Goal: Transaction & Acquisition: Purchase product/service

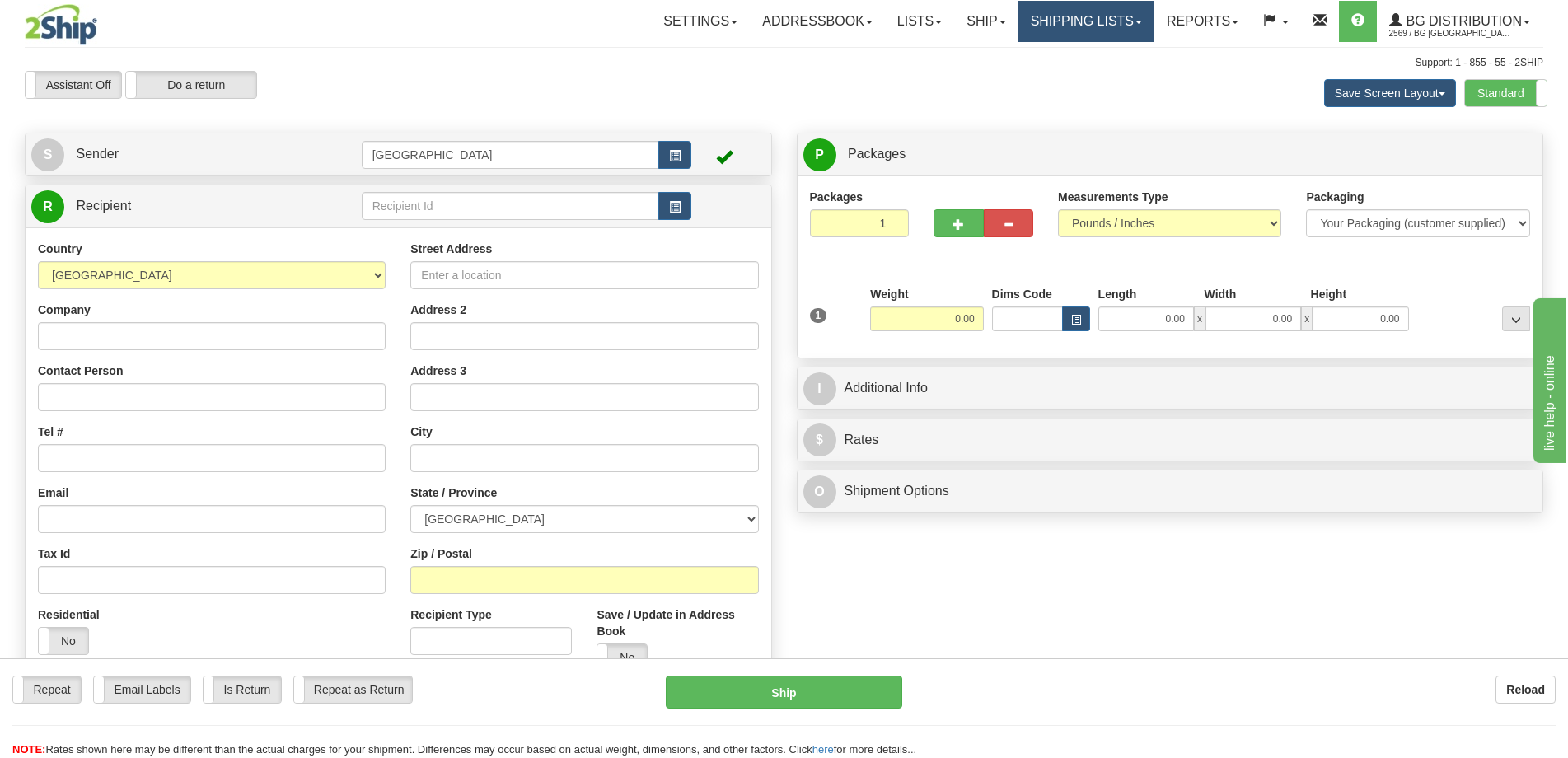
click at [1054, 15] on link "Shipping lists" at bounding box center [1086, 21] width 136 height 41
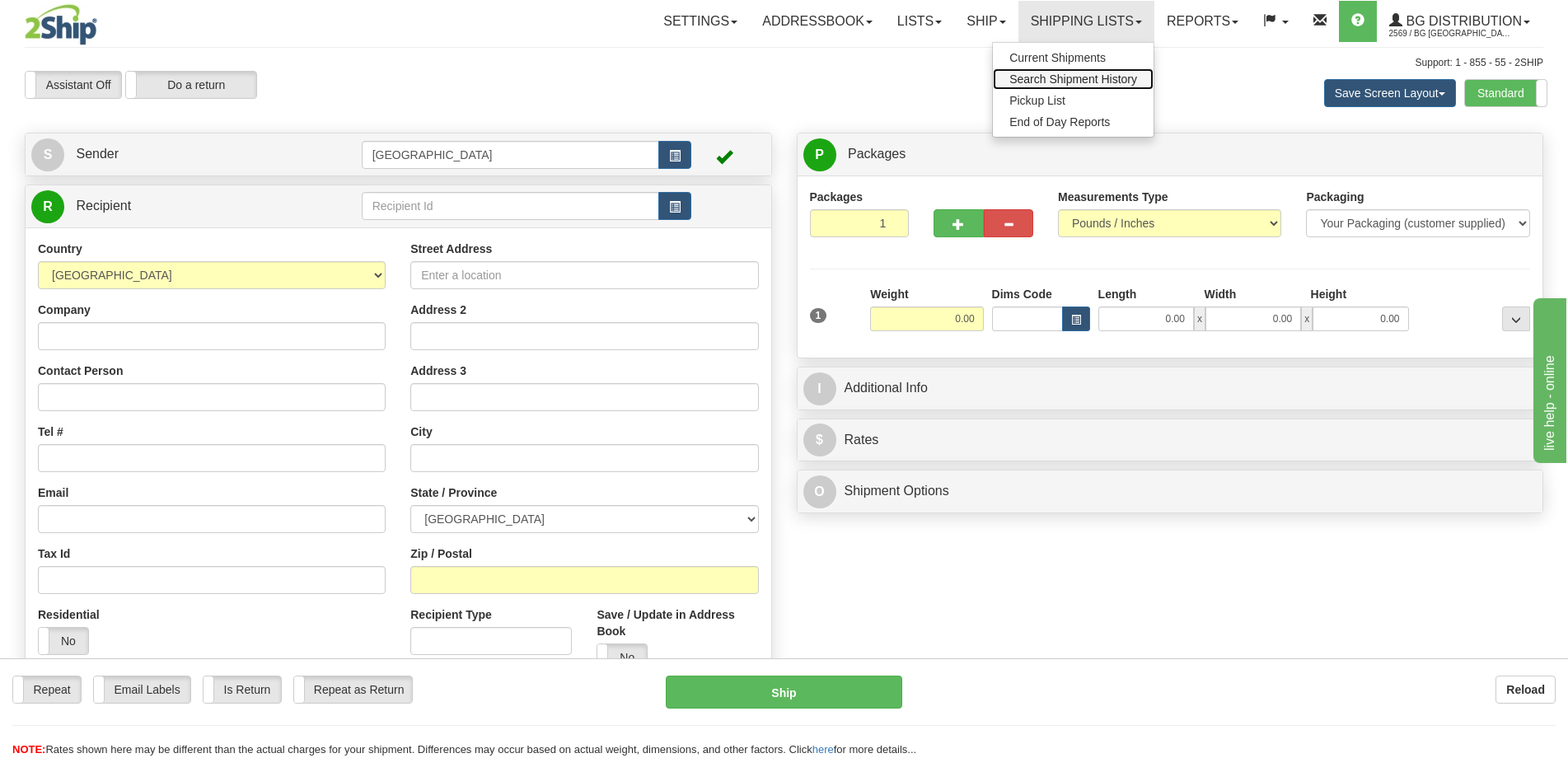
click at [1047, 83] on span "Search Shipment History" at bounding box center [1073, 79] width 128 height 13
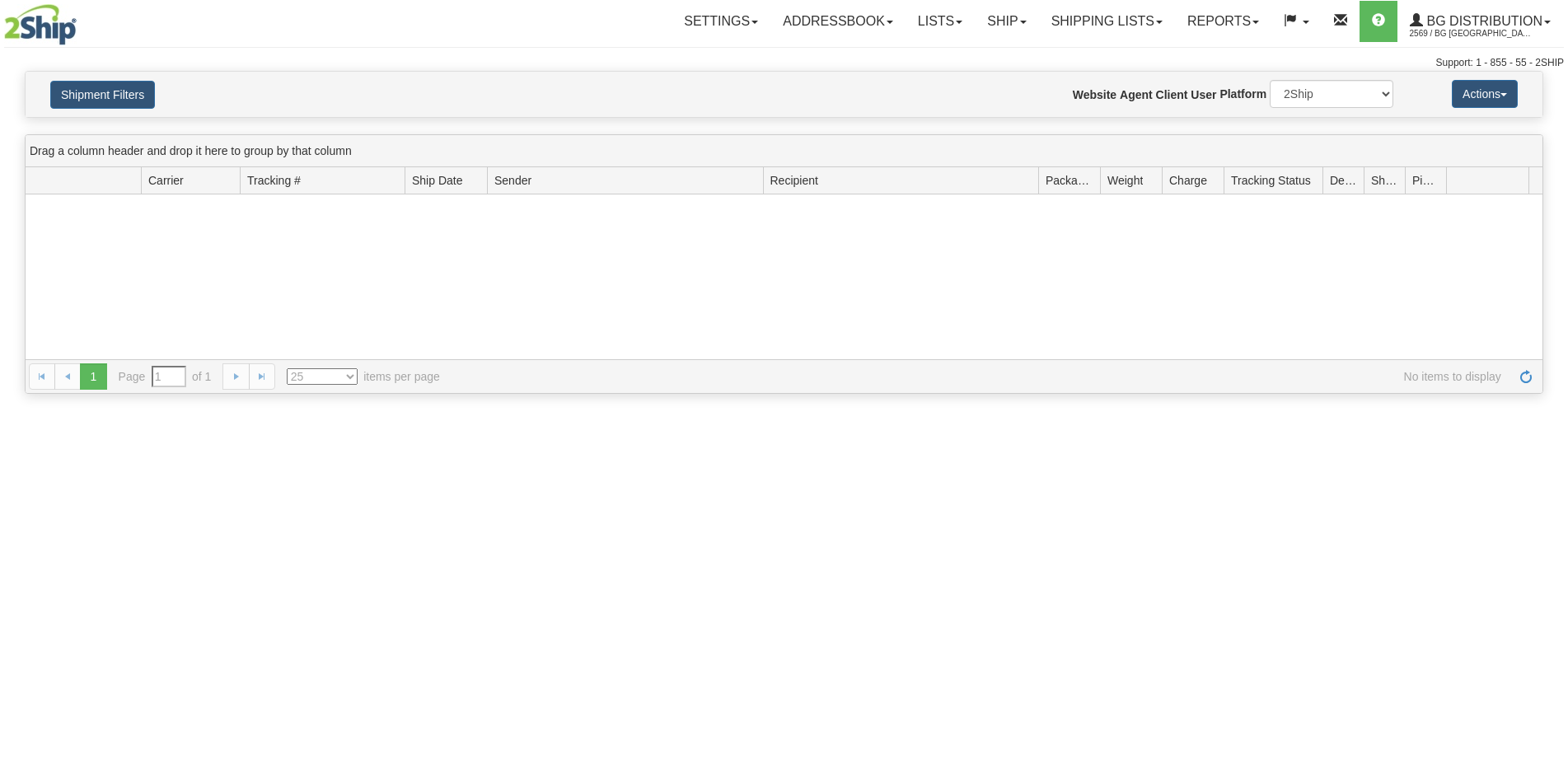
type input "From 10/05/2025 To 10/06/2025"
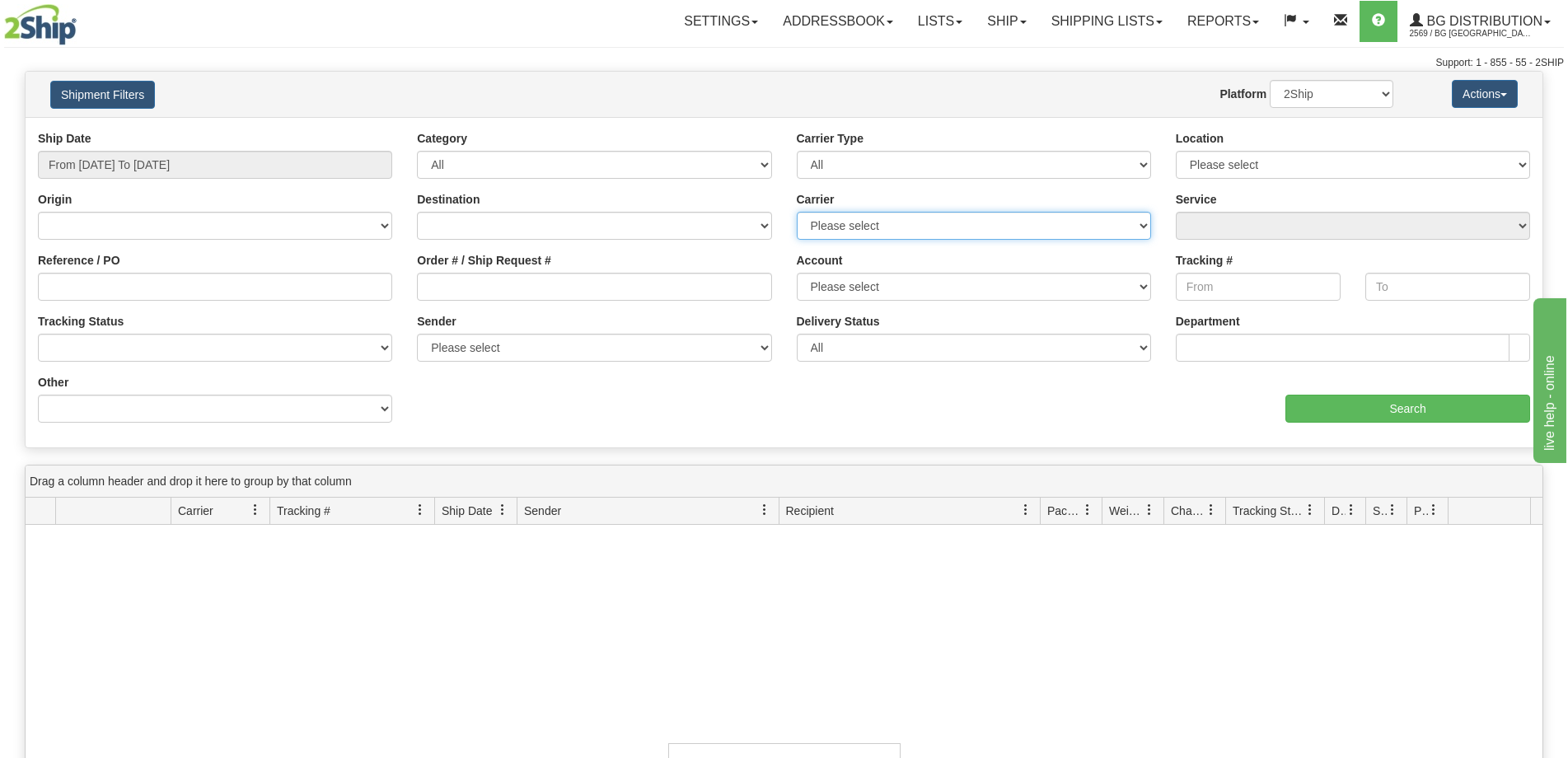
click at [882, 219] on select "Please select 2SHIP LTL 2Ship Today A&B Courier Ace Courier Canada Post Canpar …" at bounding box center [974, 226] width 354 height 28
select select "37"
click at [797, 212] on select "Please select 2SHIP LTL 2Ship Today A&B Courier Ace Courier Canada Post Canpar …" at bounding box center [974, 226] width 354 height 28
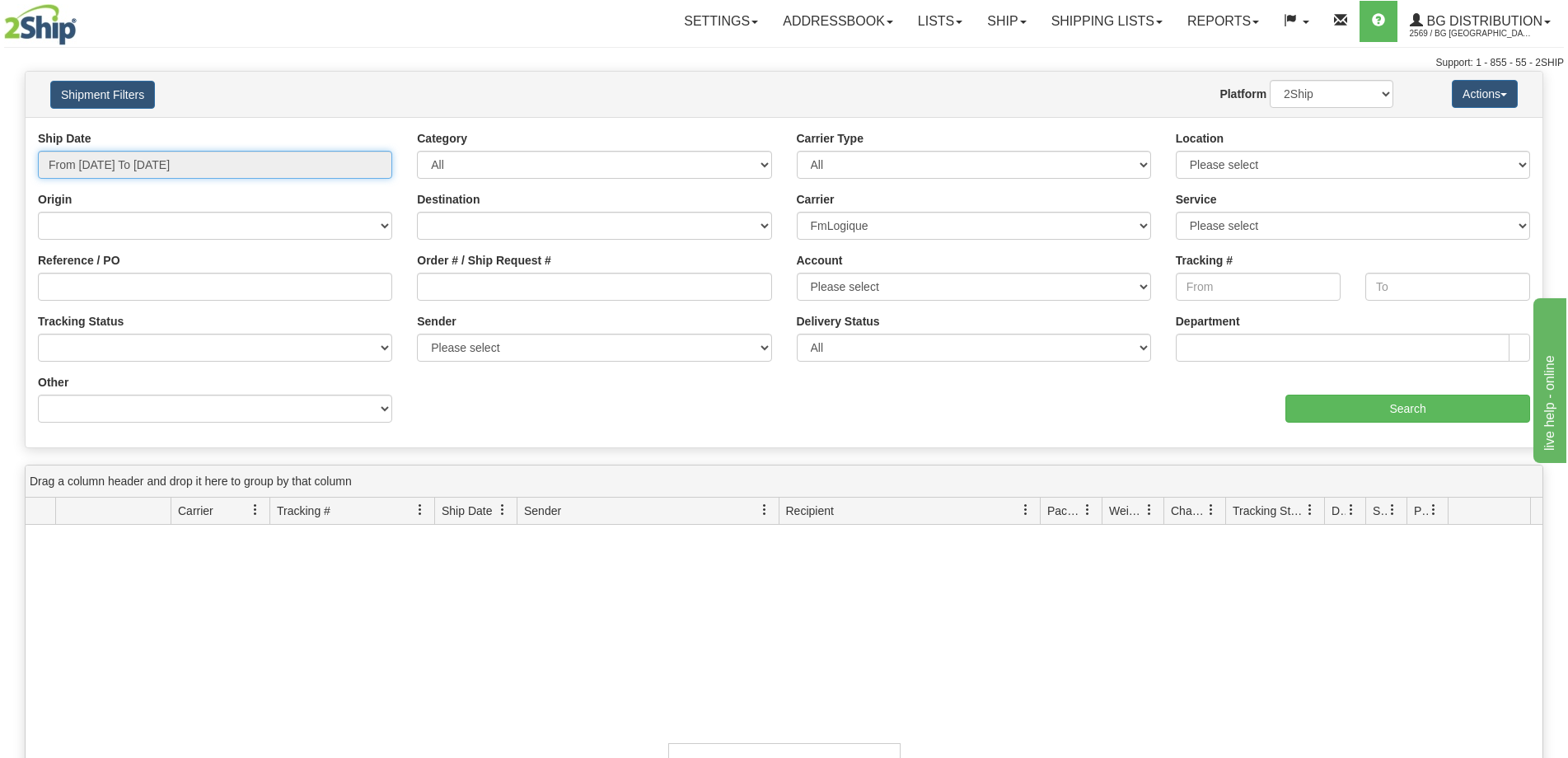
type input "[DATE]"
click at [326, 169] on input "From 10/05/2025 To 10/06/2025" at bounding box center [215, 165] width 354 height 28
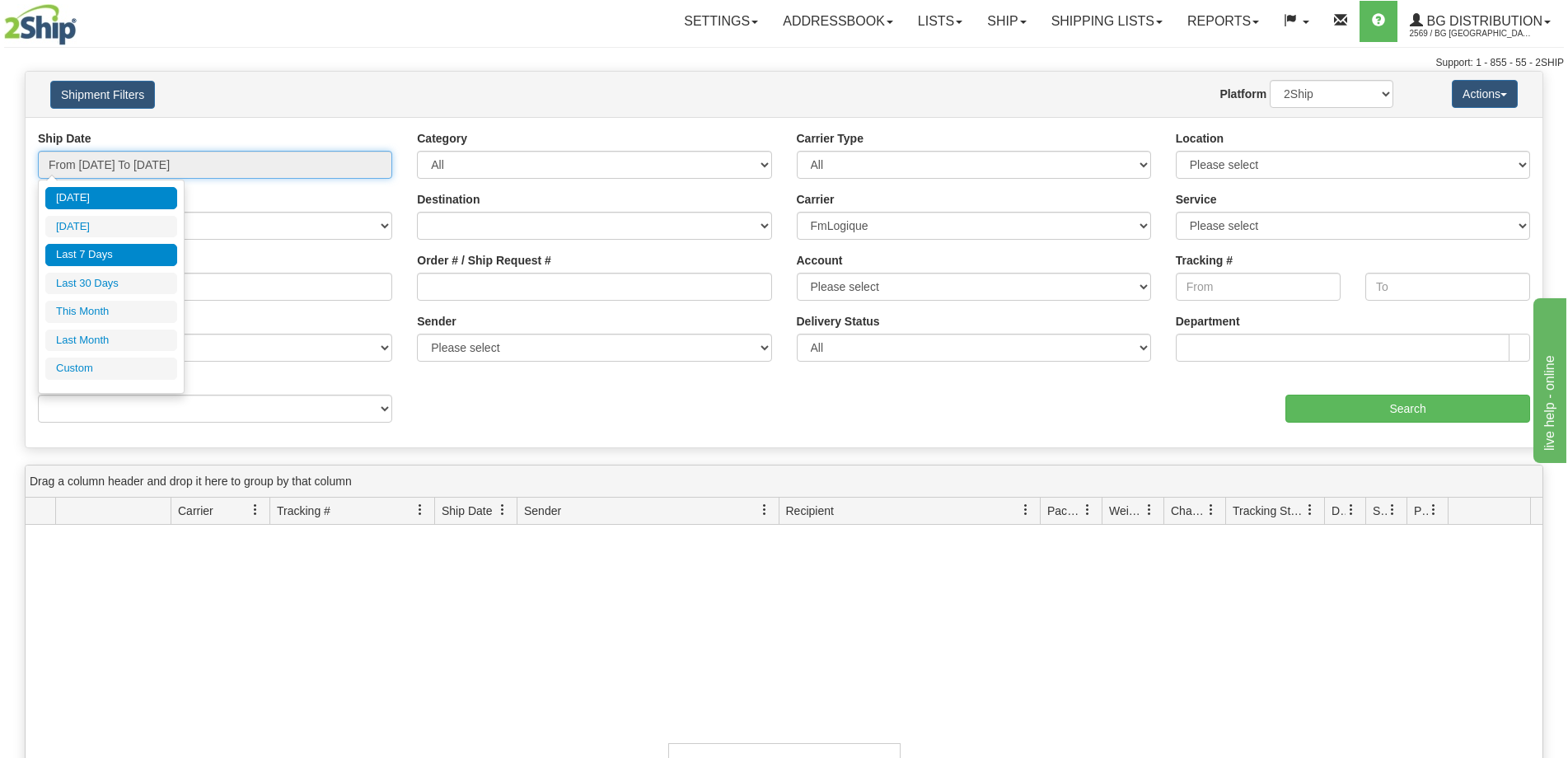
type input "10/05/2025"
type input "[DATE]"
type input "10/01/2025"
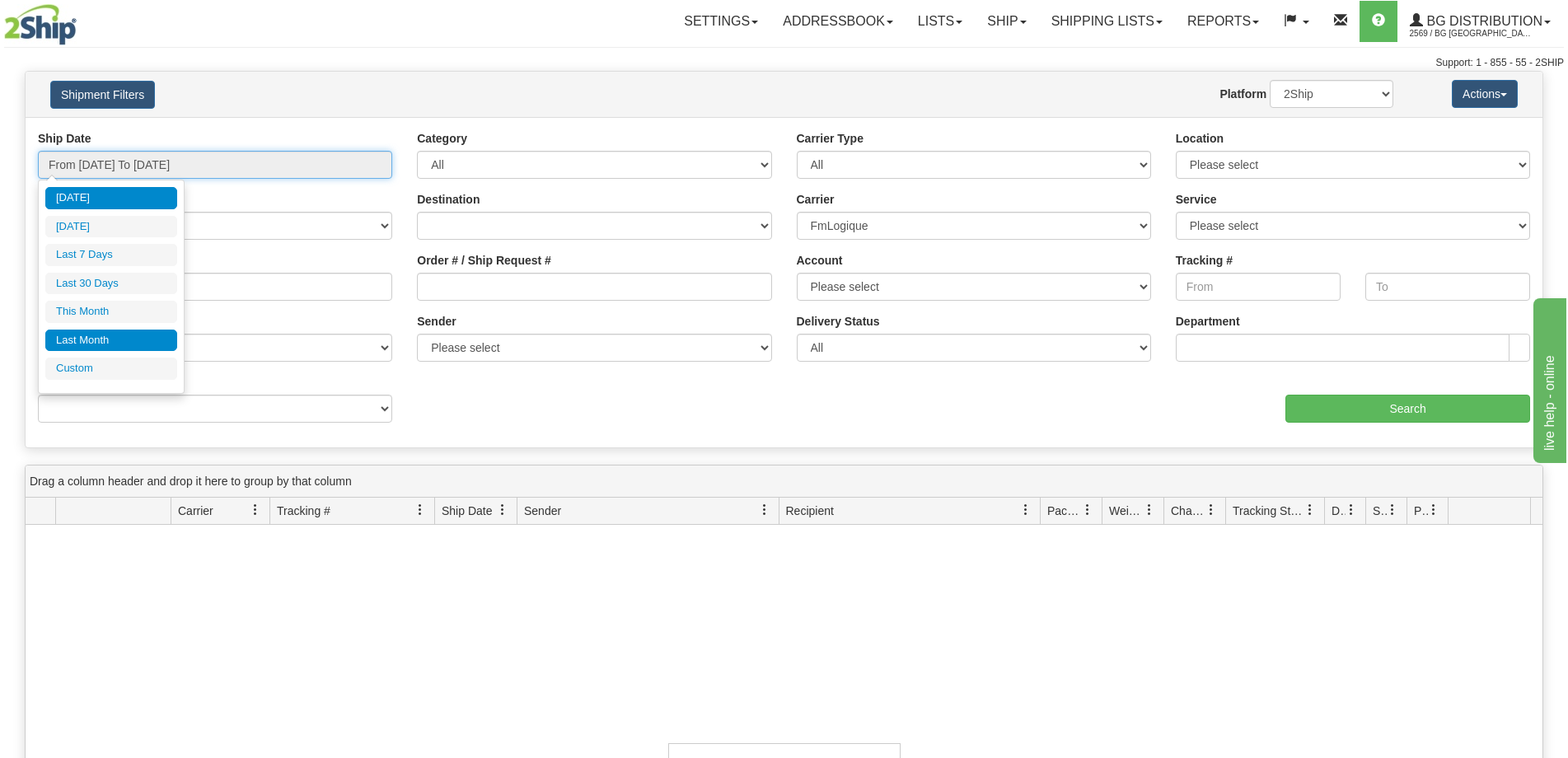
type input "10/31/2025"
type input "[DATE]"
type input "09/01/2025"
type input "09/30/2025"
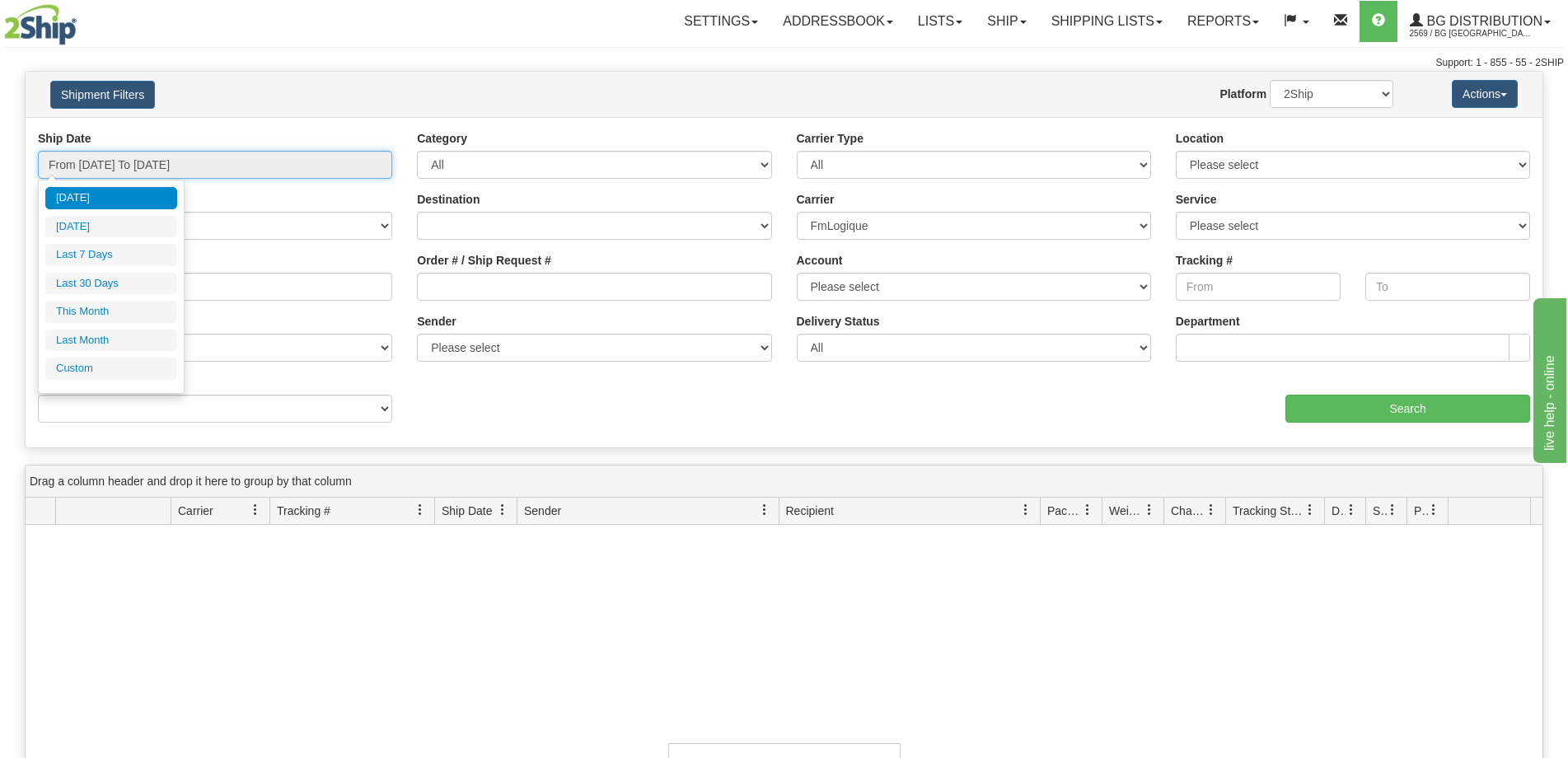
type input "[DATE]"
click at [68, 366] on li "Custom" at bounding box center [111, 368] width 132 height 23
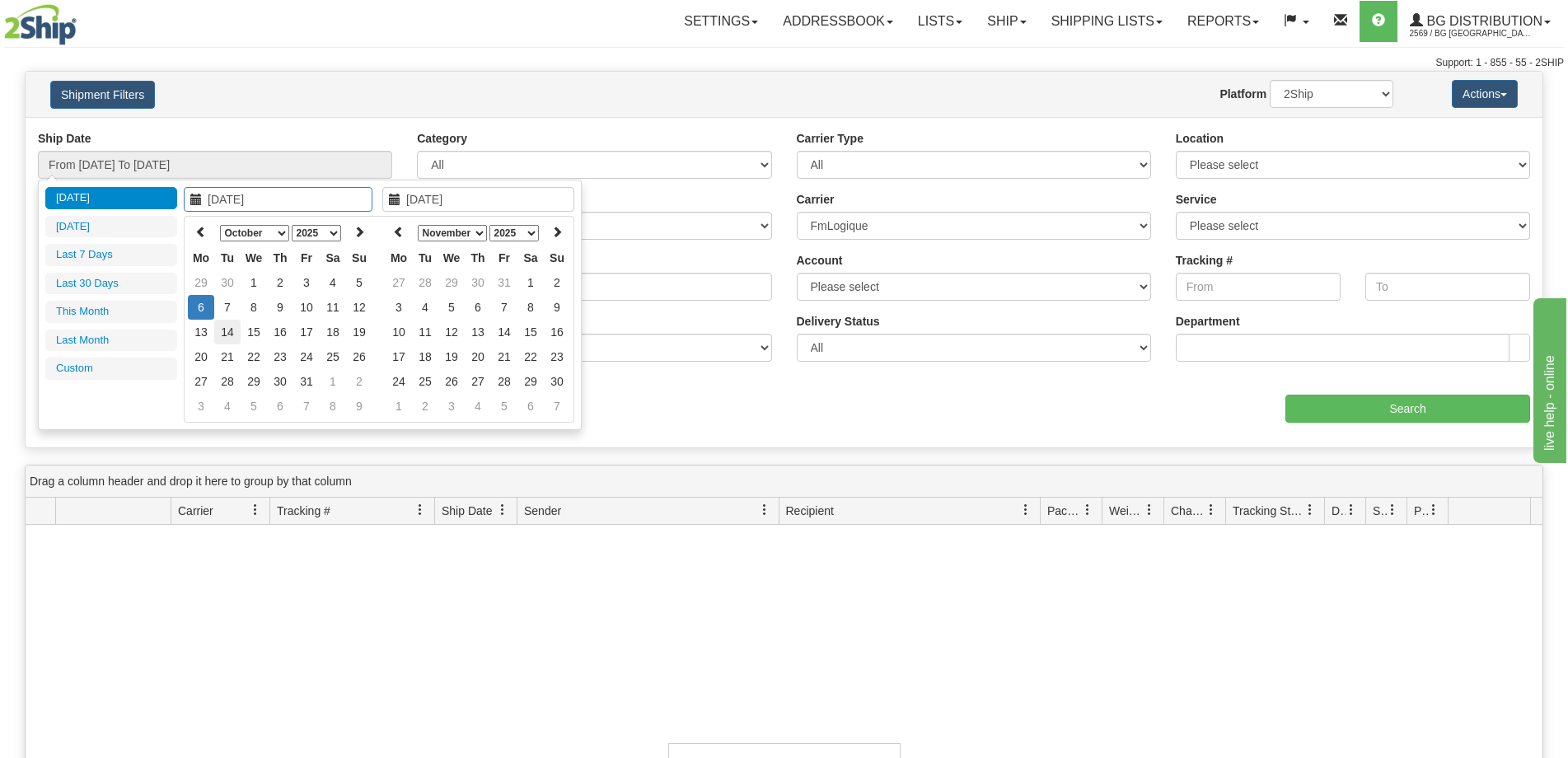
type input "09/01/2025"
type input "09/30/2025"
type input "10/13/2025"
type input "[DATE]"
click at [201, 227] on icon at bounding box center [201, 231] width 12 height 12
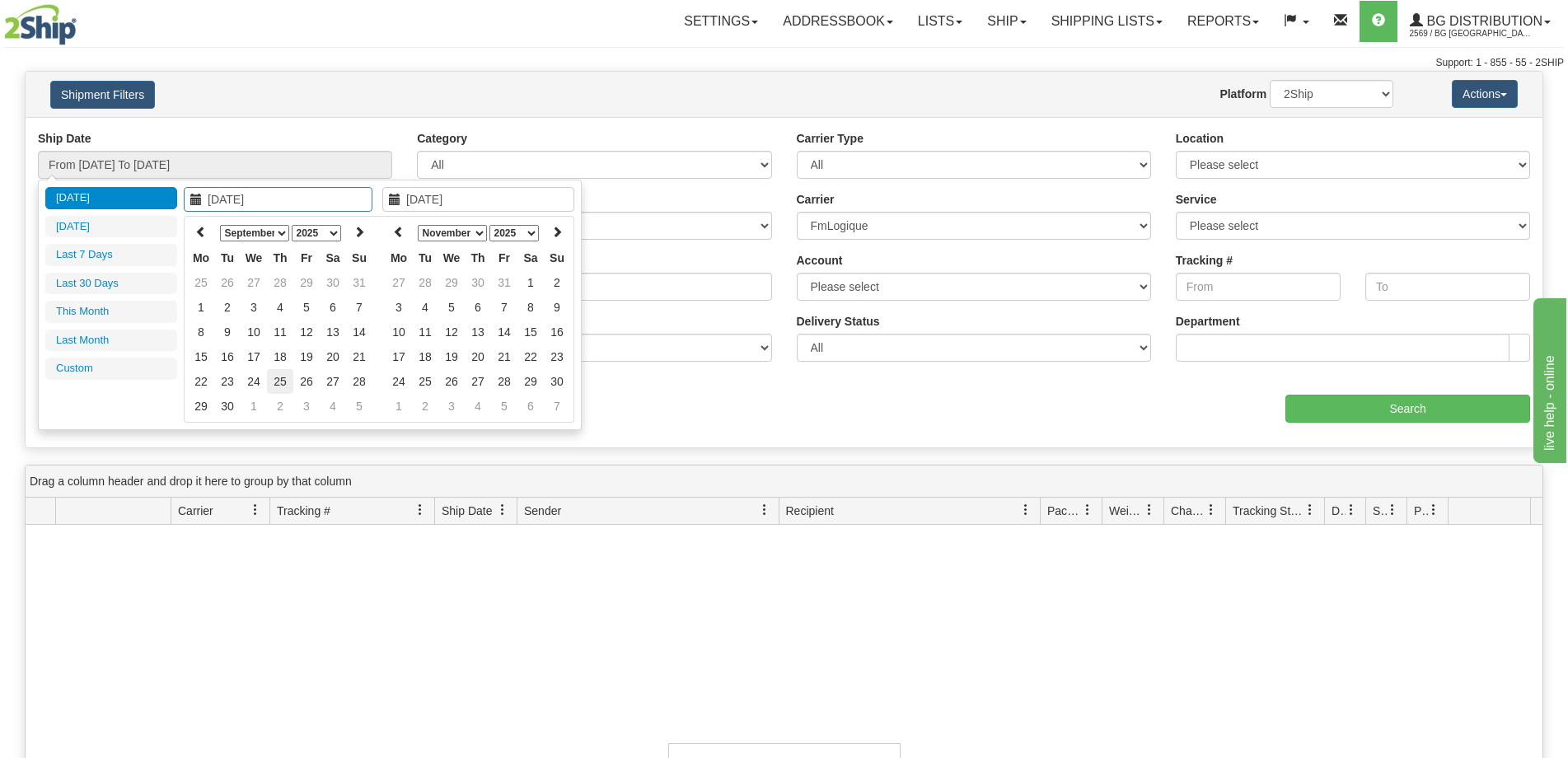
type input "09/25/2025"
click at [276, 384] on td "25" at bounding box center [281, 382] width 27 height 25
type input "09/25/2025"
click at [276, 384] on td "25" at bounding box center [281, 382] width 27 height 25
type input "From 09/25/2025 To 09/25/2025"
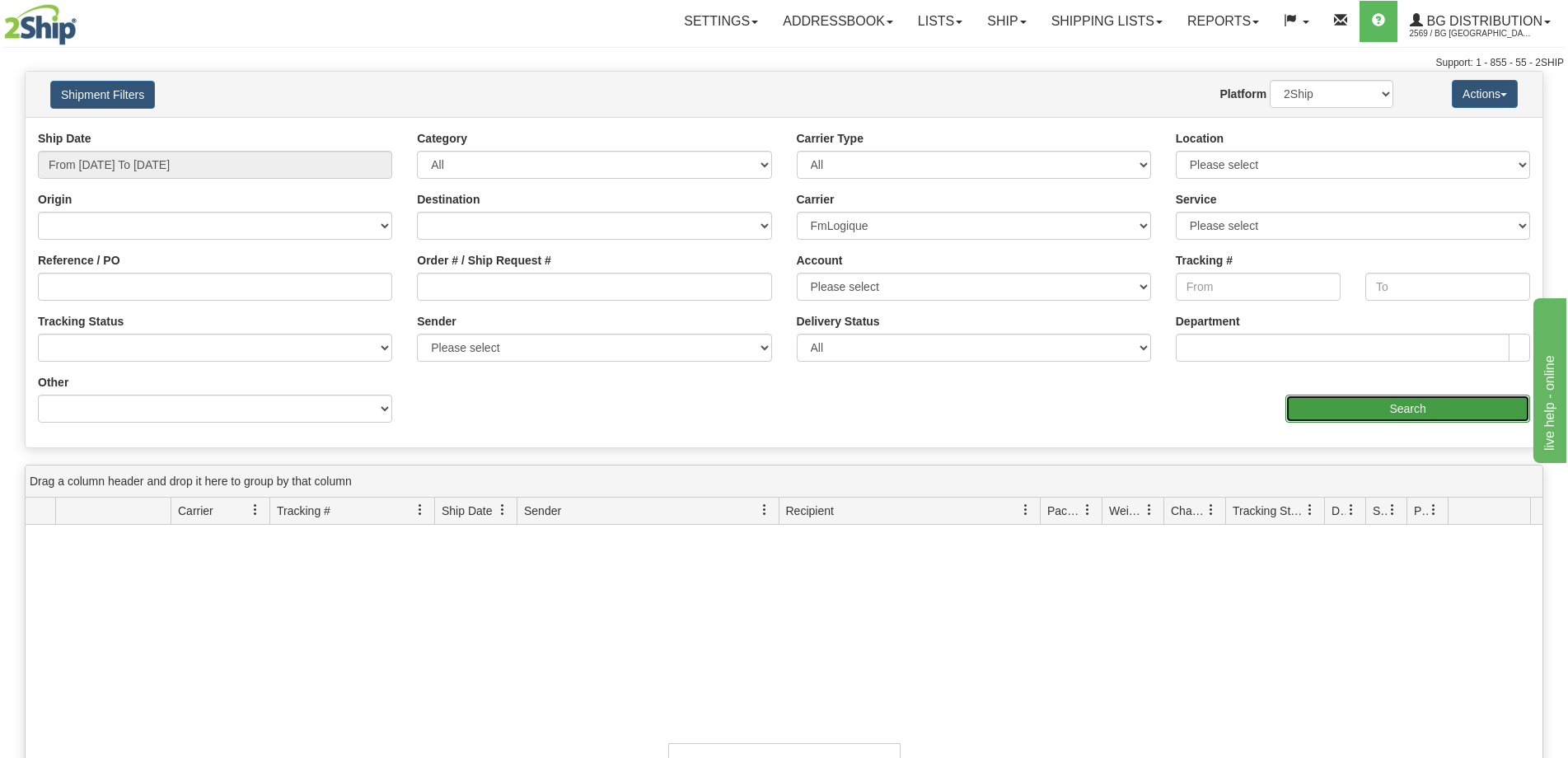
click at [1358, 408] on input "Search" at bounding box center [1407, 409] width 245 height 28
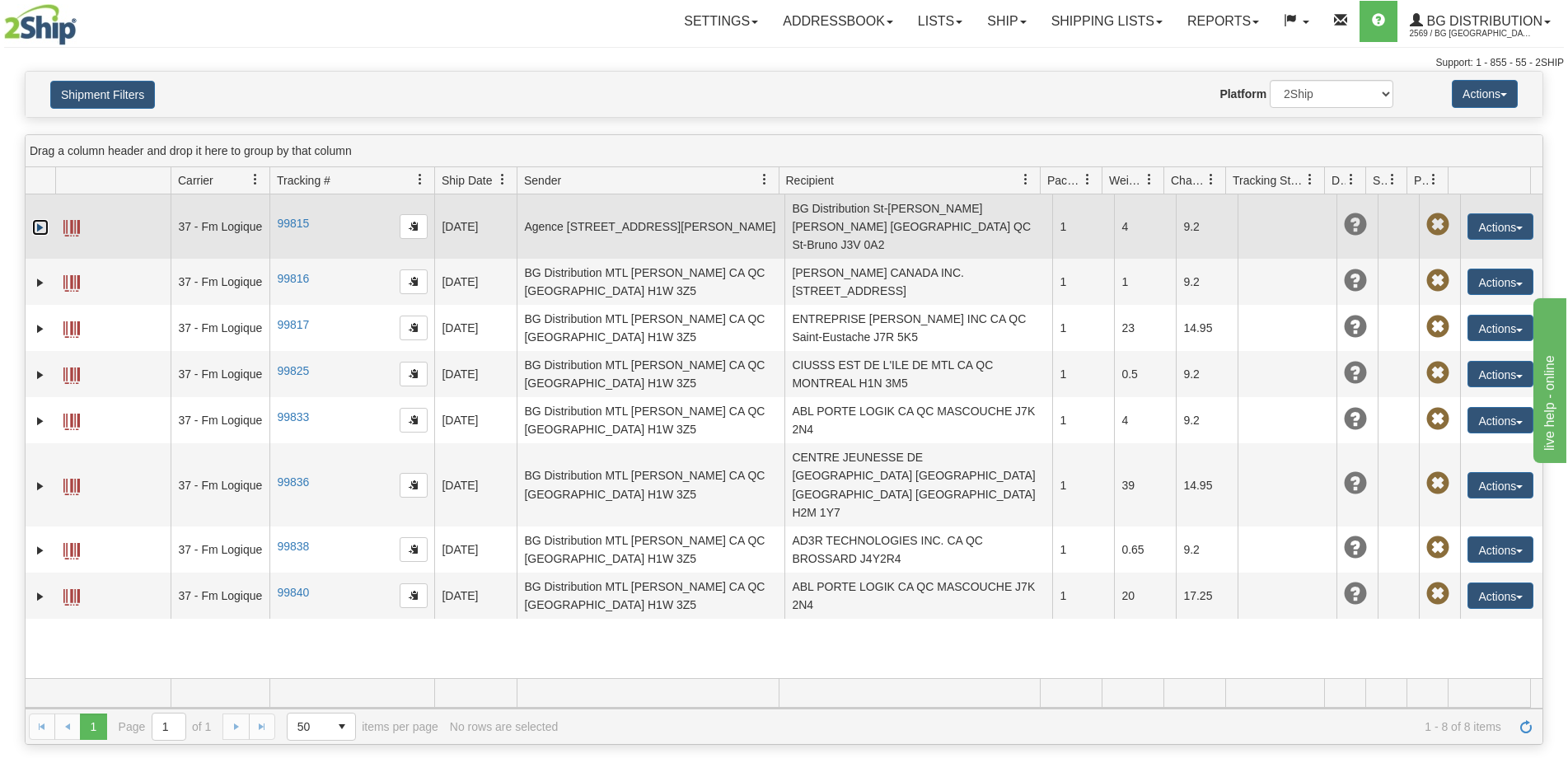
click at [38, 224] on link "Expand" at bounding box center [40, 227] width 17 height 17
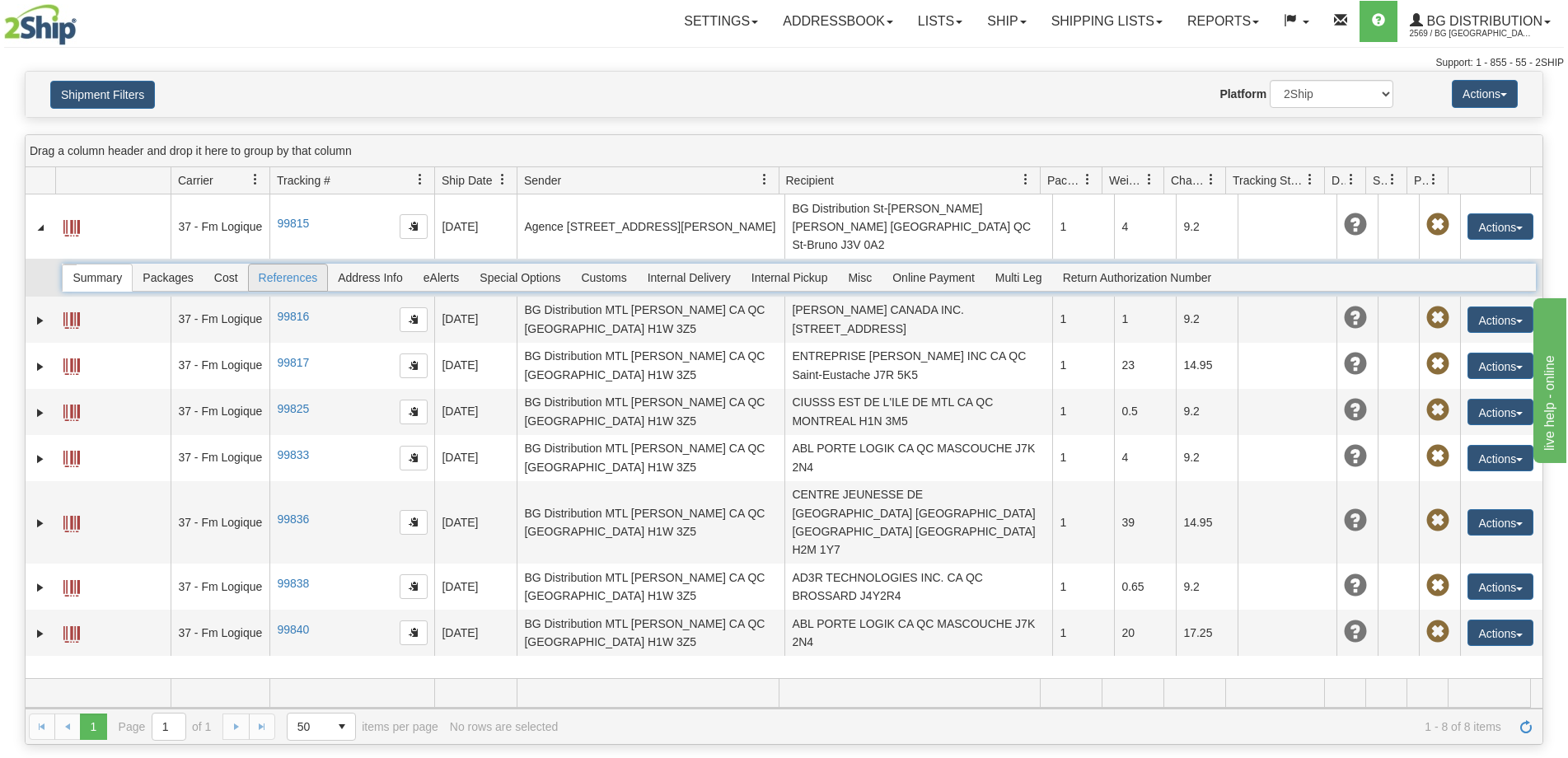
click at [318, 265] on span "References" at bounding box center [288, 278] width 79 height 27
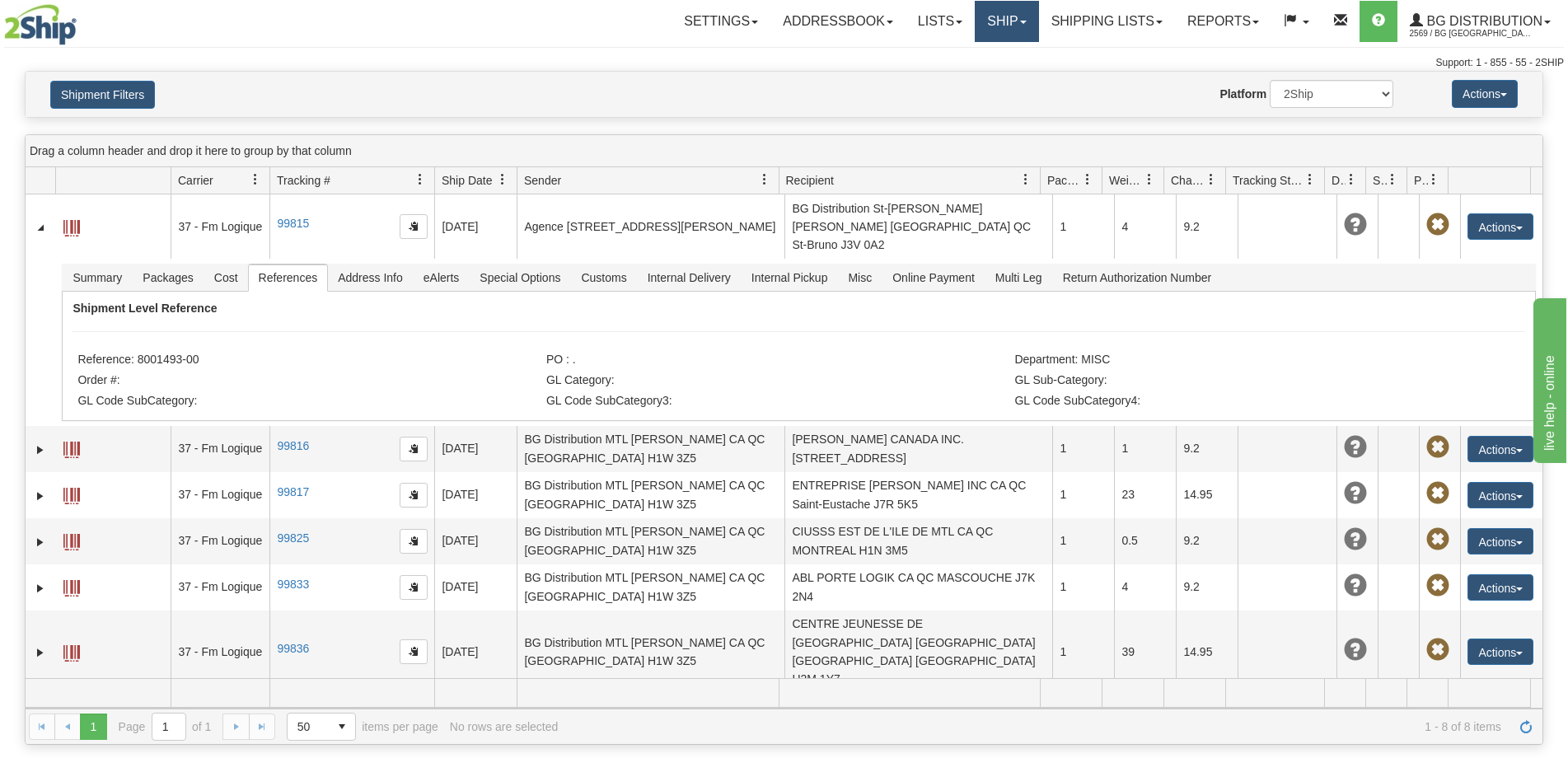
click at [974, 23] on link "Ship" at bounding box center [1006, 21] width 63 height 41
click at [982, 52] on link "Ship Screen" at bounding box center [973, 58] width 130 height 22
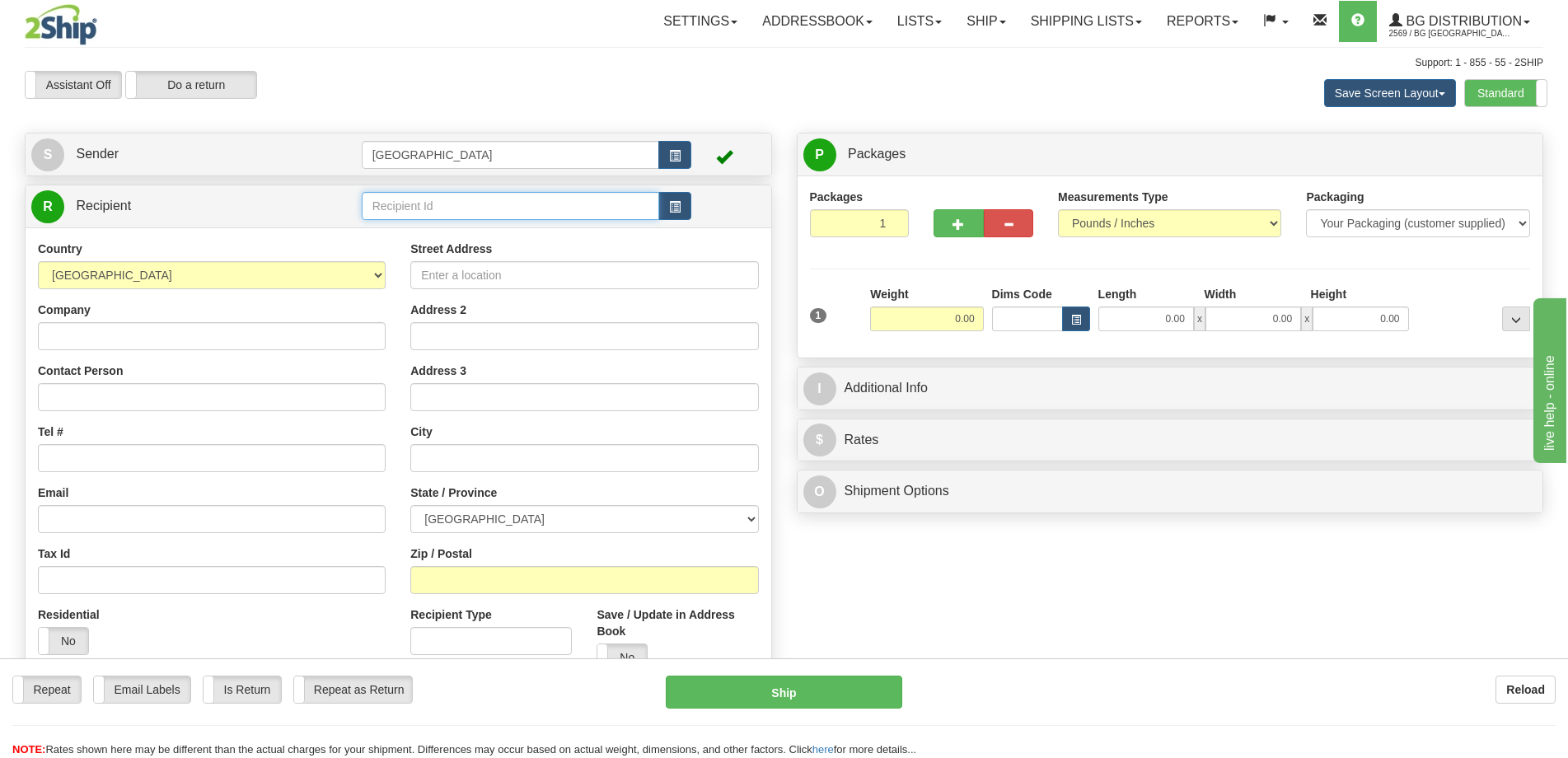
click at [465, 210] on input "text" at bounding box center [510, 206] width 298 height 28
click at [499, 230] on div "9409" at bounding box center [506, 231] width 281 height 18
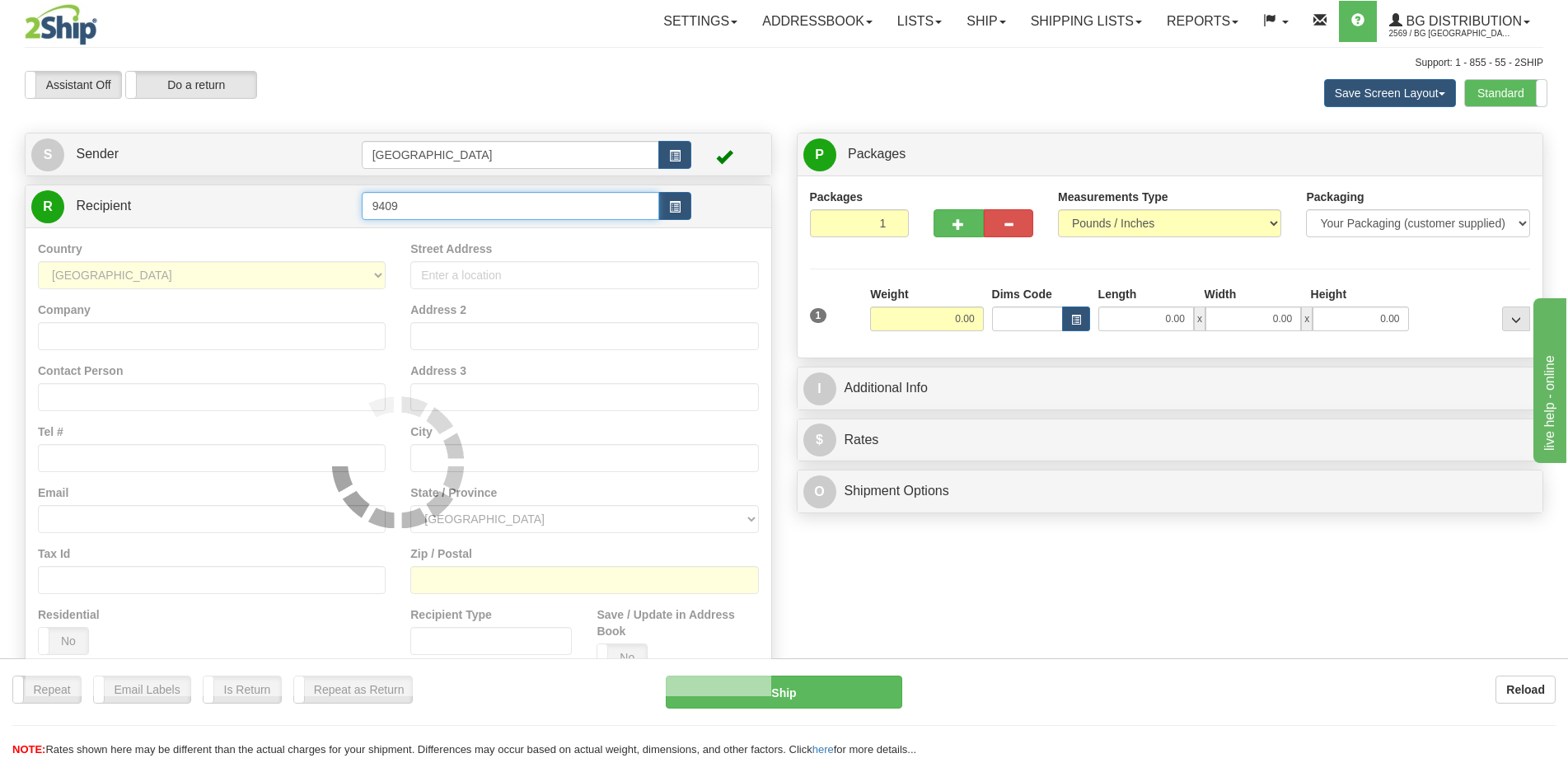
type input "9409"
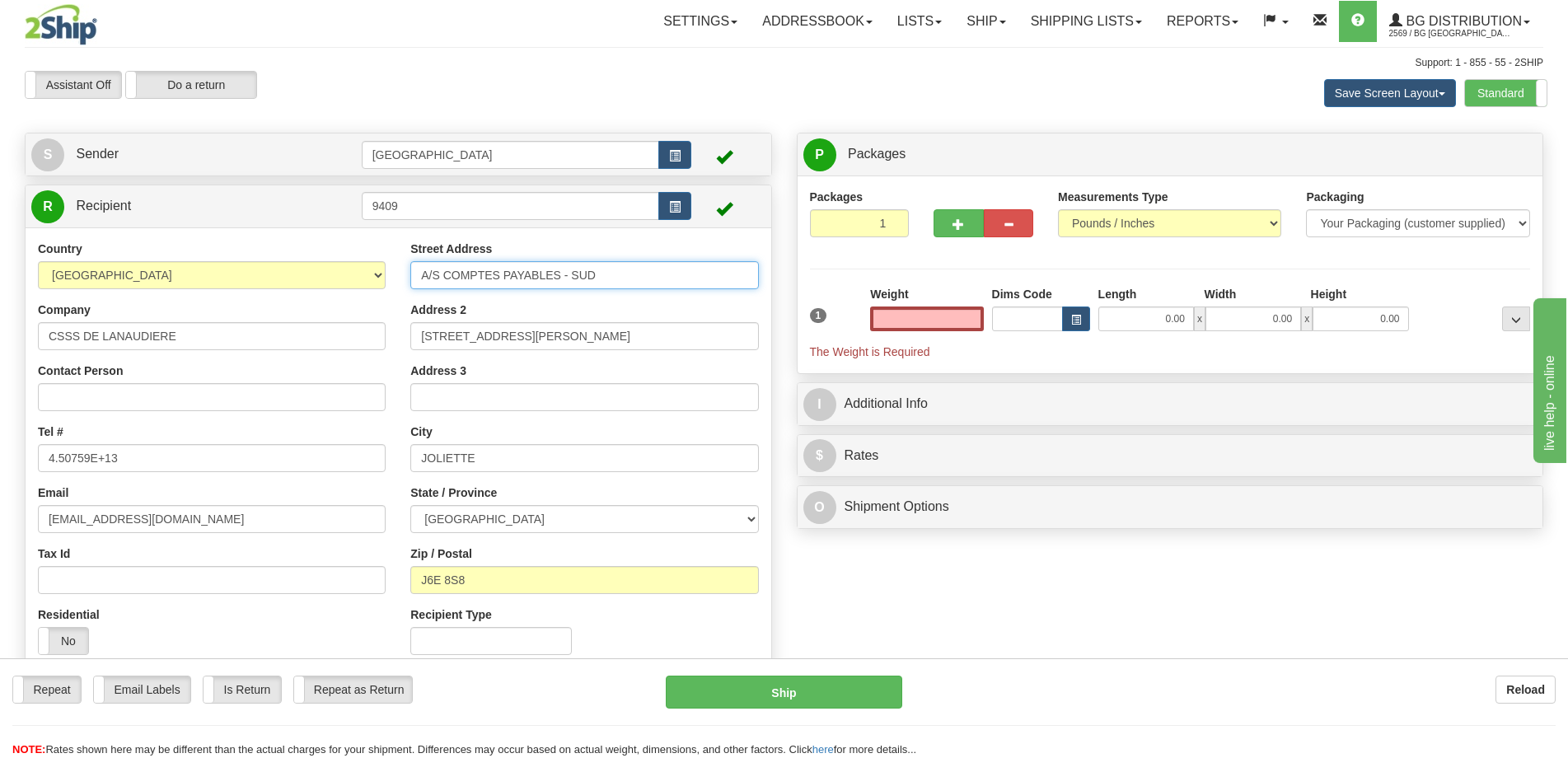
type input "0.00"
drag, startPoint x: 575, startPoint y: 269, endPoint x: 609, endPoint y: 280, distance: 35.7
click at [577, 277] on input "A/S COMPTES PAYABLES - SUD" at bounding box center [584, 275] width 347 height 28
drag, startPoint x: 609, startPoint y: 280, endPoint x: 370, endPoint y: 280, distance: 239.0
click at [370, 280] on div "Country AFGHANISTAN ALAND ISLANDS ALBANIA ALGERIA AMERICAN SAMOA ANDORRA ANGOLA…" at bounding box center [398, 453] width 746 height 427
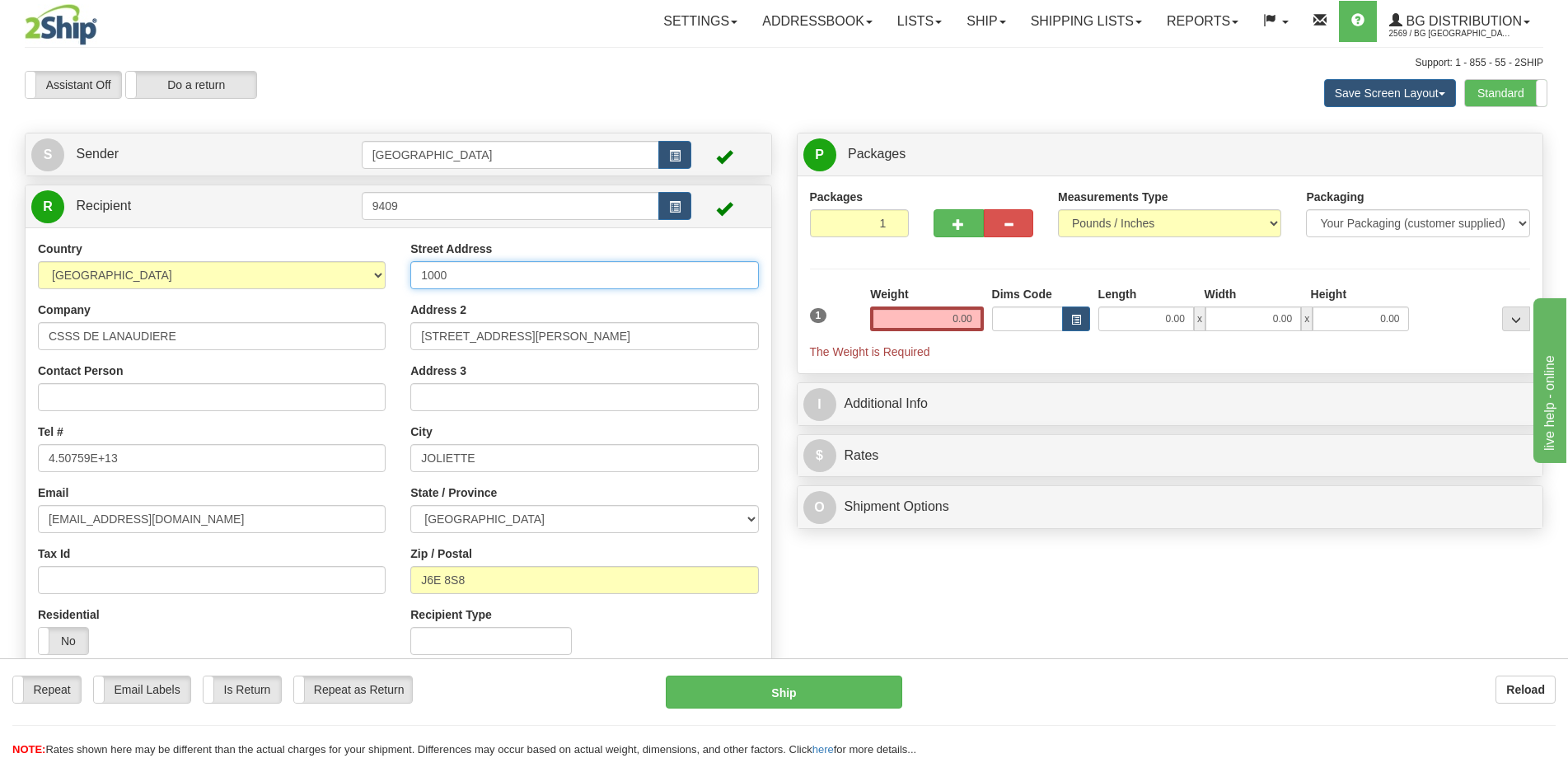
type input "1000 boulevard Ste-Anne"
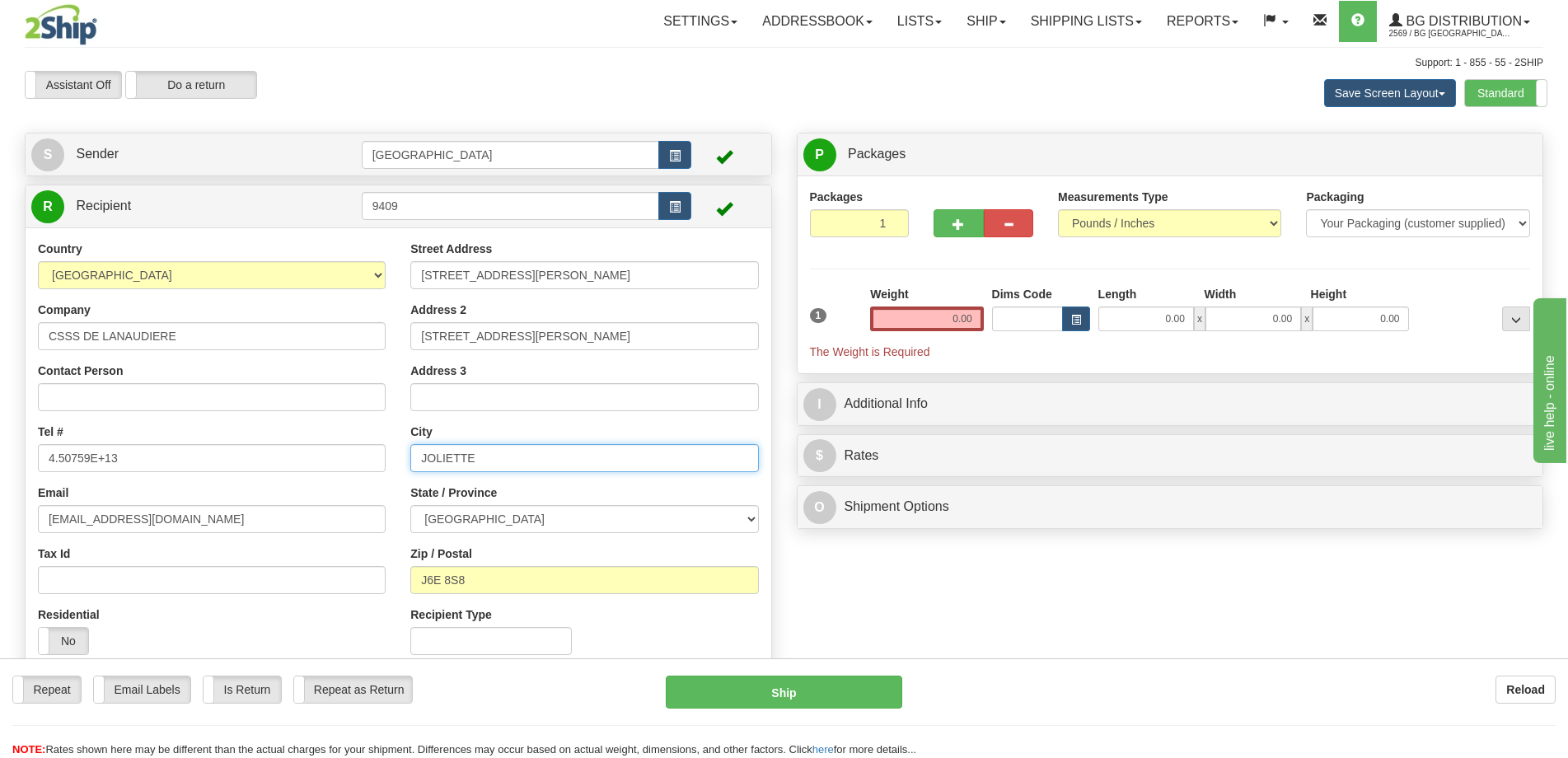
type input "Saint-Charles-Boromee"
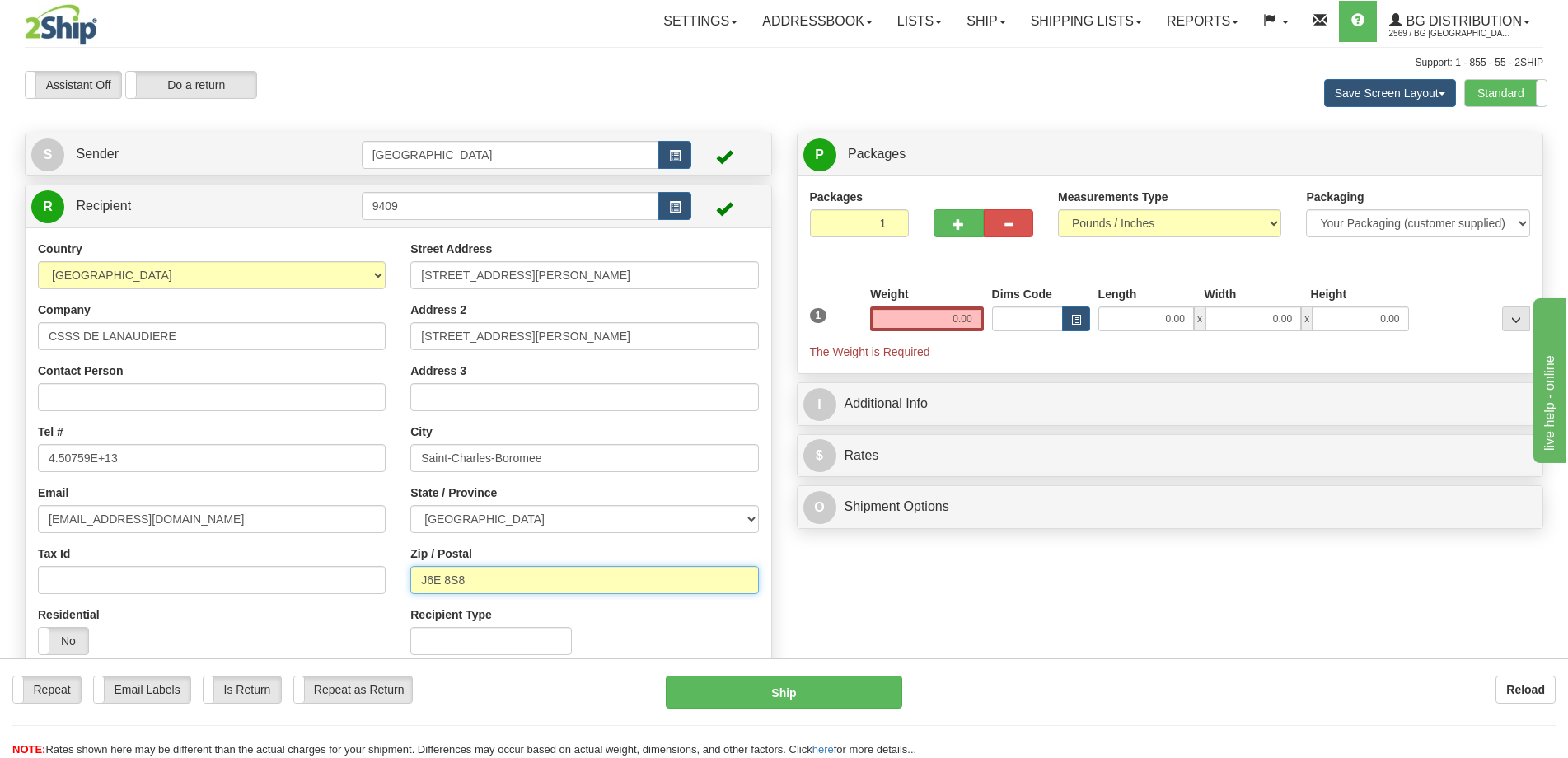
type input "J6E 6J2"
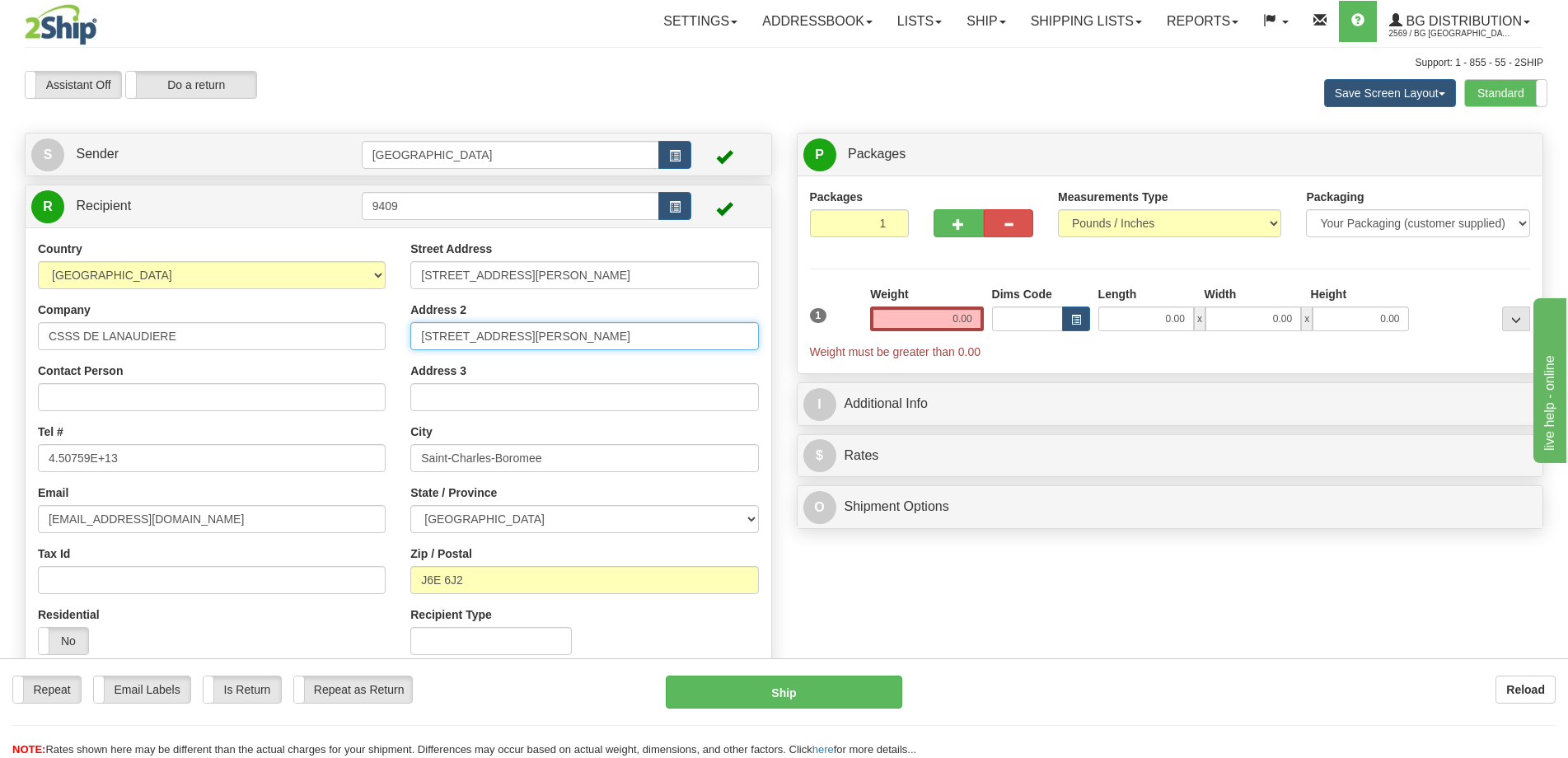
drag, startPoint x: 591, startPoint y: 344, endPoint x: 439, endPoint y: 346, distance: 152.0
click at [439, 346] on input "245, RUE DU CURE-MAJEAU" at bounding box center [584, 336] width 347 height 28
type input "2"
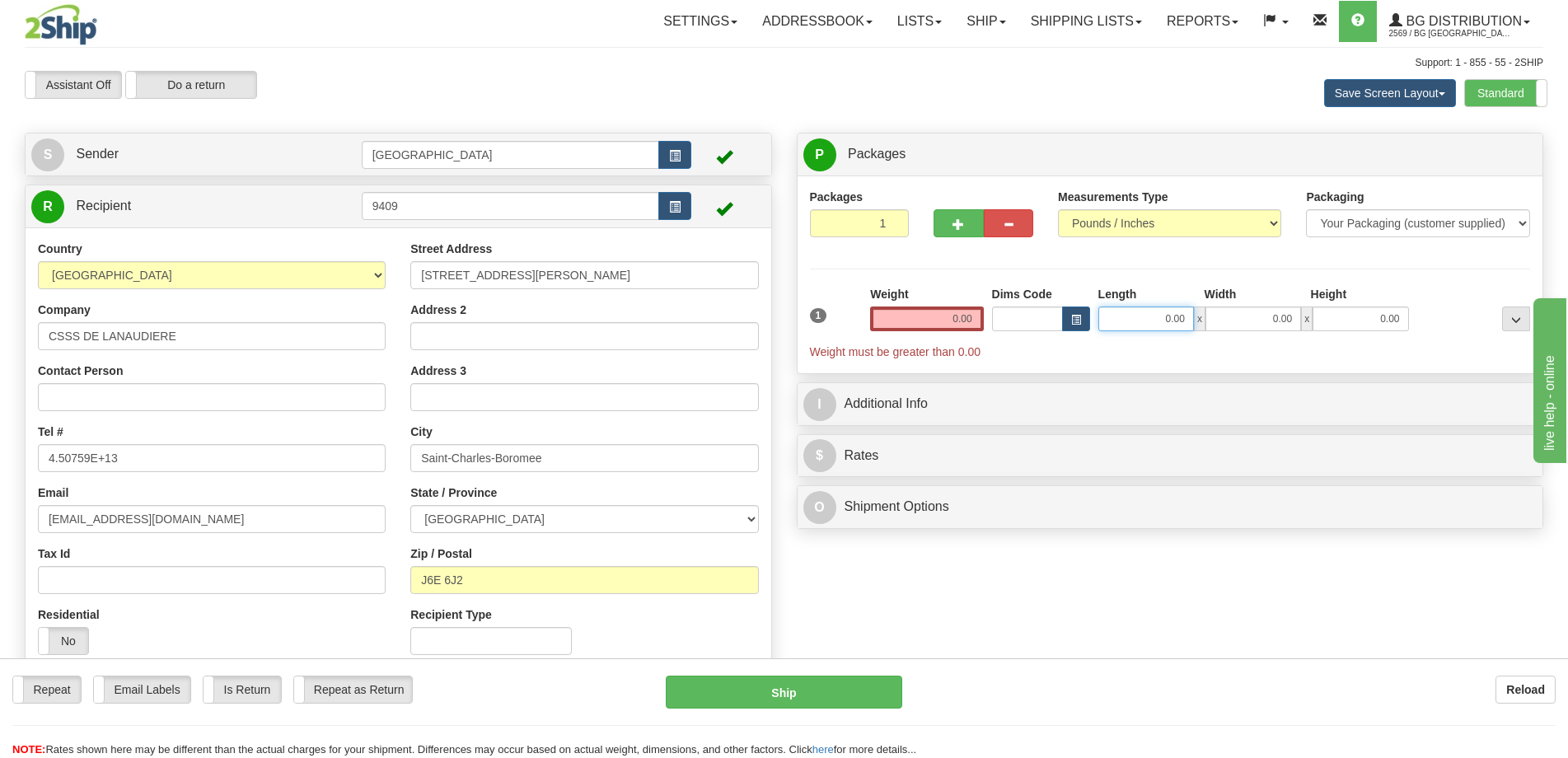
click at [1170, 312] on input "0.00" at bounding box center [1146, 319] width 95 height 25
type input "12.00"
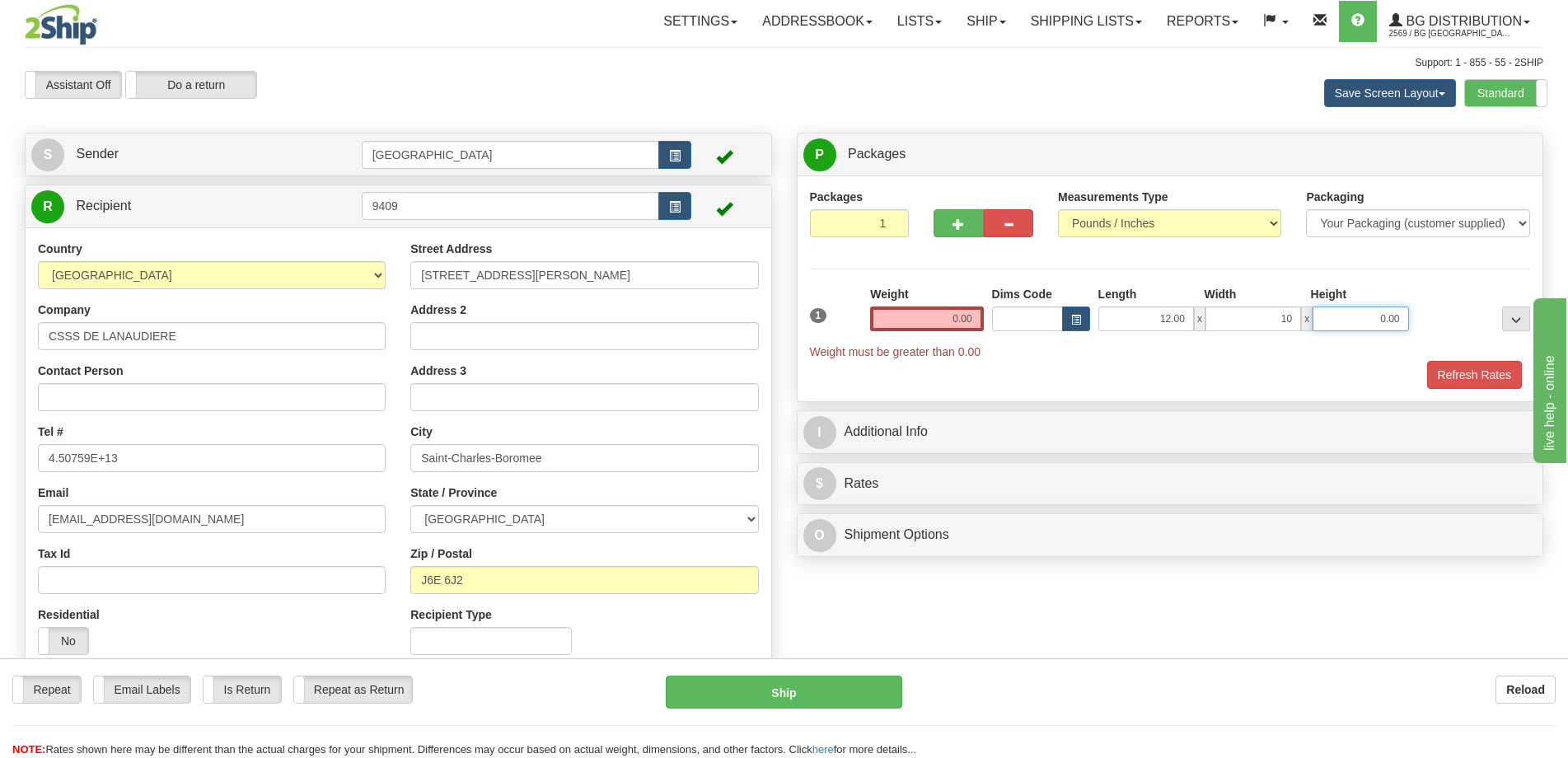
type input "10.00"
type input "11.00"
click at [977, 308] on input "0.00" at bounding box center [926, 319] width 113 height 25
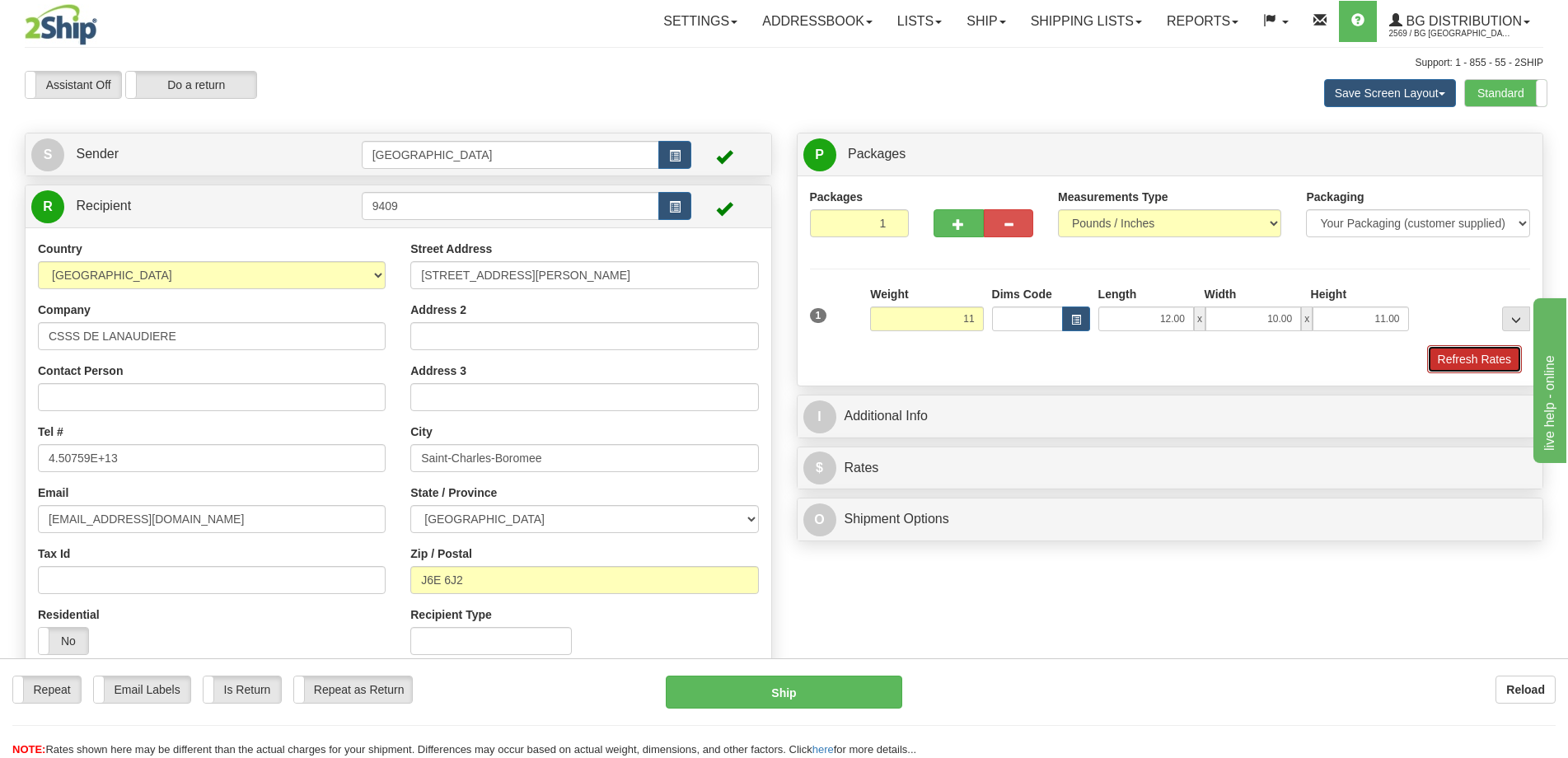
click at [1448, 359] on button "Refresh Rates" at bounding box center [1474, 359] width 94 height 28
type input "11.00"
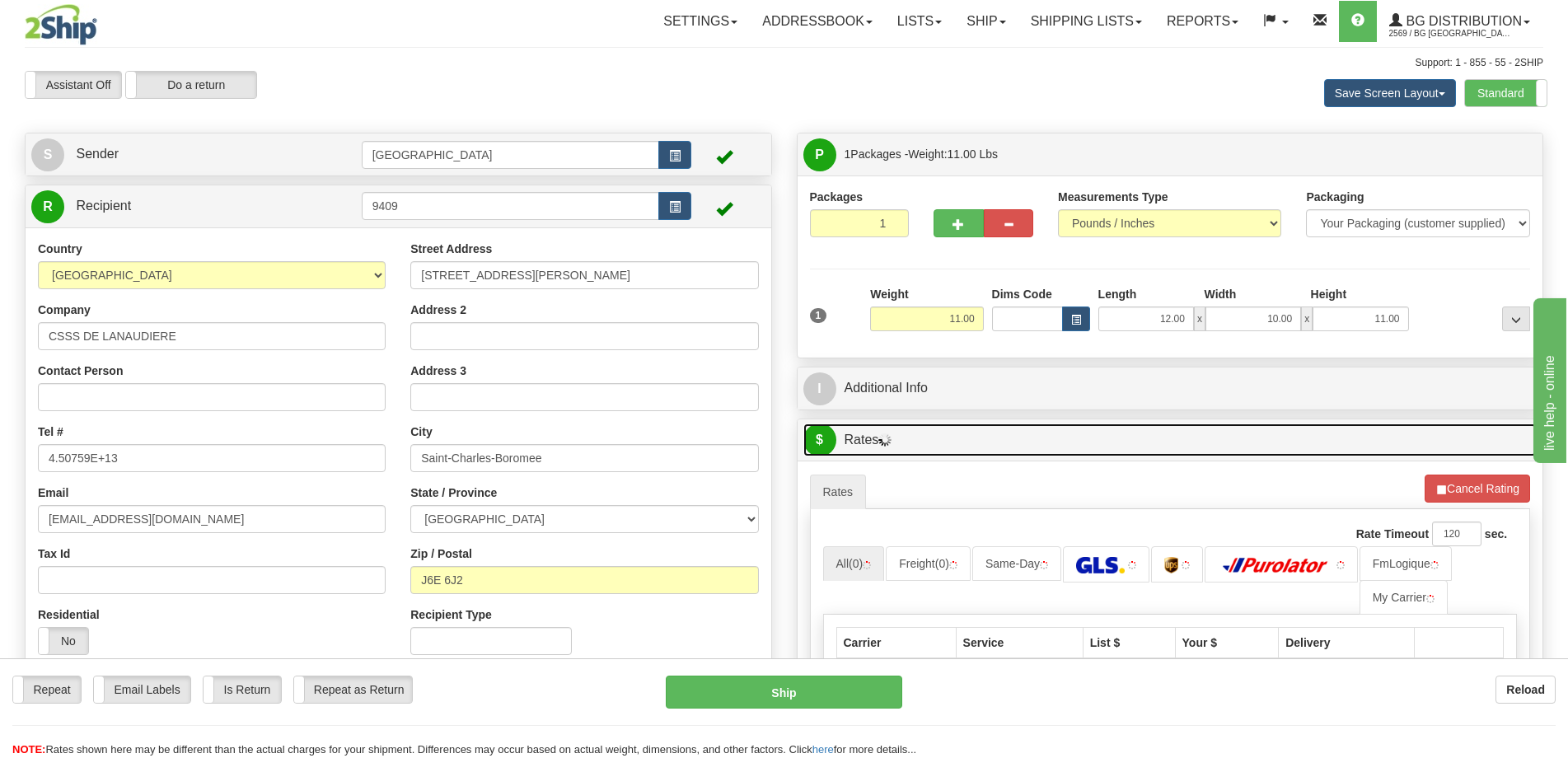
click at [1255, 427] on link "$ Rates" at bounding box center [1170, 440] width 734 height 33
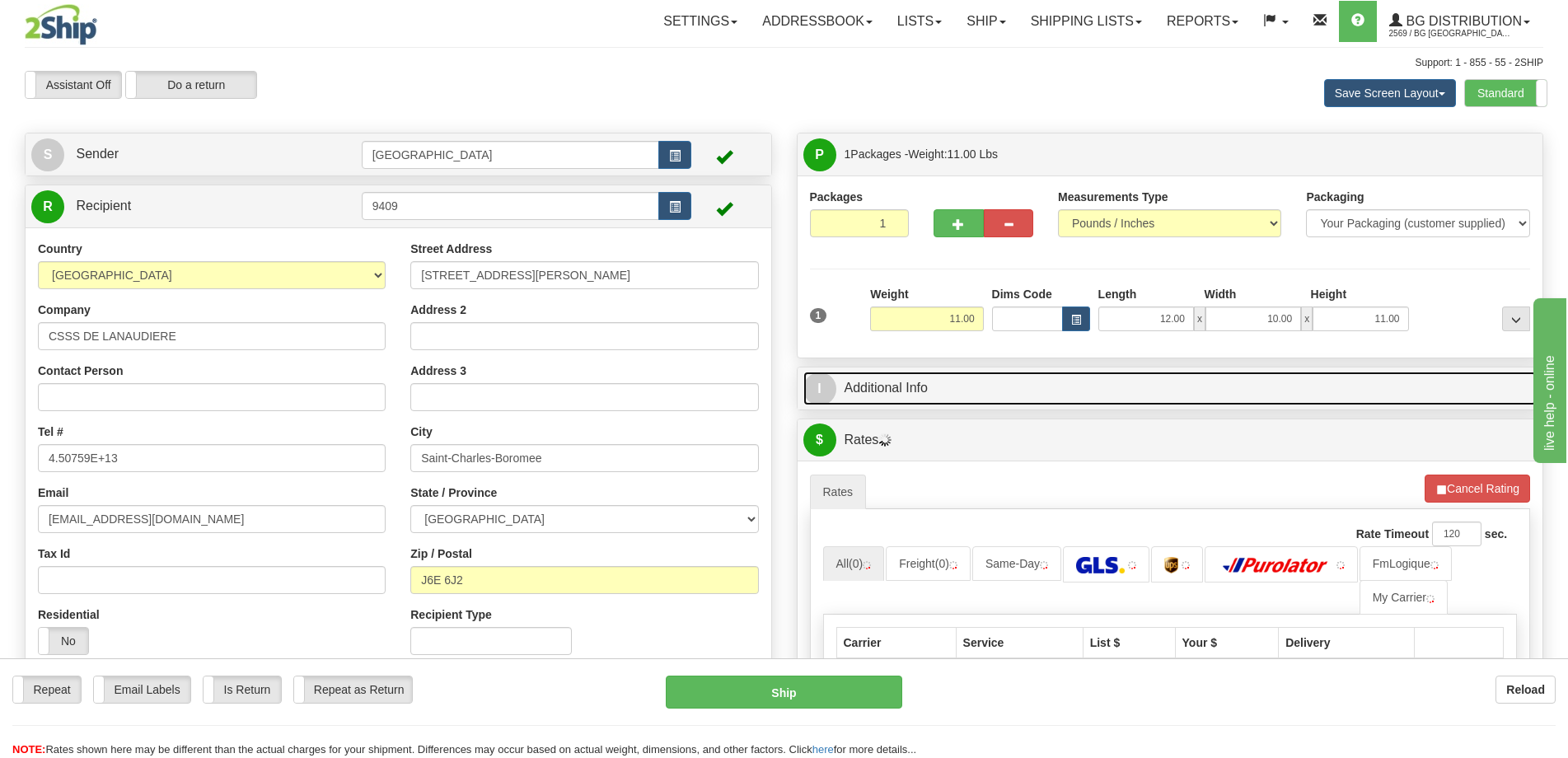
click at [1252, 399] on link "I Additional Info" at bounding box center [1170, 388] width 734 height 33
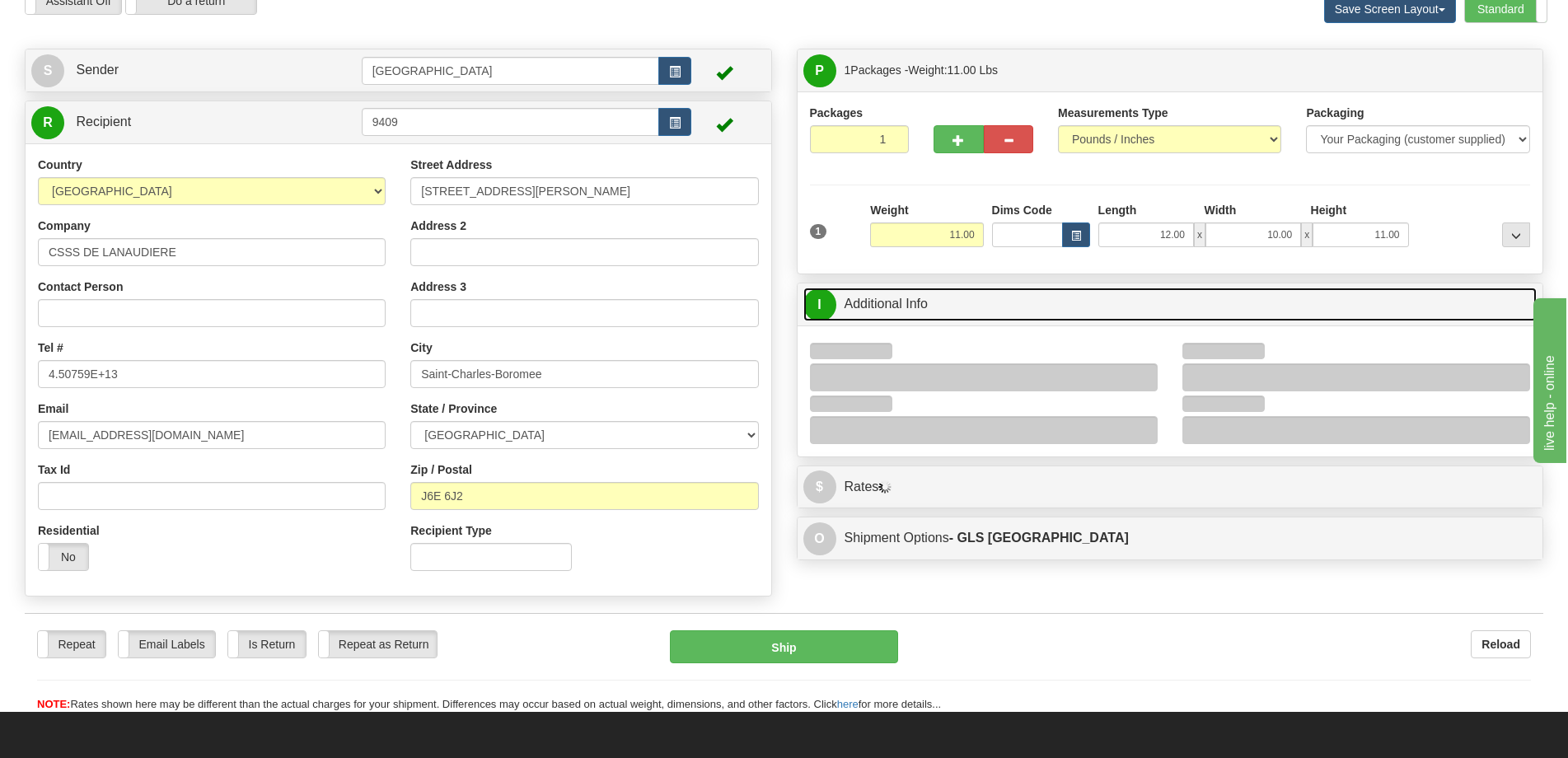
scroll to position [164, 0]
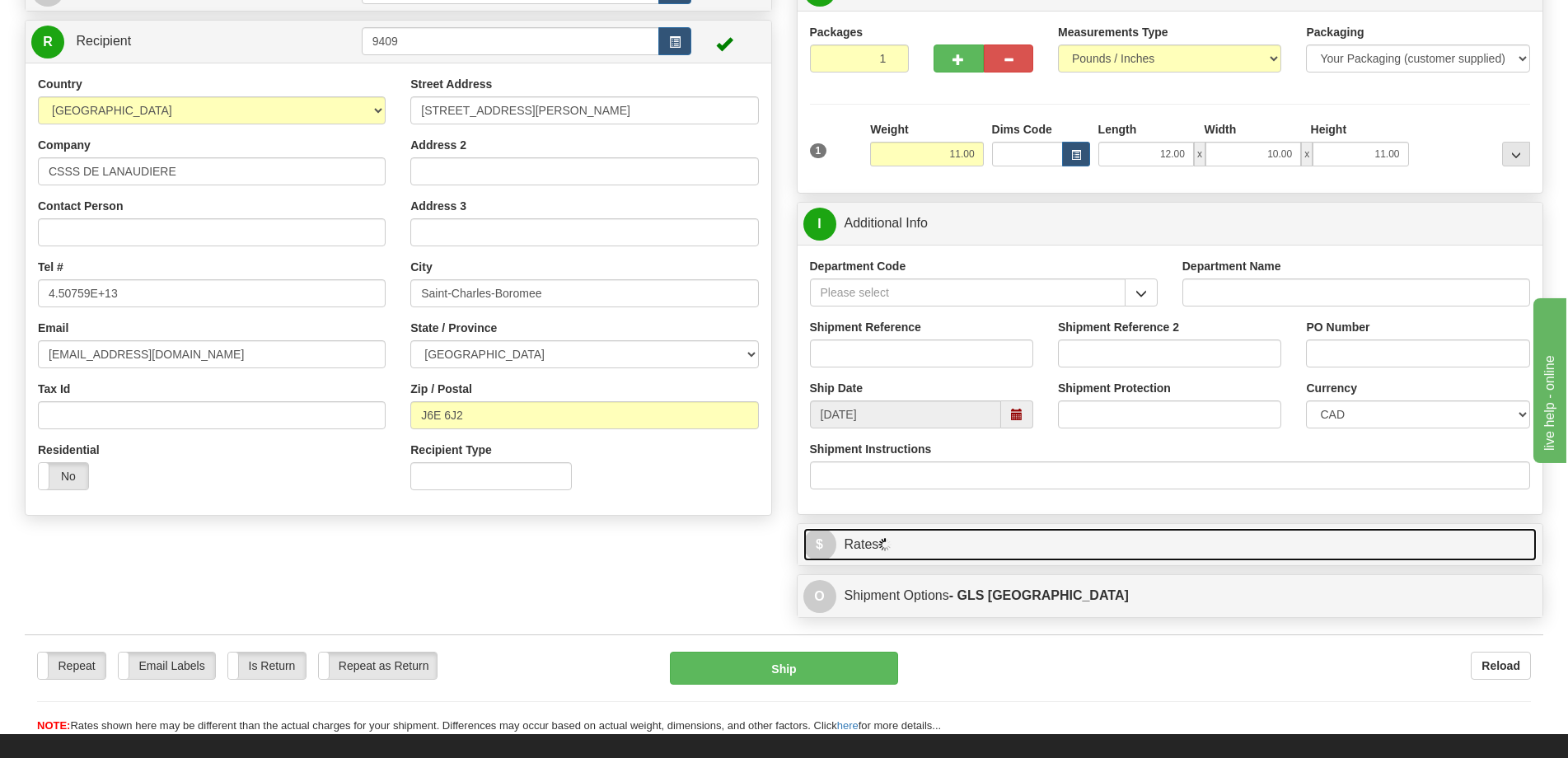
click at [1097, 547] on link "$ Rates" at bounding box center [1170, 545] width 734 height 33
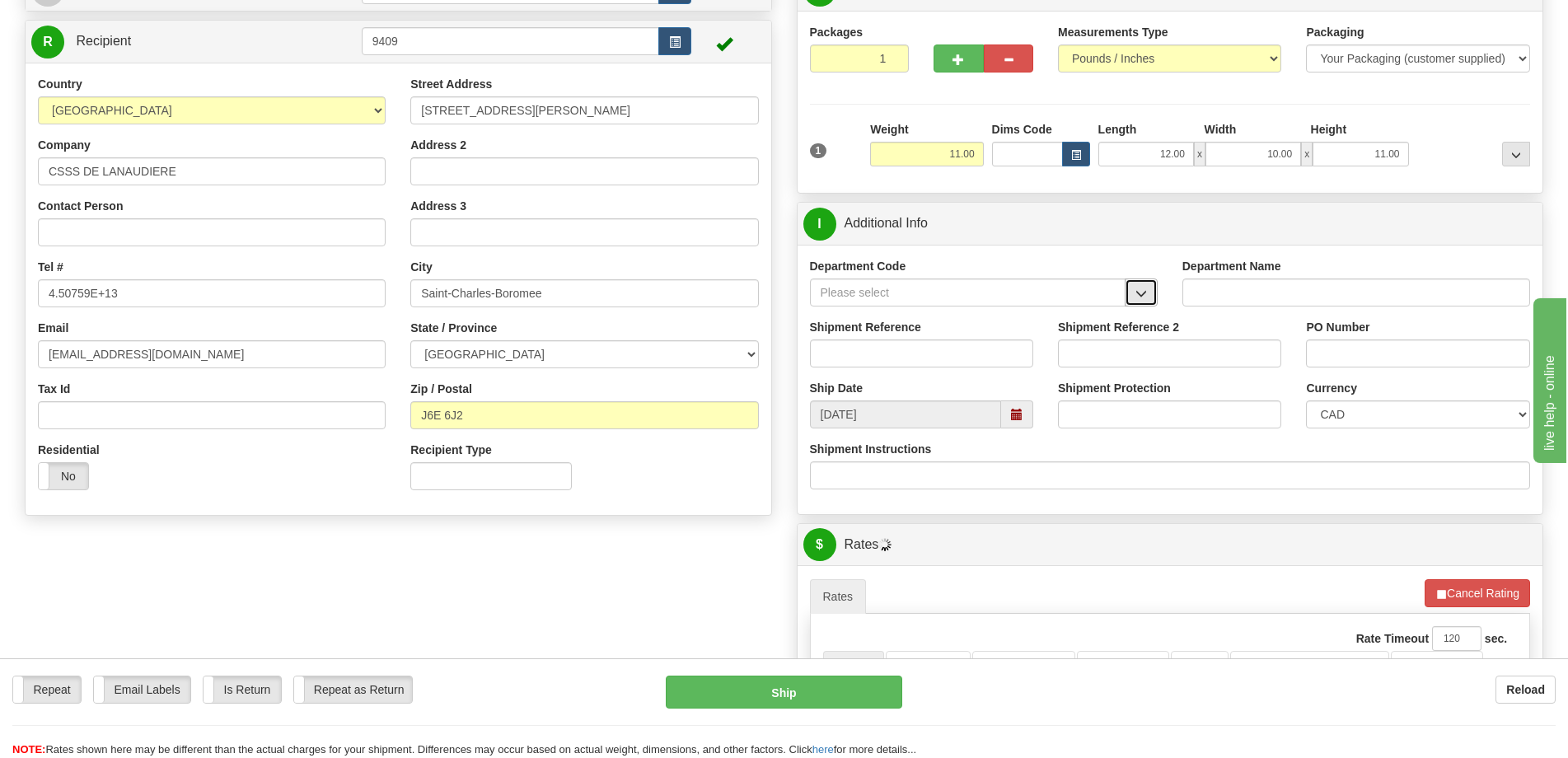
click at [1127, 284] on button "button" at bounding box center [1141, 293] width 33 height 28
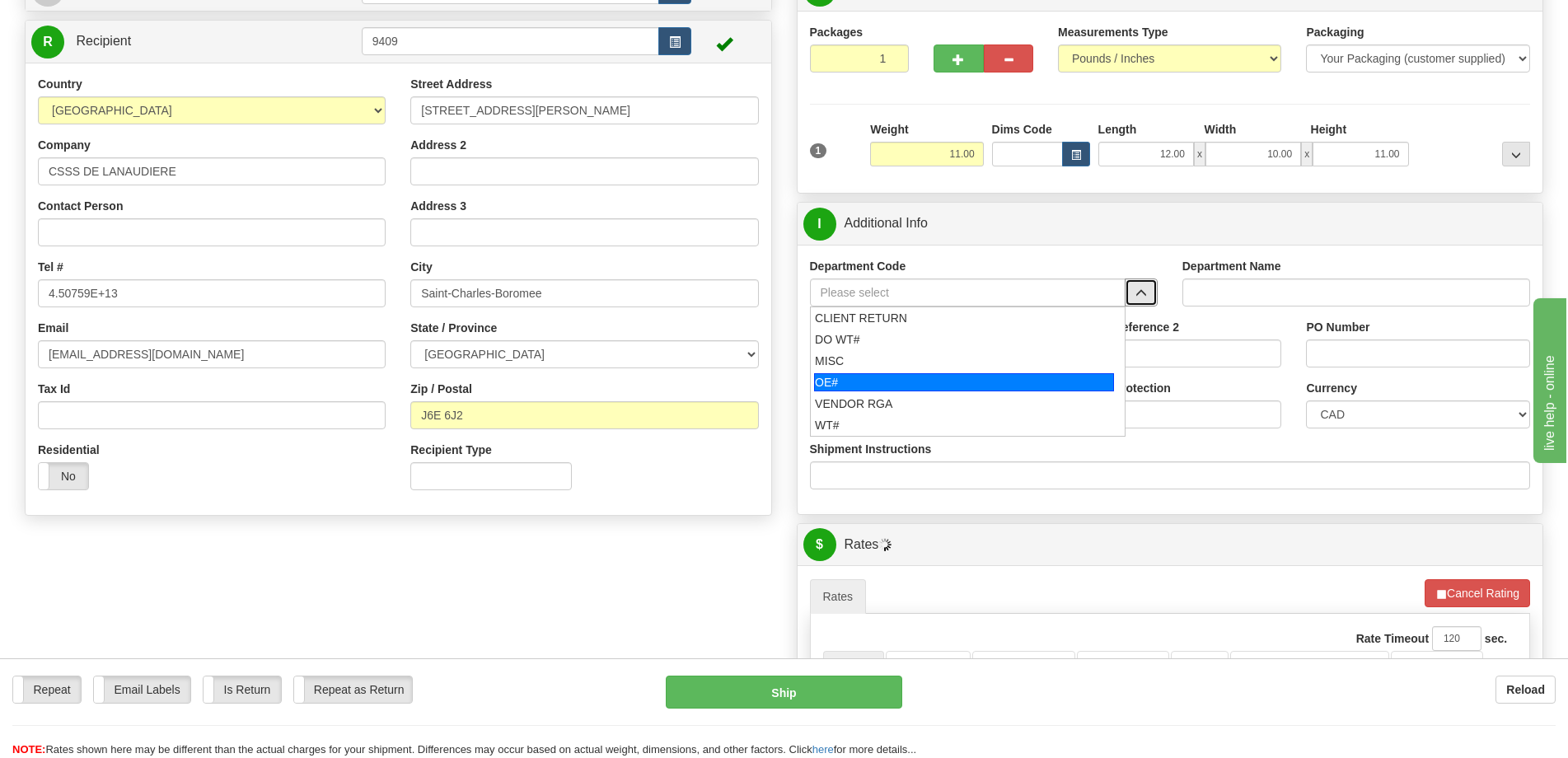
click at [958, 377] on div "OE#" at bounding box center [964, 382] width 300 height 18
type input "OE#"
type input "ORDERS"
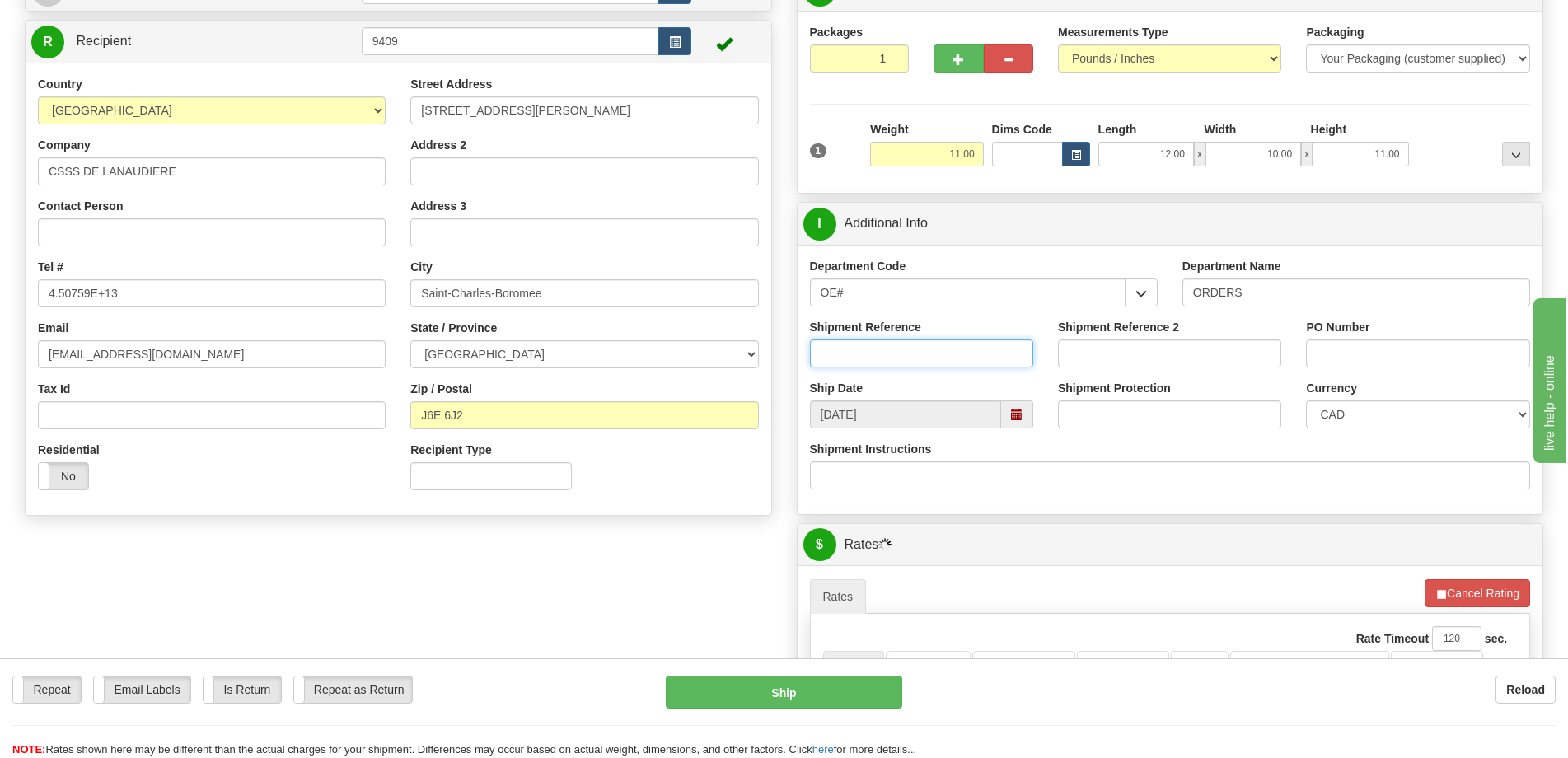
click at [942, 343] on input "Shipment Reference" at bounding box center [921, 354] width 223 height 28
type input "50320643-01"
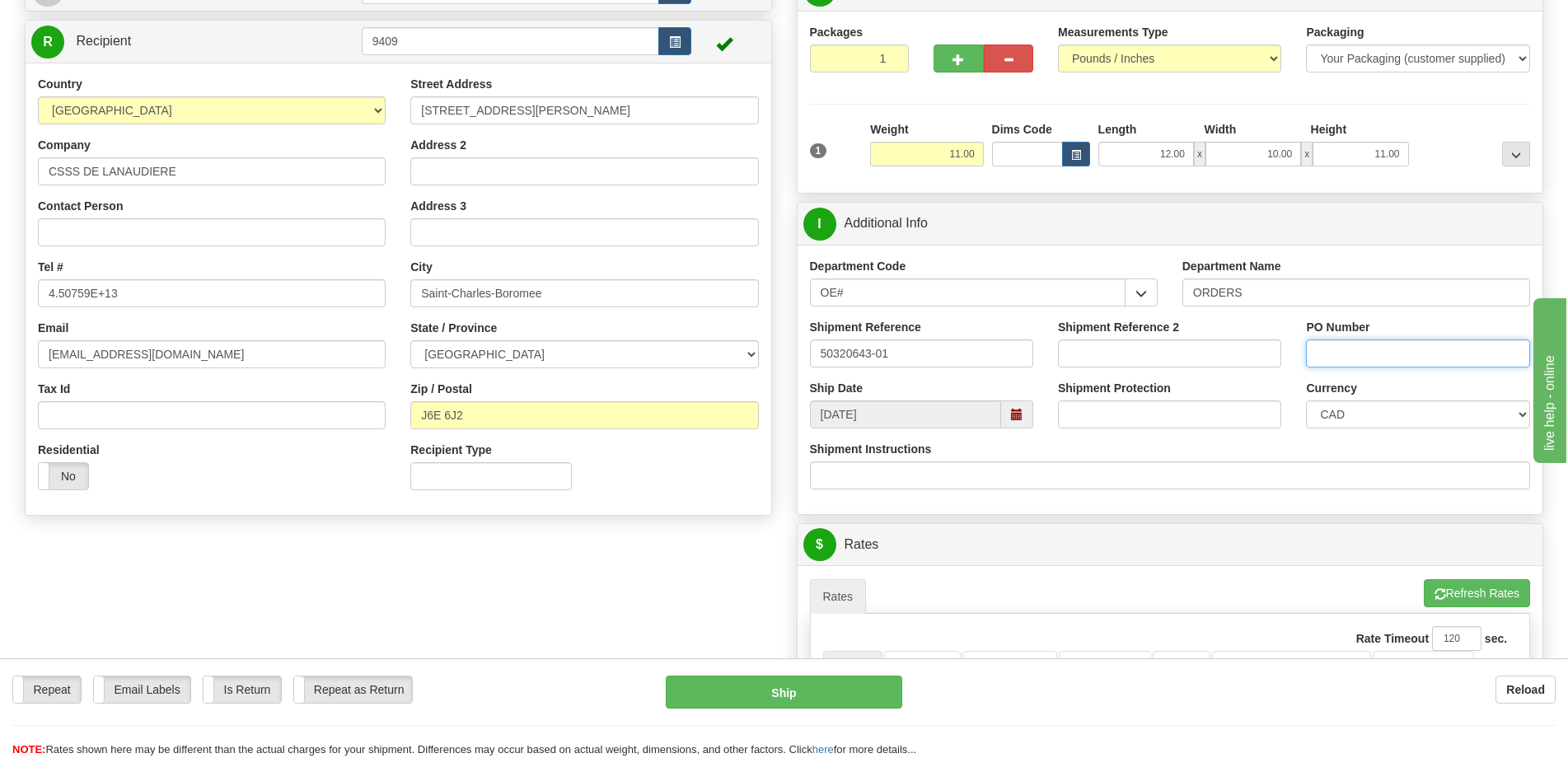
click at [1368, 351] on input "PO Number" at bounding box center [1417, 354] width 223 height 28
type input "0"
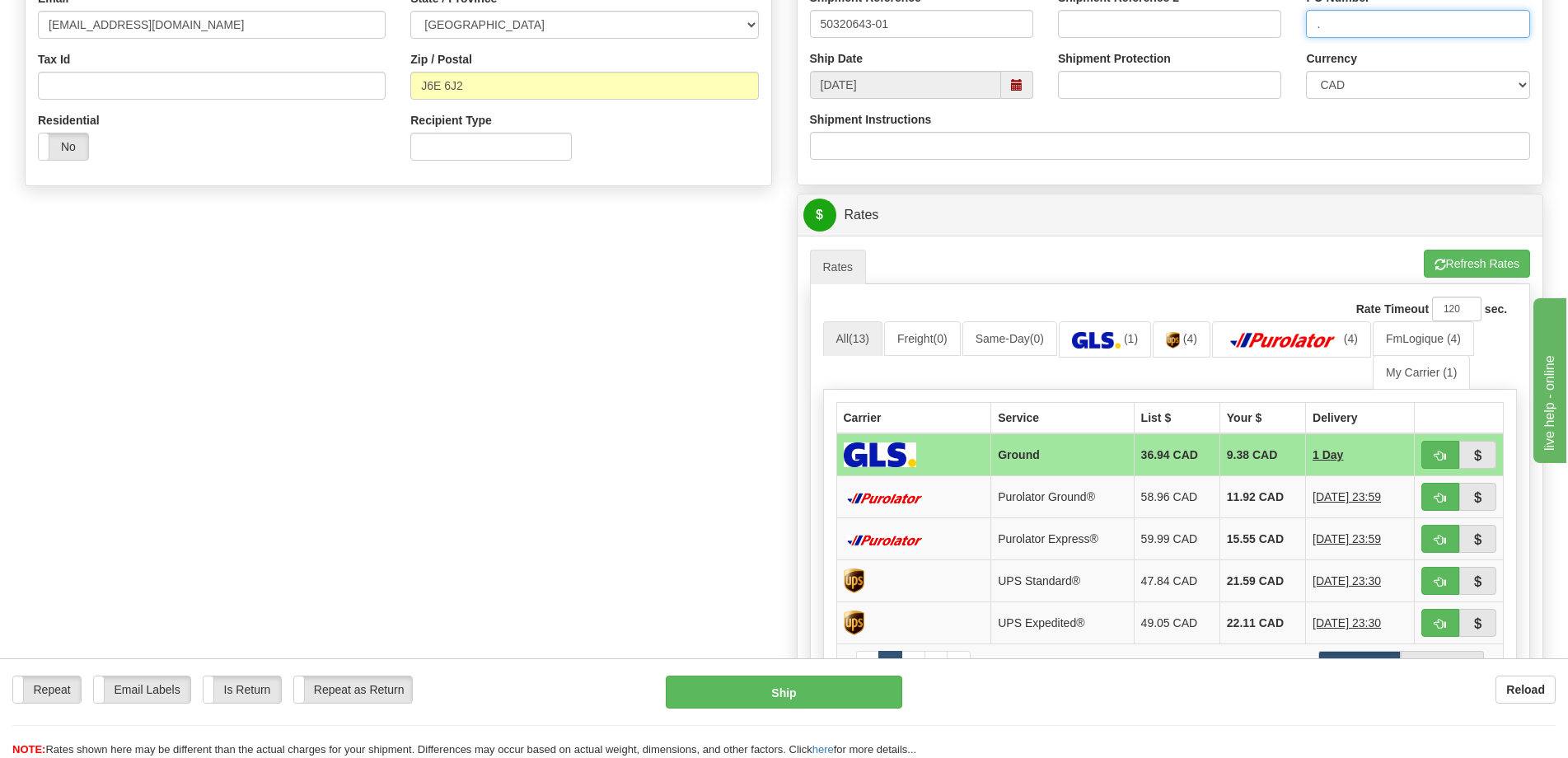
scroll to position [824, 0]
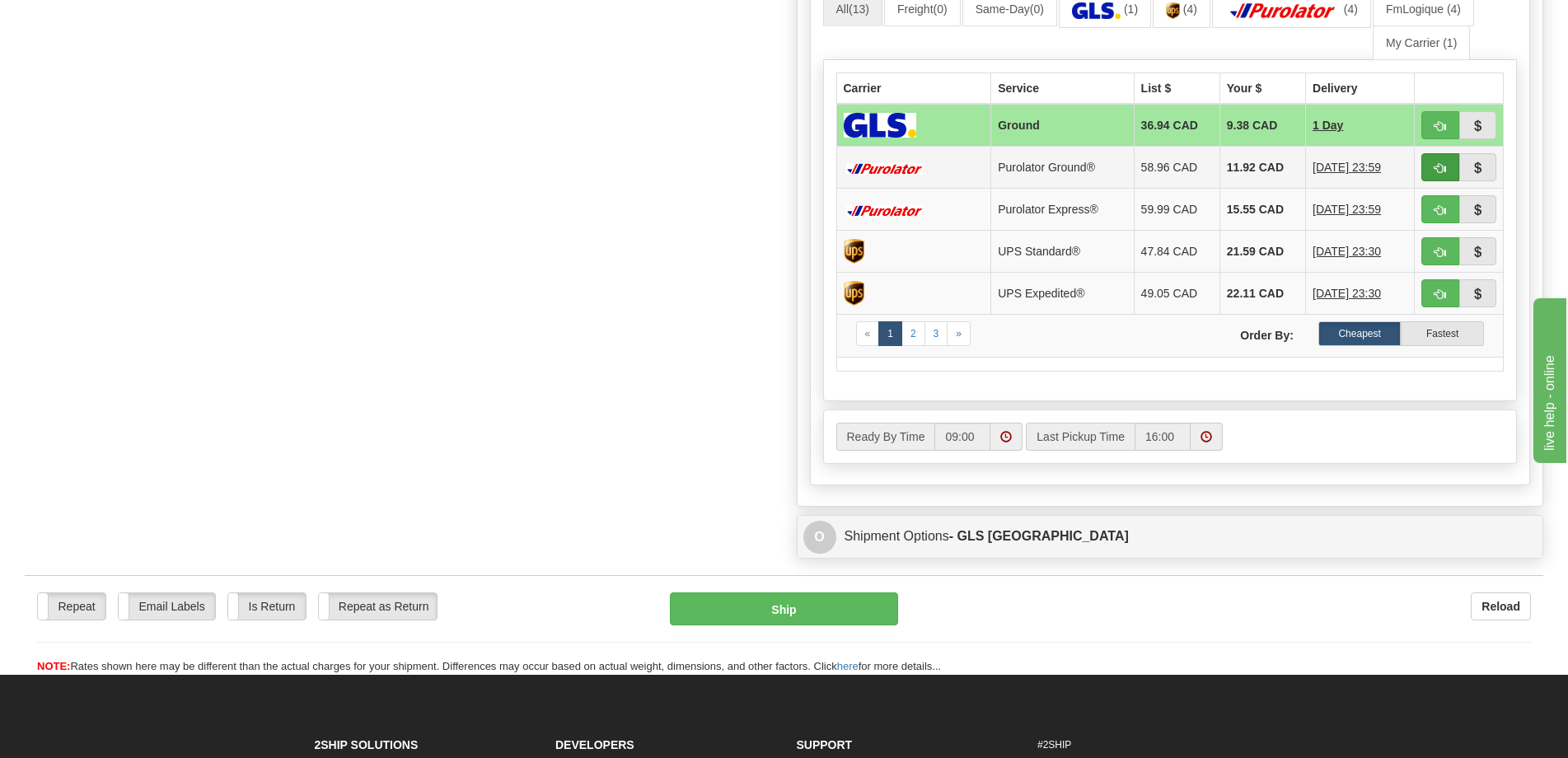
type input "."
click at [1434, 159] on button "button" at bounding box center [1439, 168] width 38 height 28
type input "260"
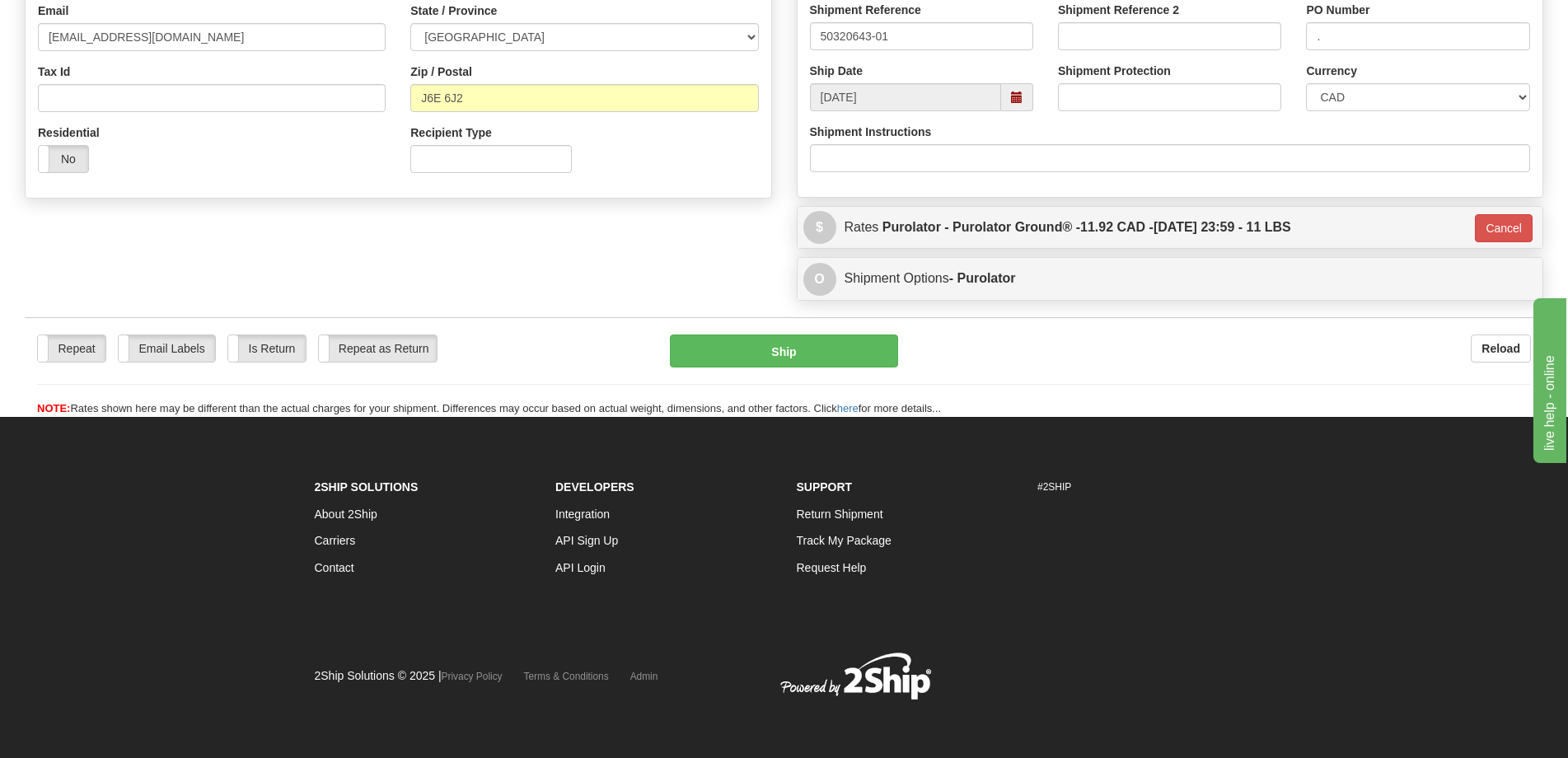
scroll to position [483, 0]
click at [862, 353] on button "Ship" at bounding box center [783, 351] width 228 height 33
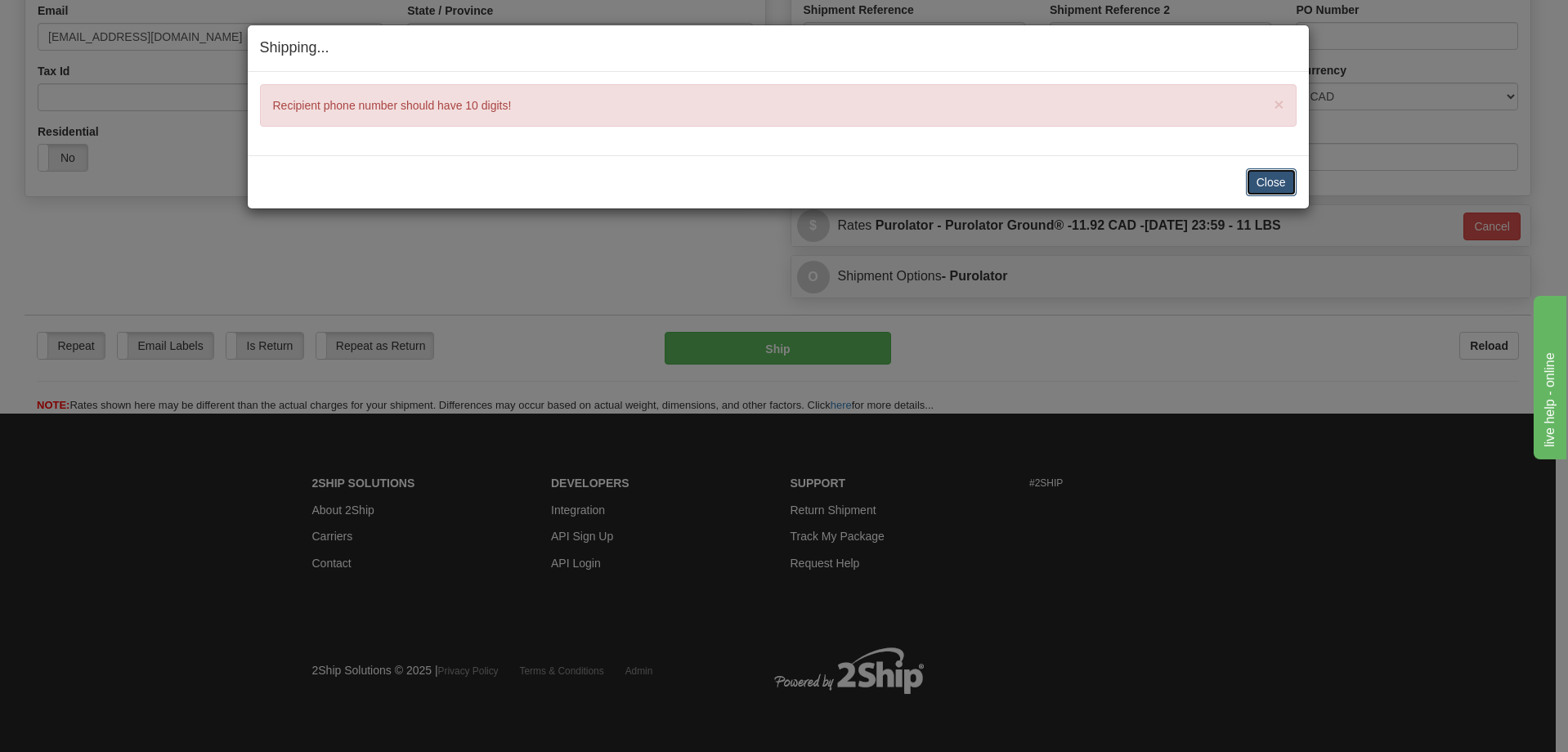
click at [1286, 176] on button "Close" at bounding box center [1271, 182] width 51 height 28
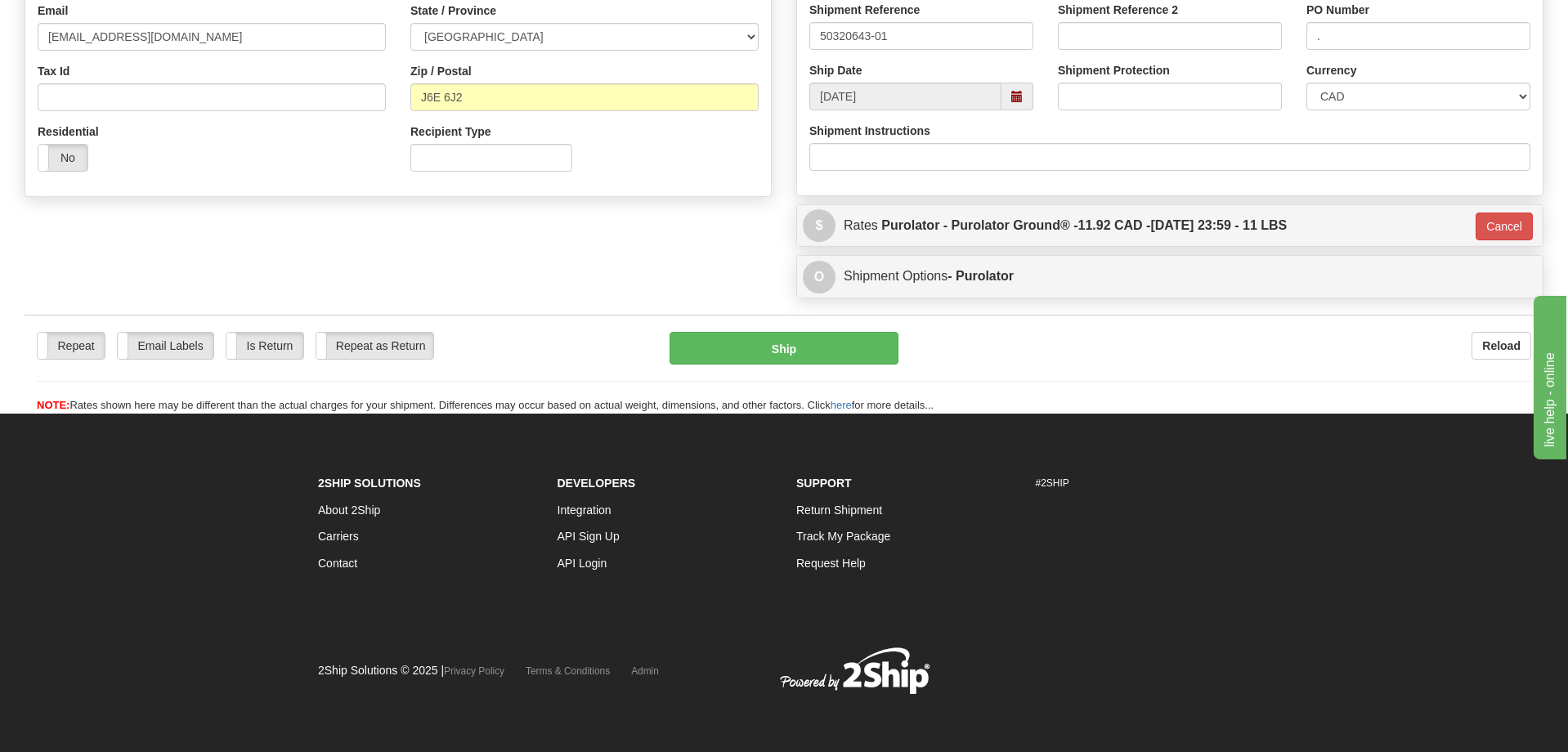
drag, startPoint x: 805, startPoint y: 178, endPoint x: 412, endPoint y: 301, distance: 411.8
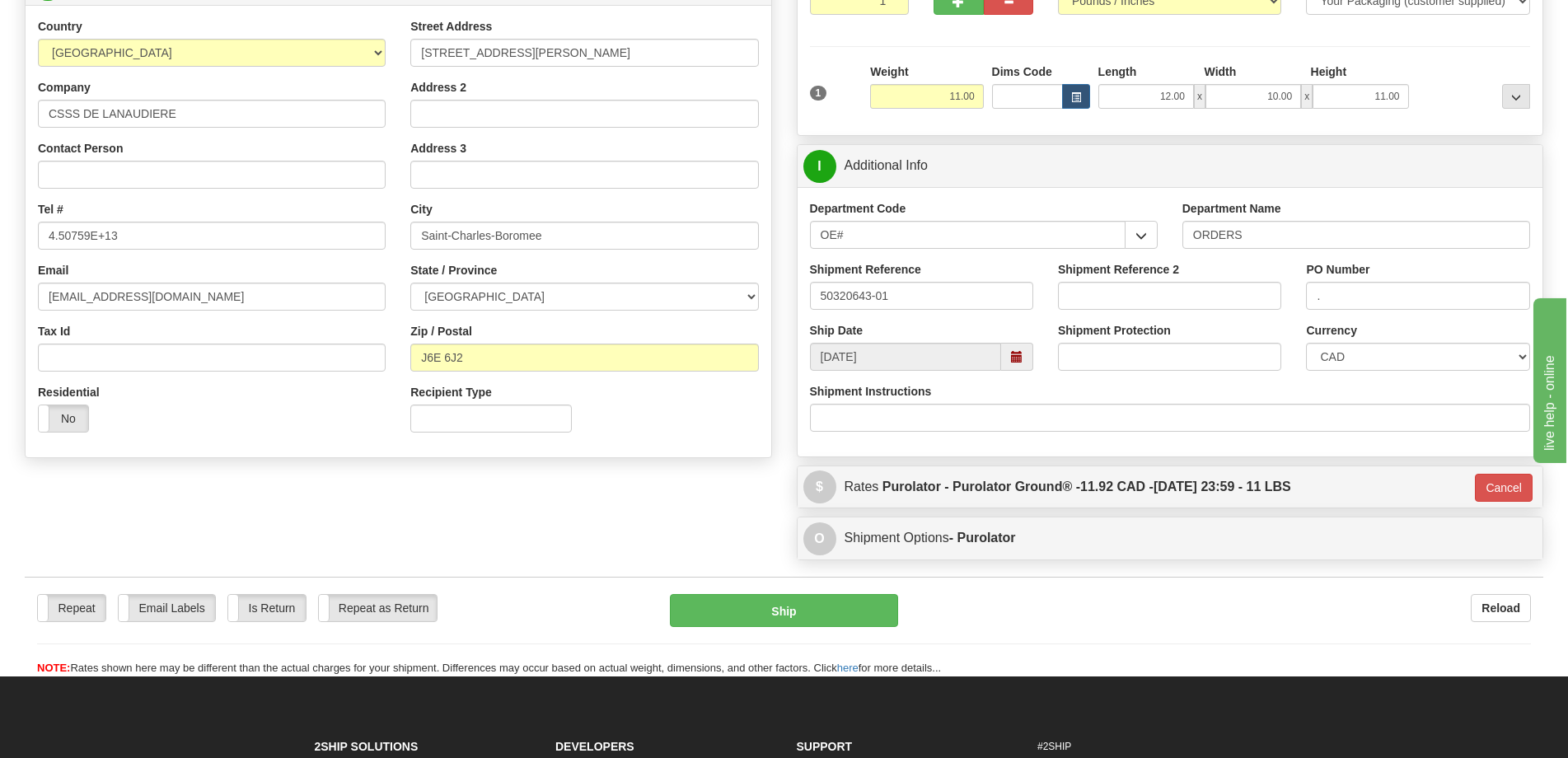
scroll to position [210, 0]
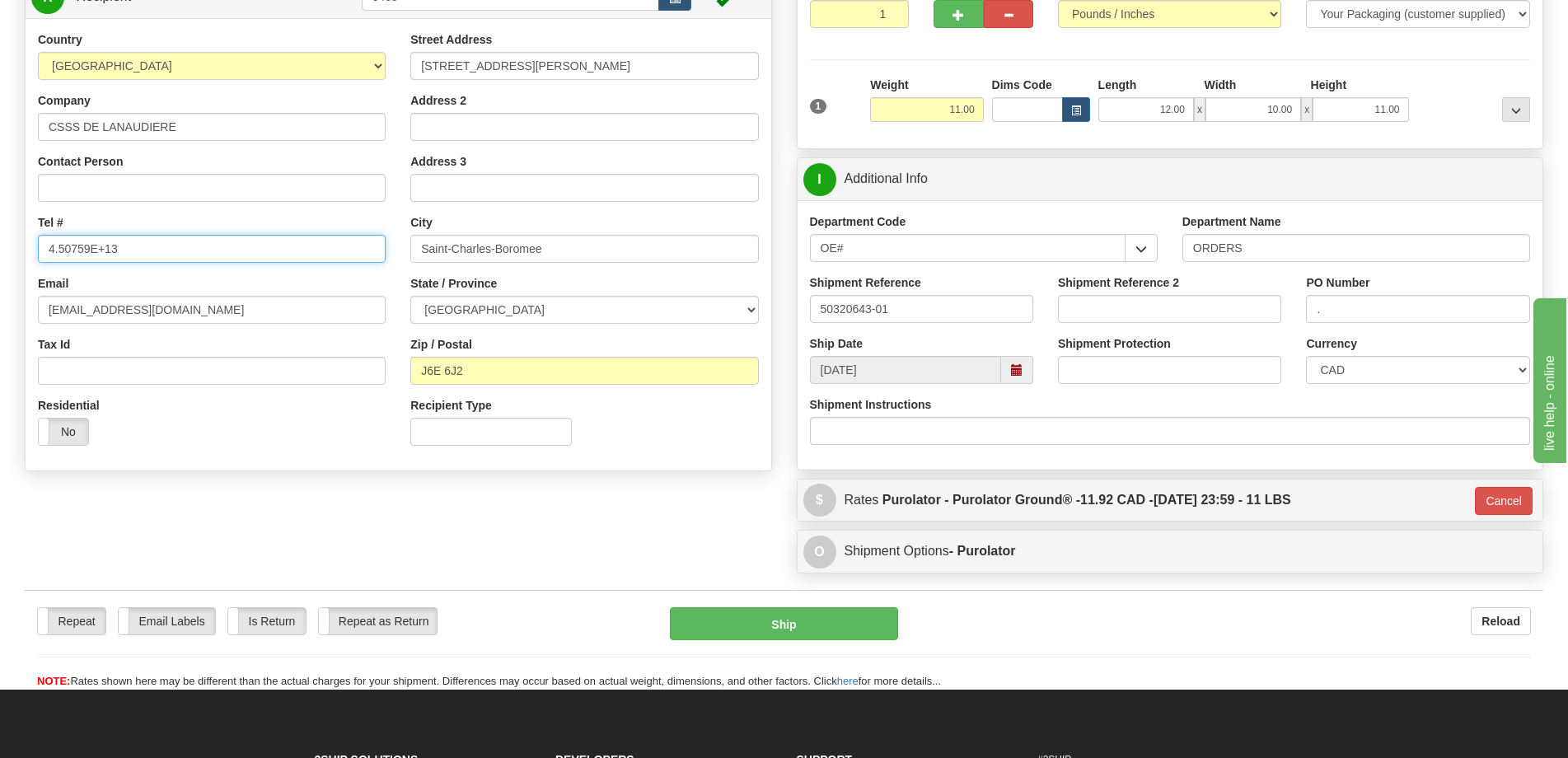
drag, startPoint x: 140, startPoint y: 235, endPoint x: -1, endPoint y: 244, distance: 141.3
click at [0, 244] on html "Training Course Close Toggle navigation Settings Shipping Preferences New Sende…" at bounding box center [784, 169] width 1568 height 758
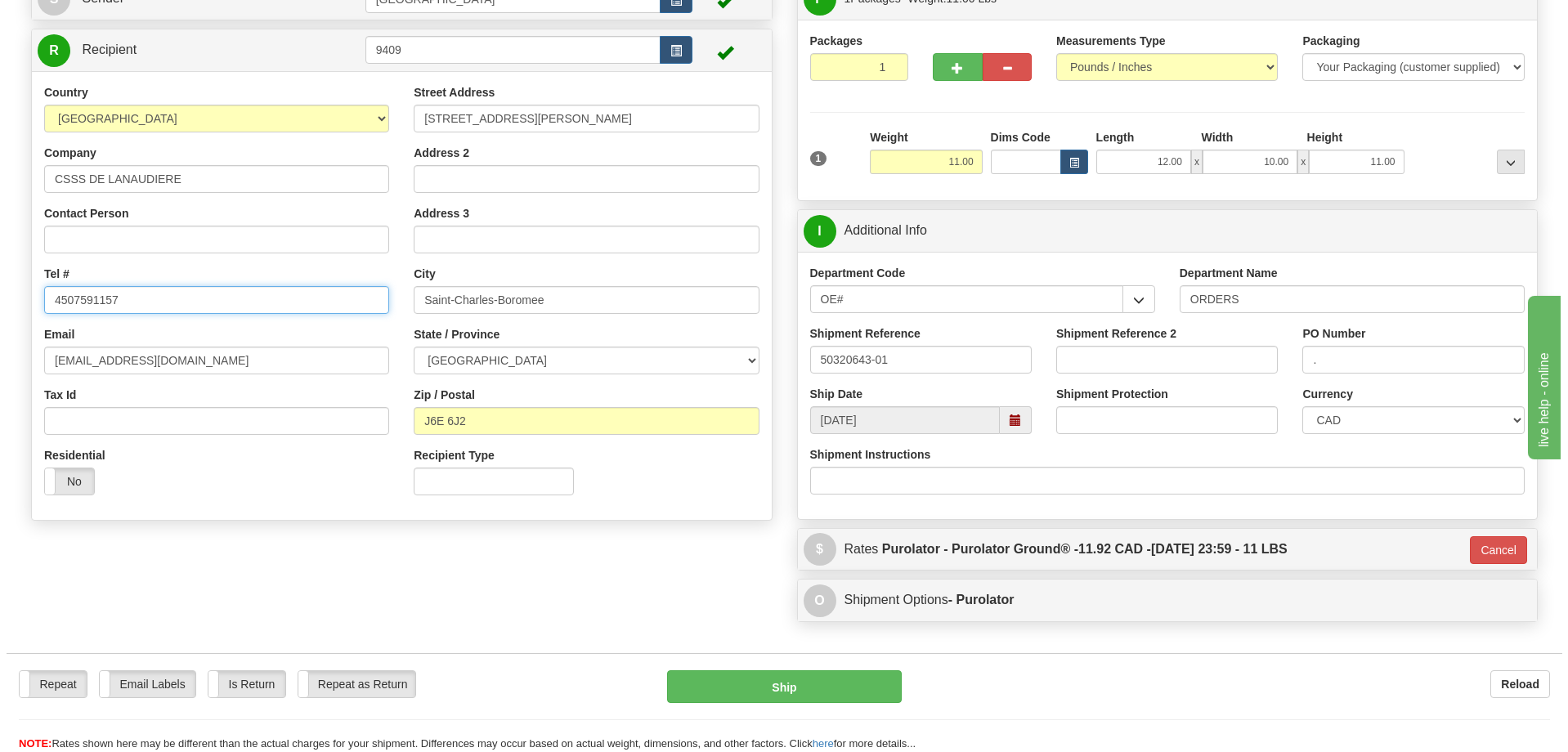
scroll to position [126, 0]
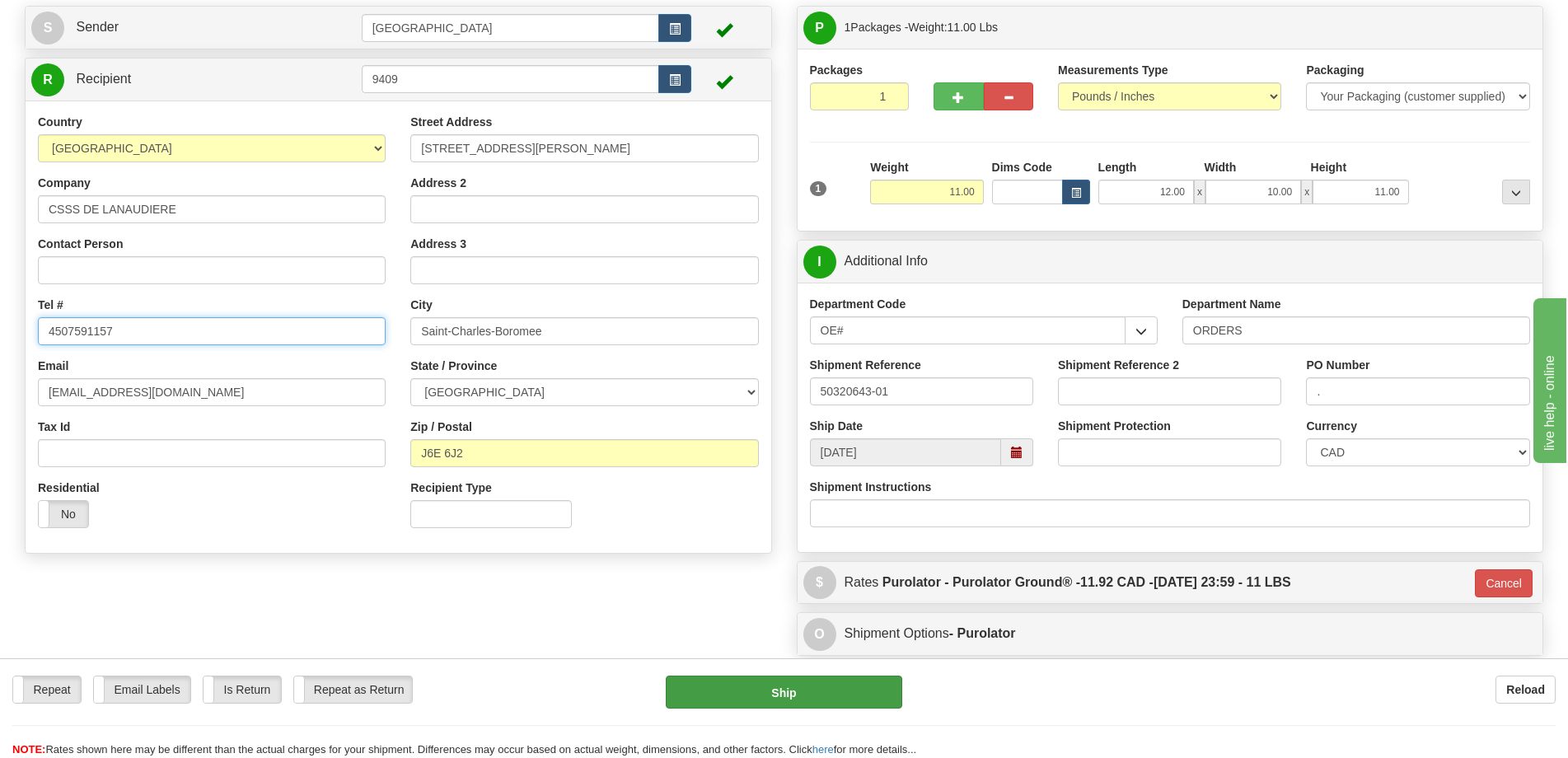
type input "4507591157"
click at [744, 695] on button "Ship" at bounding box center [783, 691] width 236 height 33
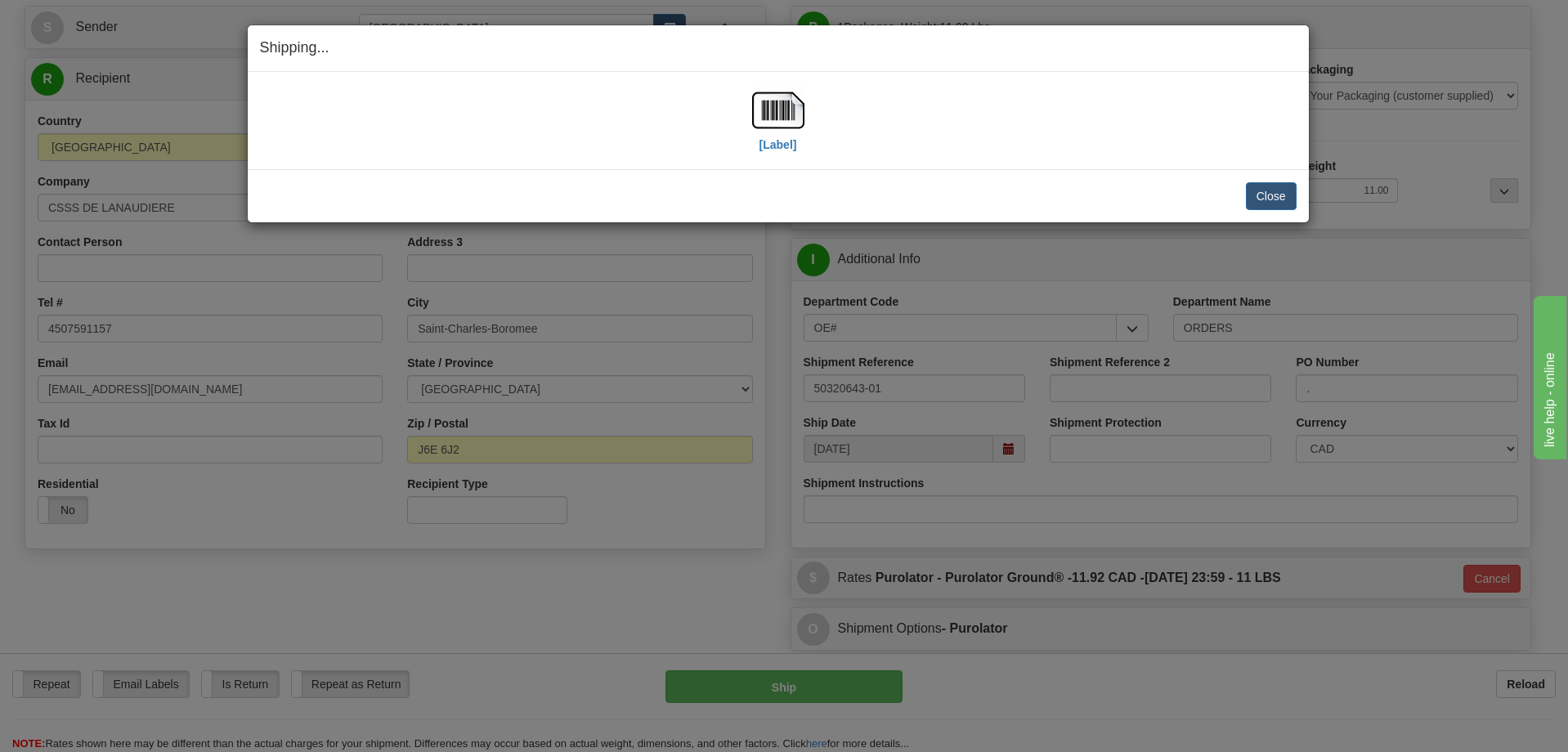
click at [740, 54] on h4 "Shipping... Your SHIPMENT will EXPIRE in" at bounding box center [778, 48] width 1036 height 22
click at [758, 99] on img at bounding box center [778, 110] width 52 height 52
click at [1262, 200] on button "Close" at bounding box center [1271, 196] width 51 height 28
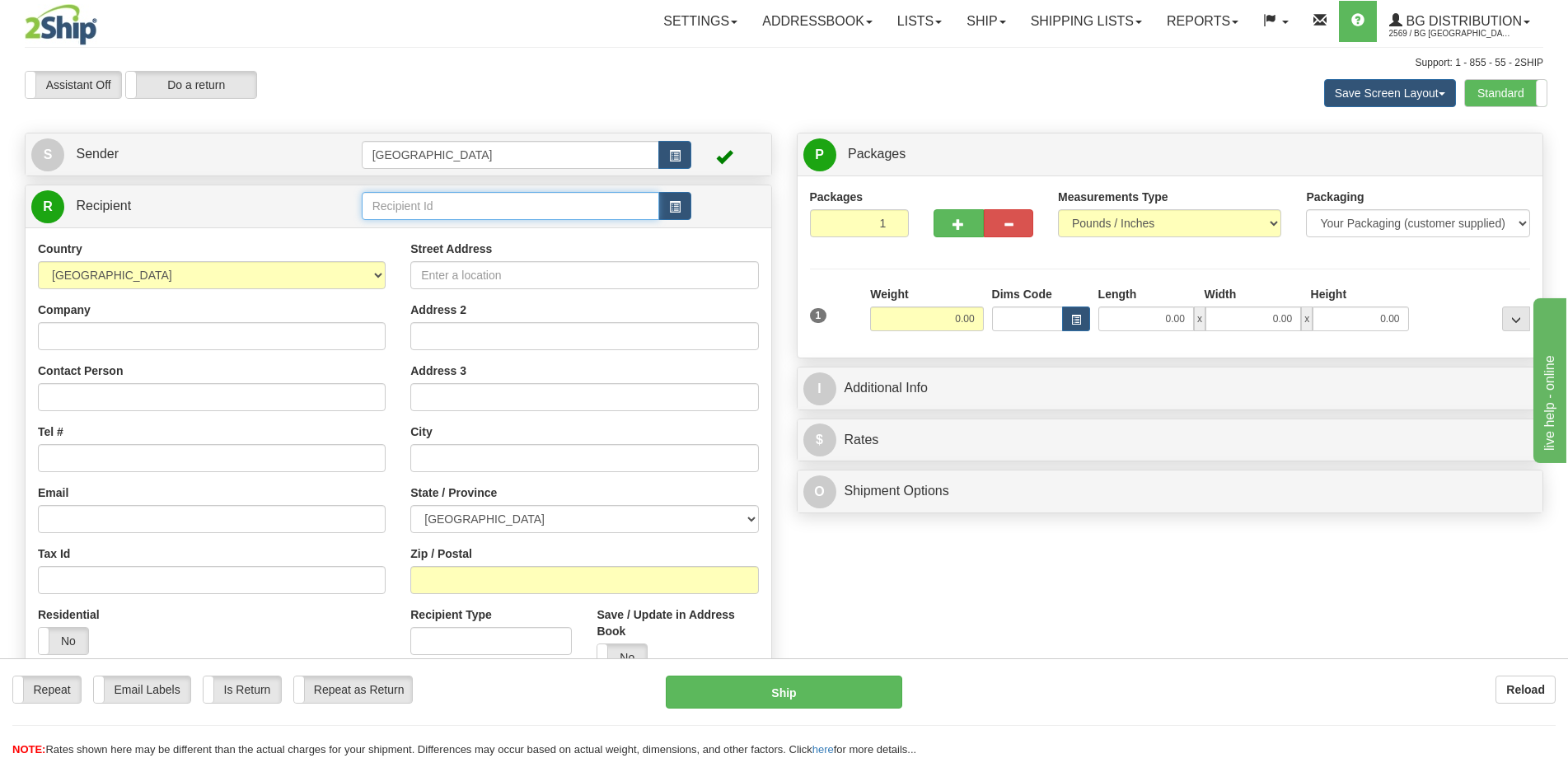
click at [459, 215] on input "text" at bounding box center [510, 206] width 298 height 28
click at [462, 234] on div "9588" at bounding box center [506, 231] width 281 height 18
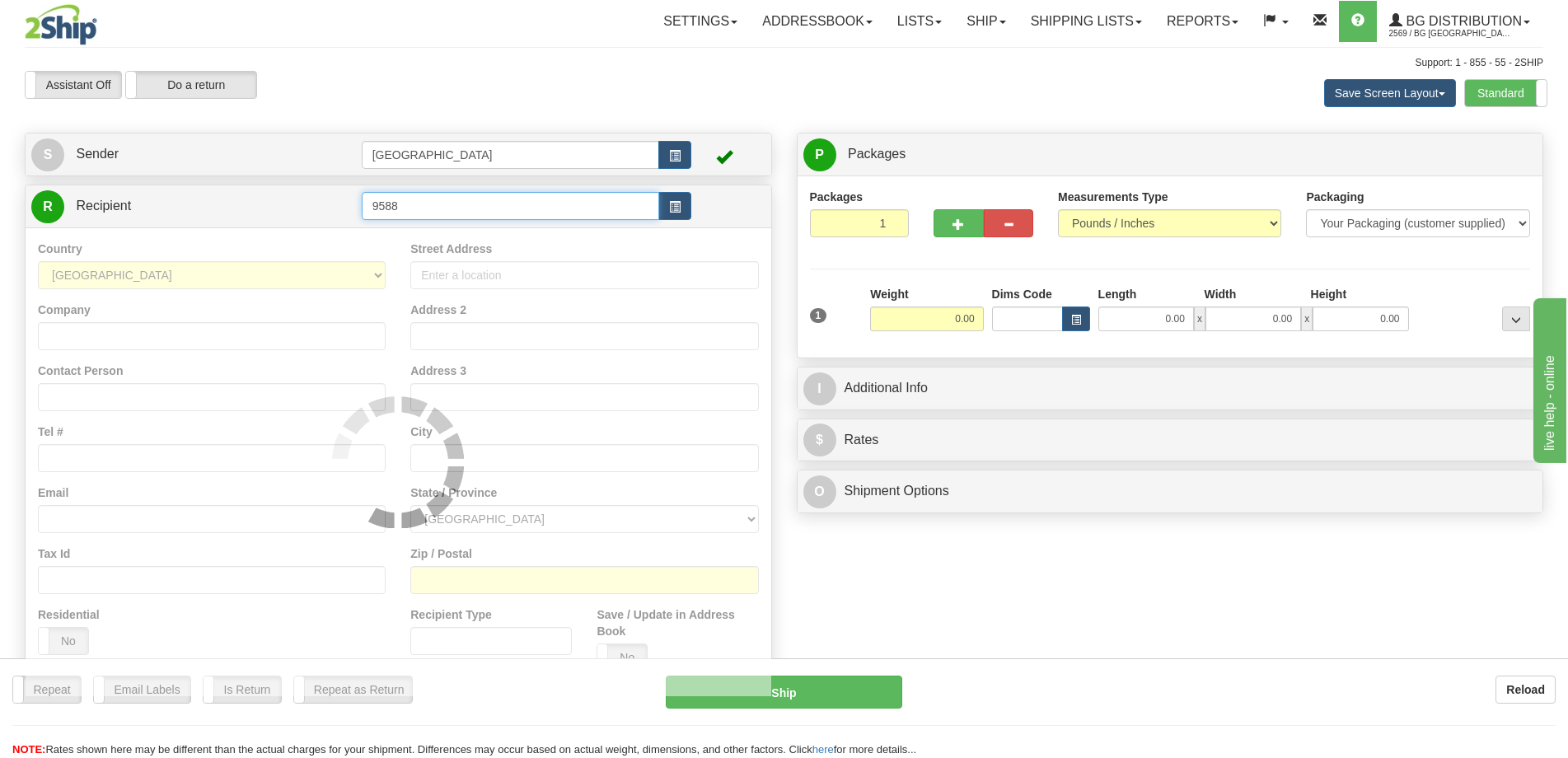
type input "9588"
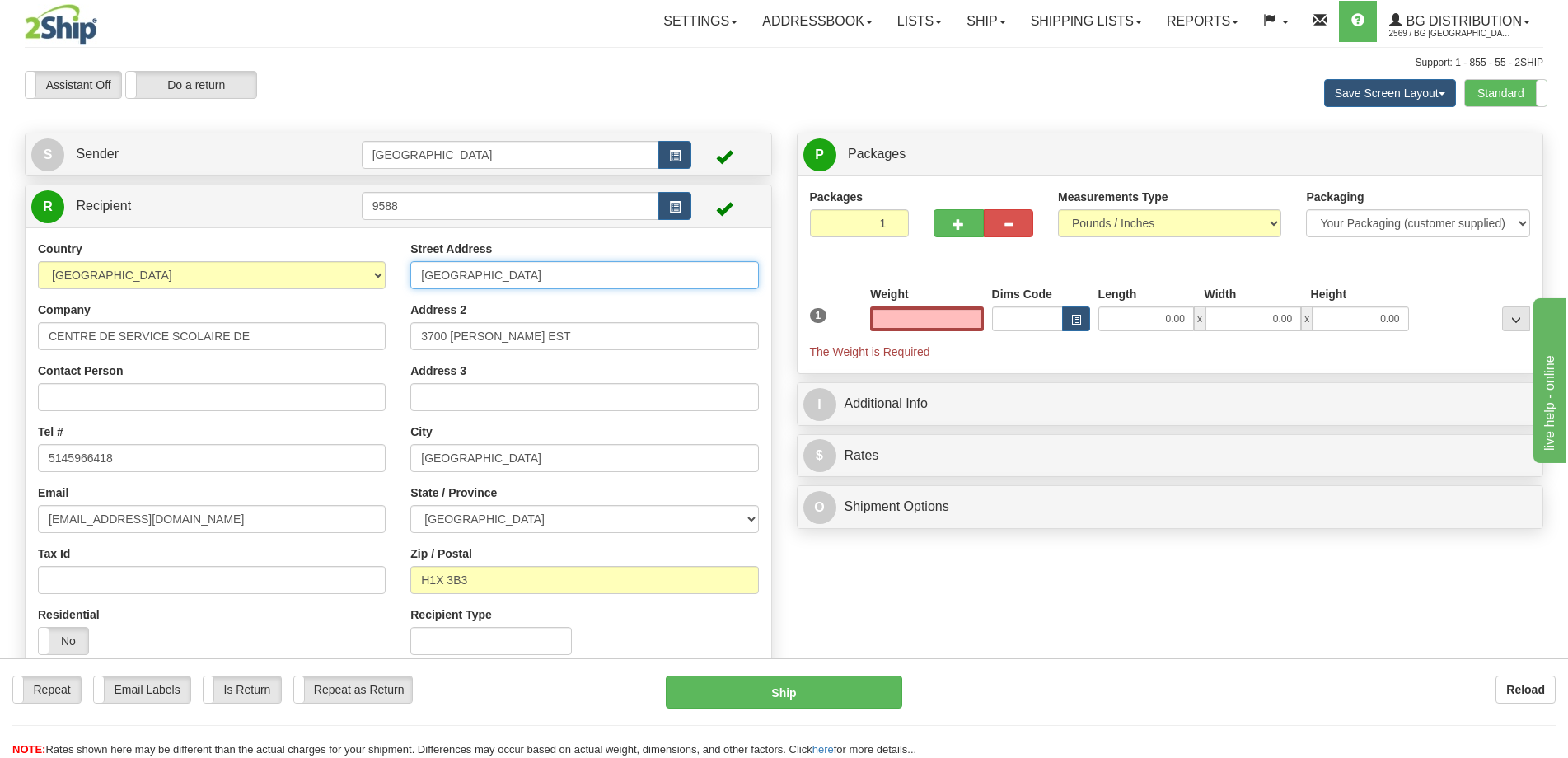
type input "0.00"
drag, startPoint x: 564, startPoint y: 275, endPoint x: 382, endPoint y: 280, distance: 182.1
click at [382, 280] on div "Country AFGHANISTAN ALAND ISLANDS ALBANIA ALGERIA AMERICAN SAMOA ANDORRA ANGOLA…" at bounding box center [398, 453] width 746 height 427
type input "3735 Drolet"
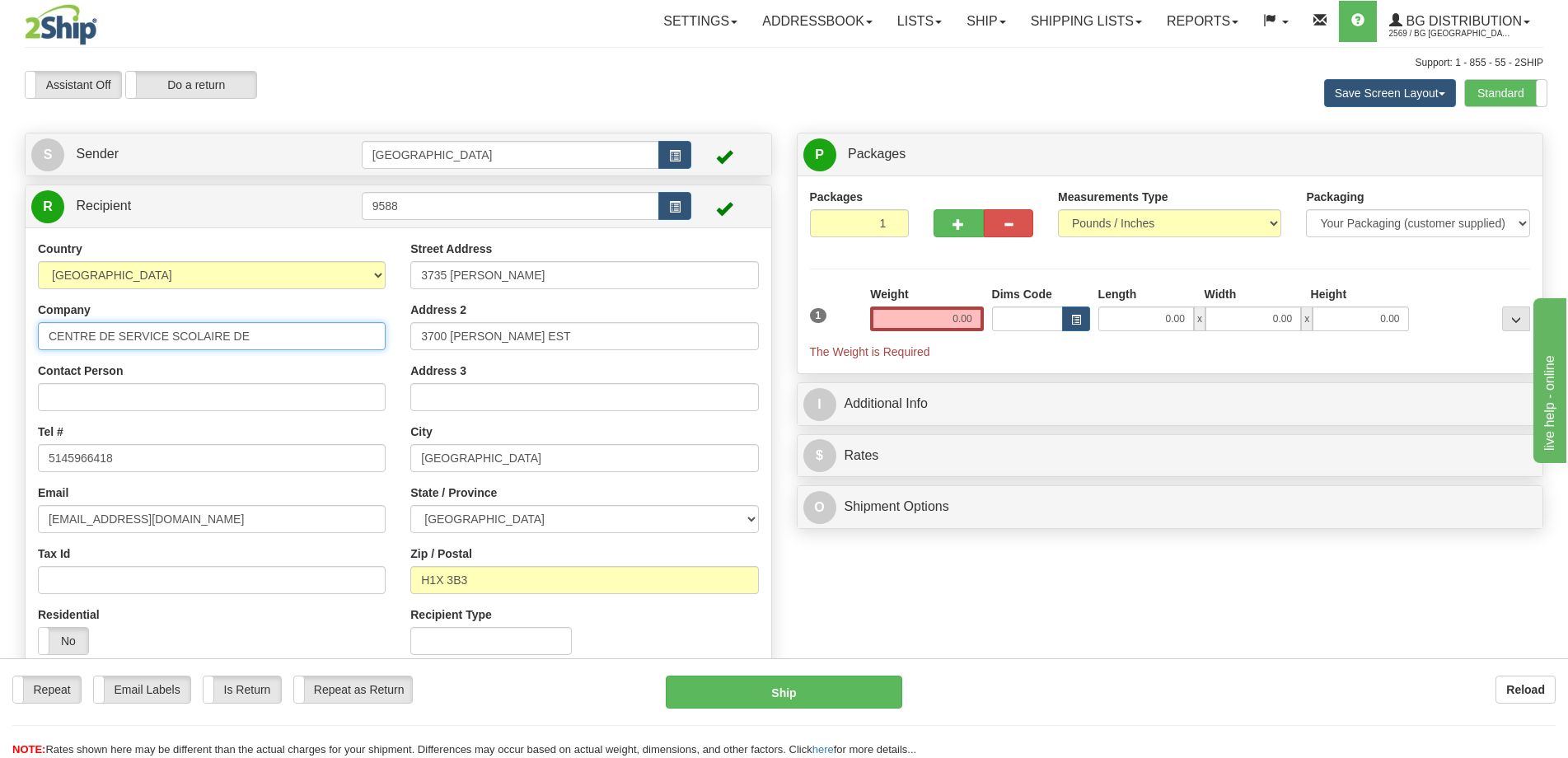
type input "CENTRE DE SERVICE SCOLAIRE DE MTL"
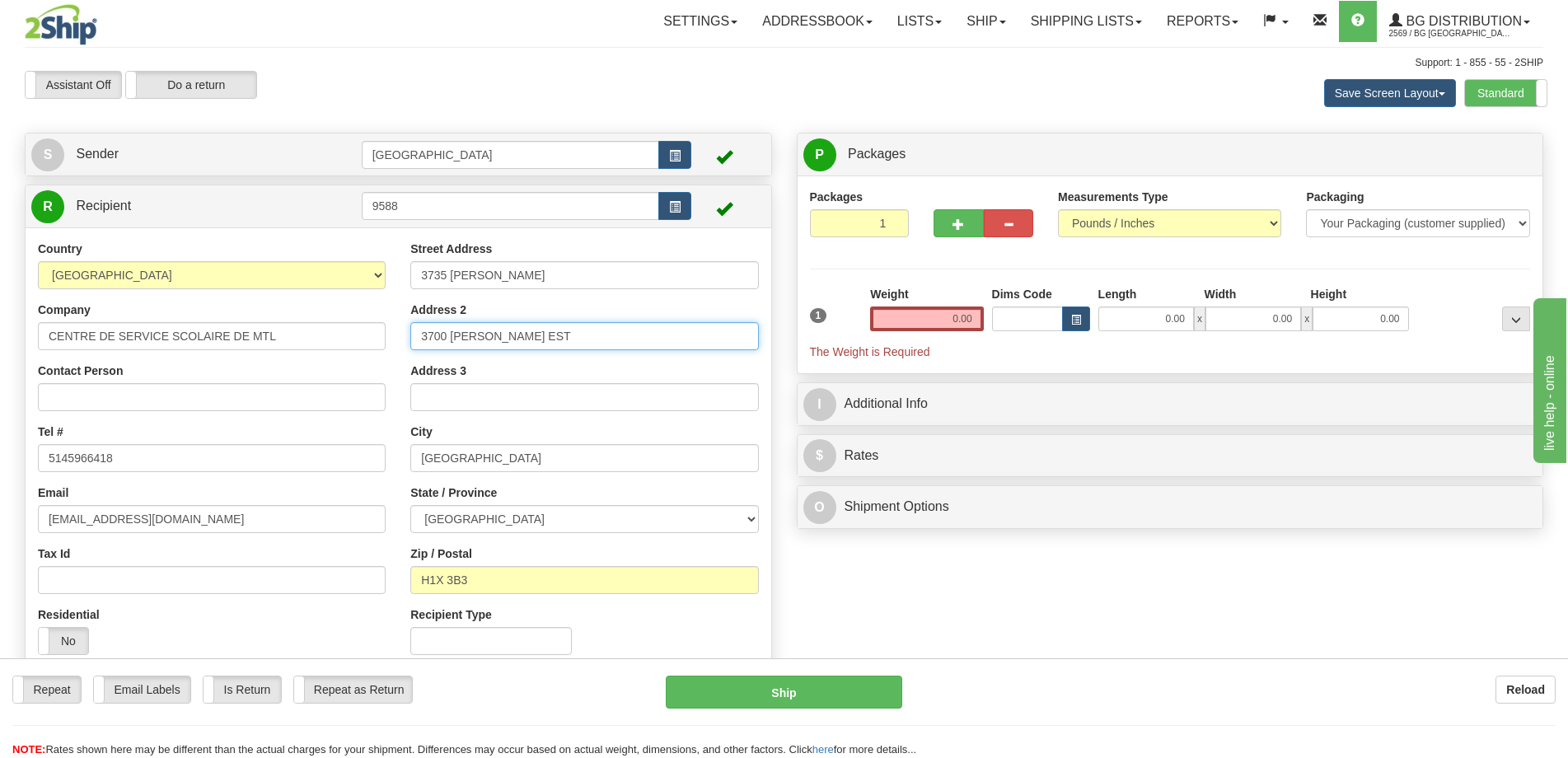
type input "Édifice des Pins"
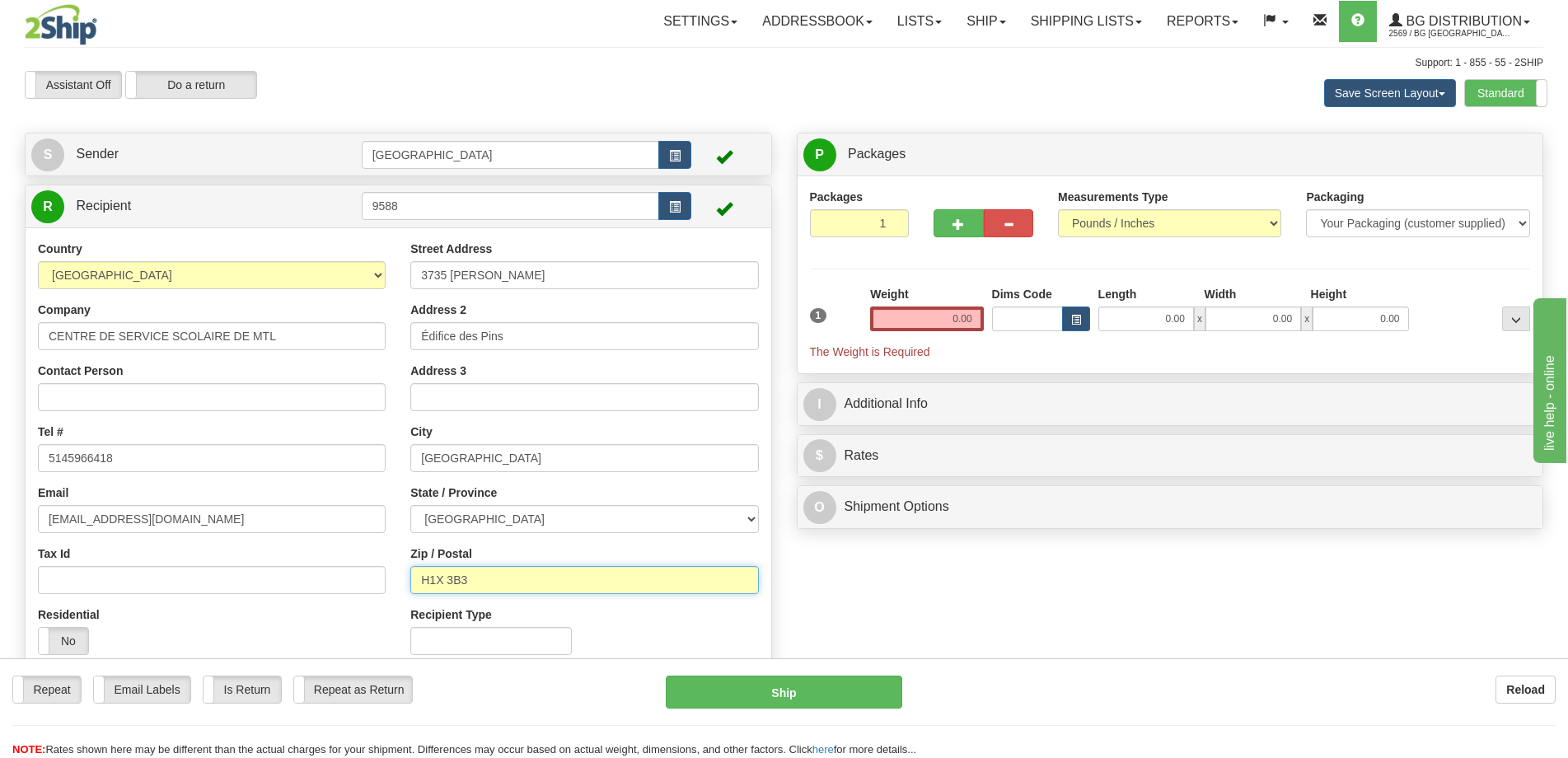
type input "h2x 3h7"
click at [1153, 318] on input "0.00" at bounding box center [1146, 319] width 95 height 25
type input "12.00"
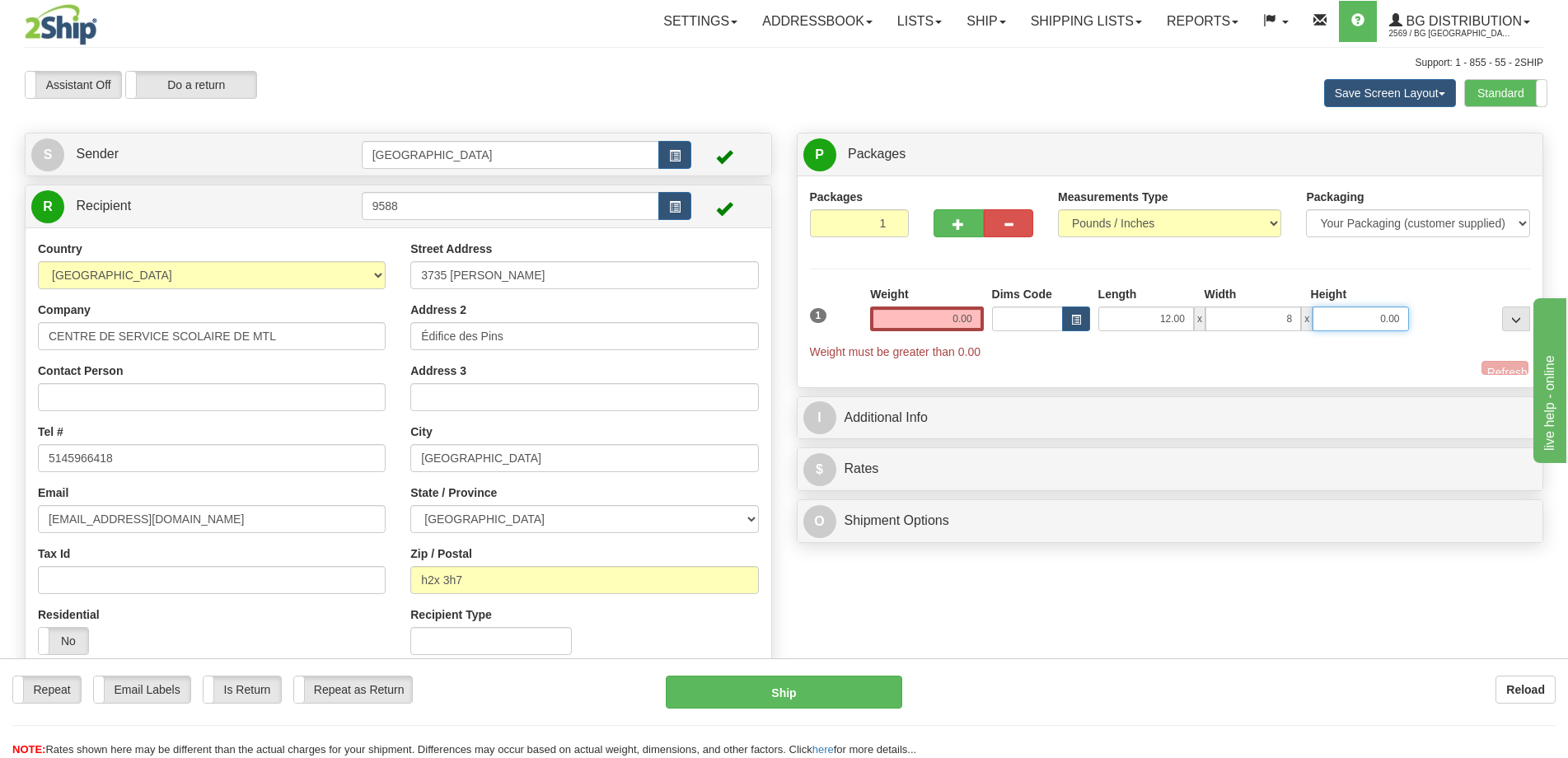
type input "8.00"
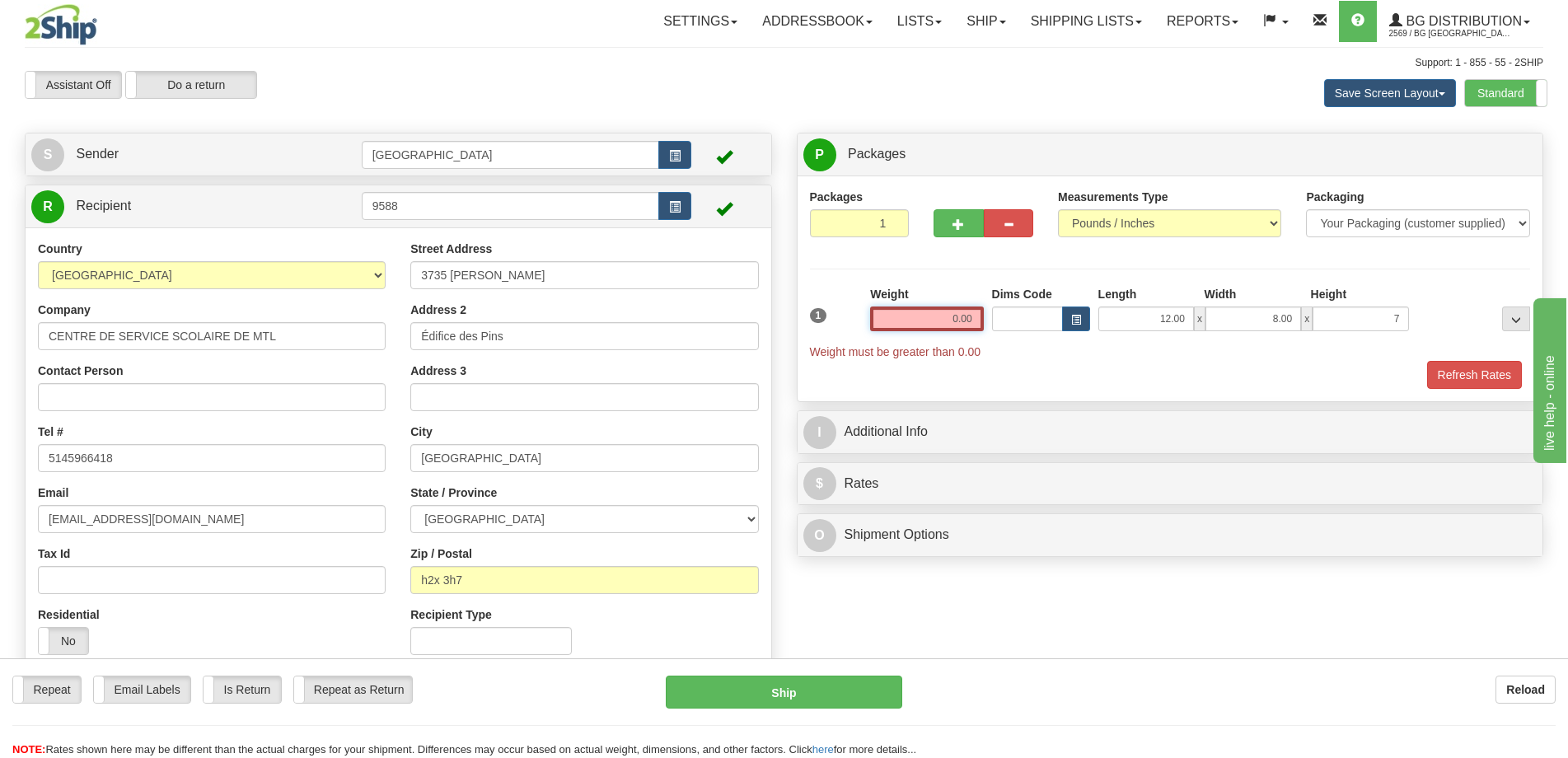
type input "7.00"
click at [920, 316] on input "0.00" at bounding box center [926, 319] width 113 height 25
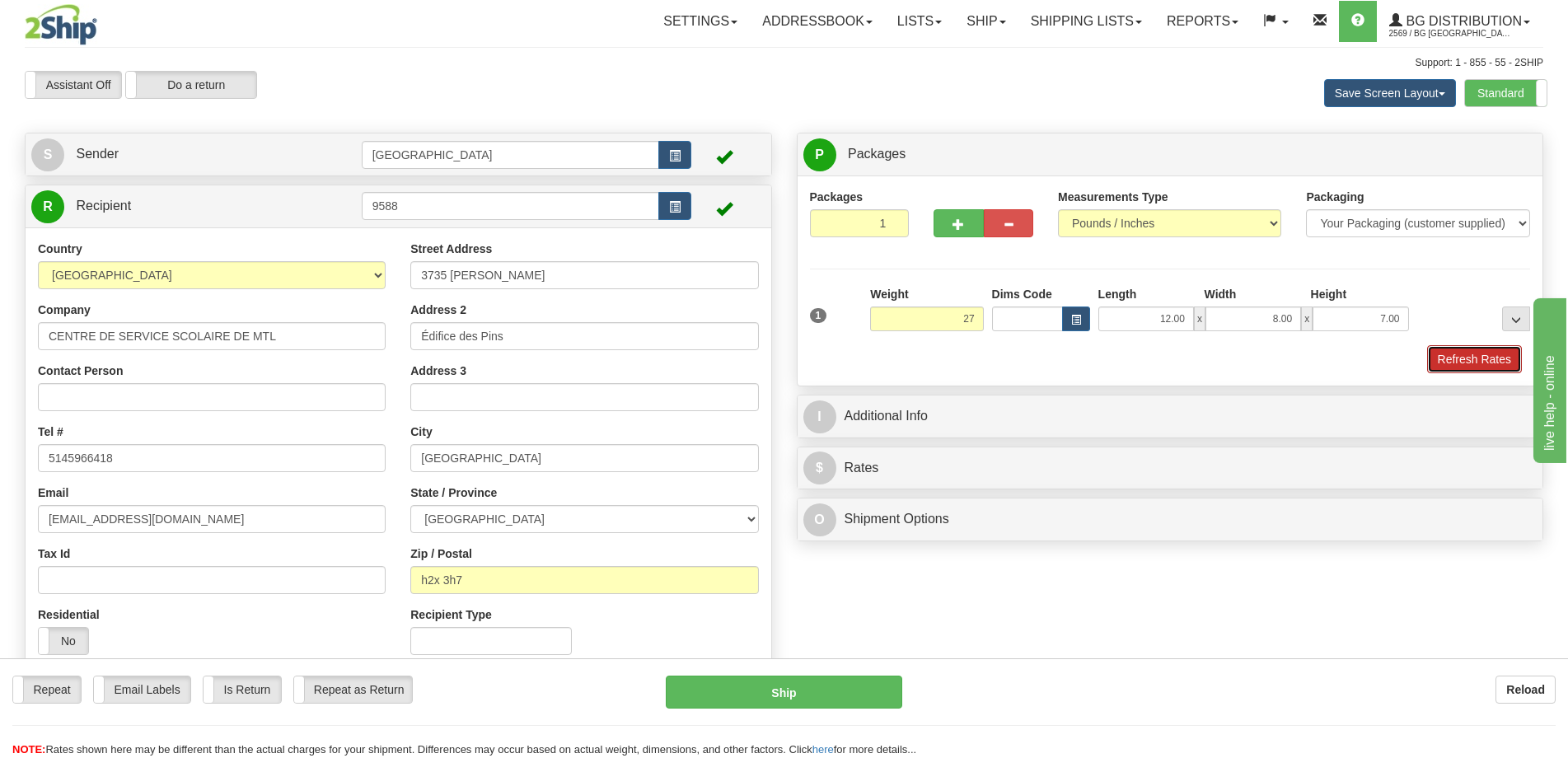
type input "27.00"
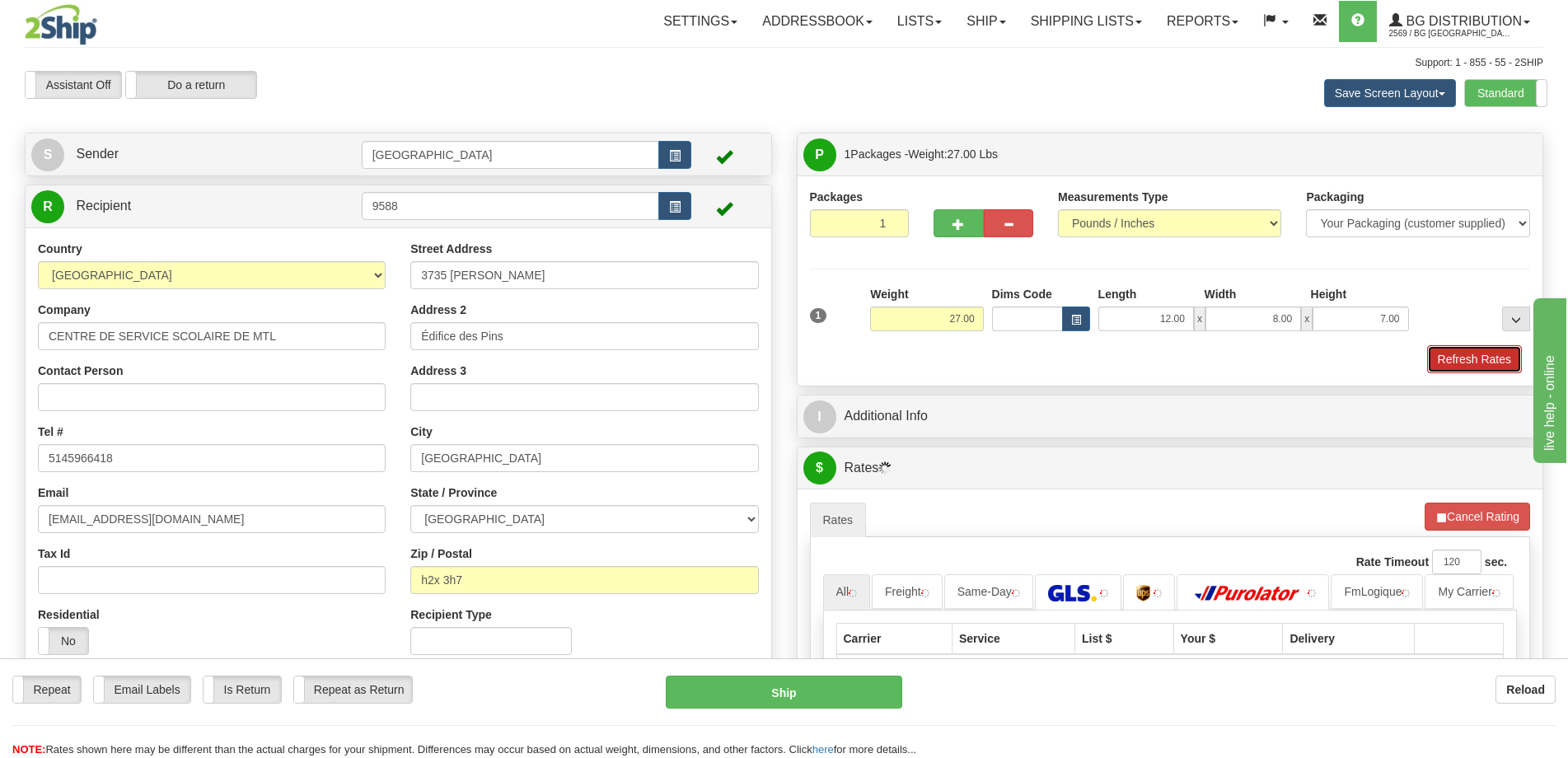
click at [1441, 351] on button "Refresh Rates" at bounding box center [1474, 359] width 94 height 28
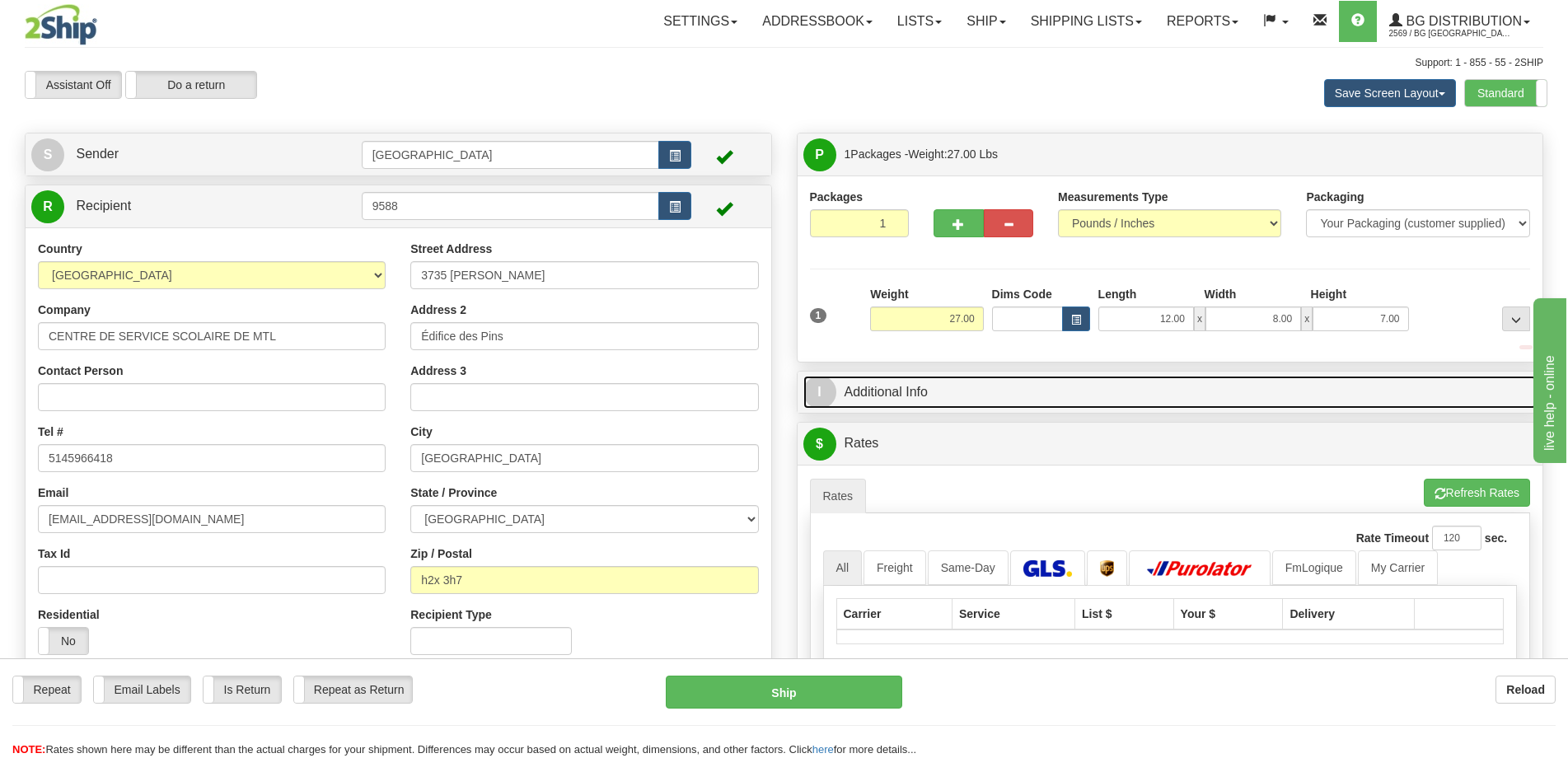
click at [1373, 381] on link "I Additional Info" at bounding box center [1170, 392] width 734 height 33
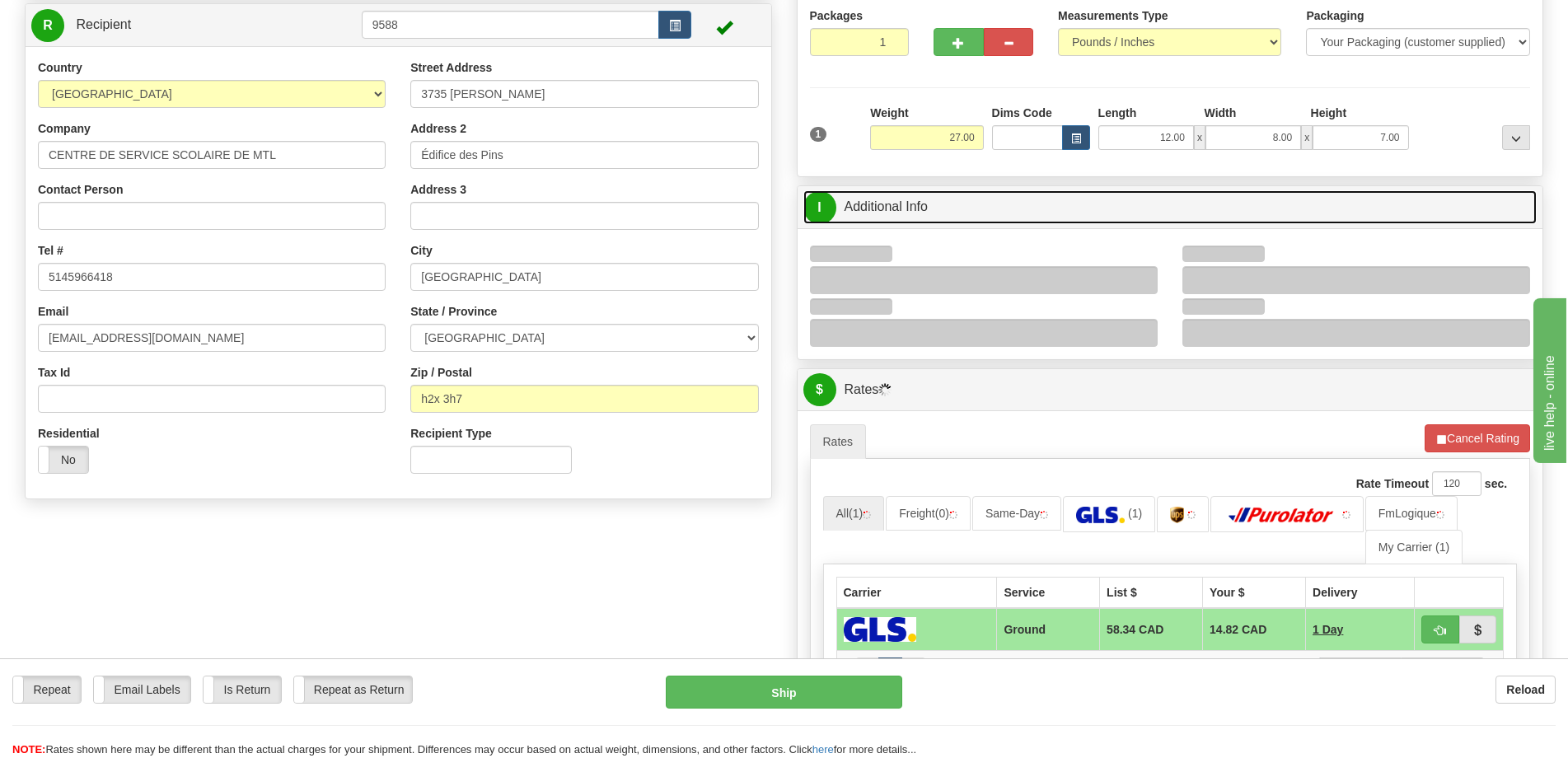
scroll to position [247, 0]
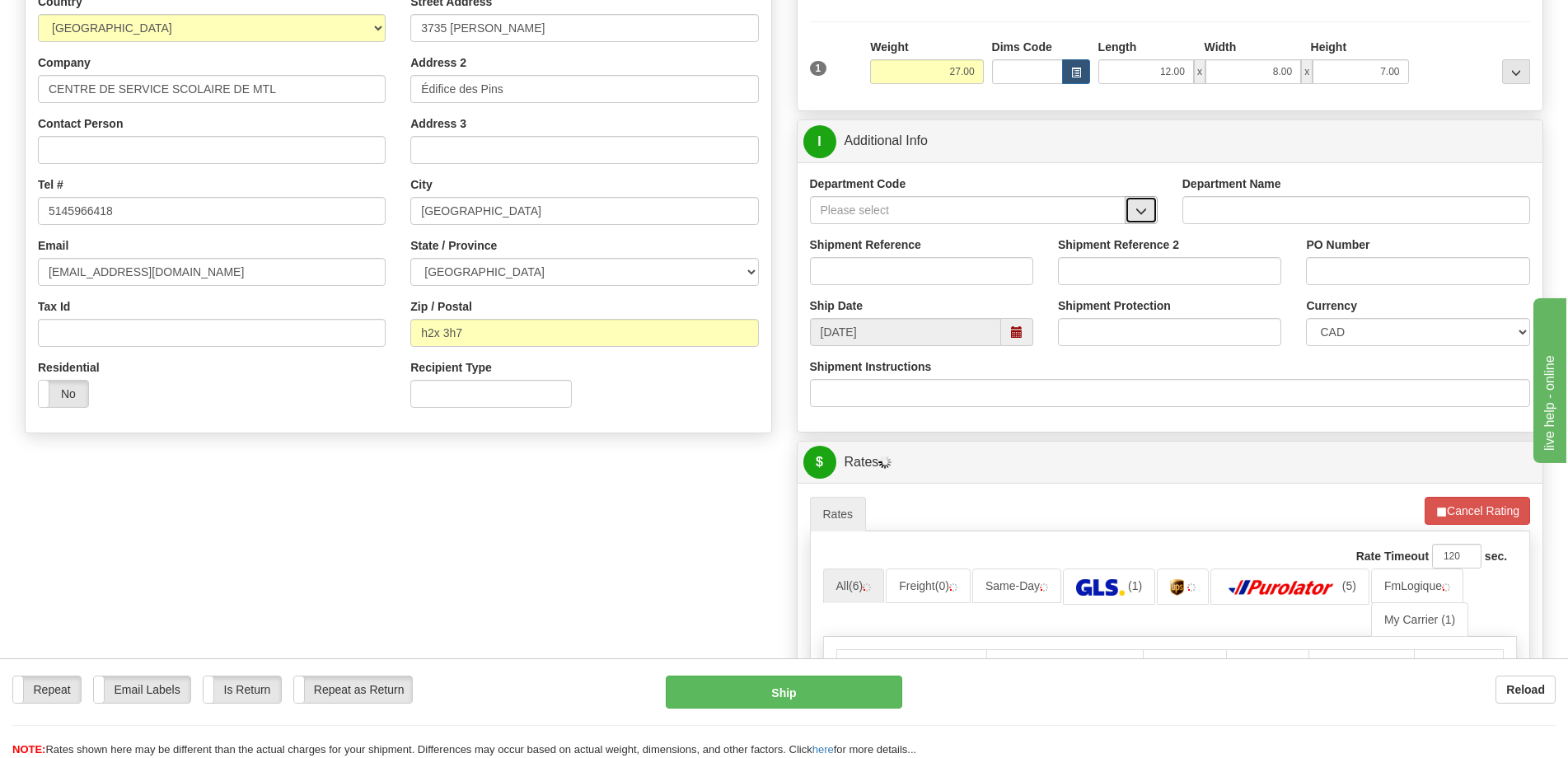
click at [1137, 201] on button "button" at bounding box center [1141, 210] width 33 height 28
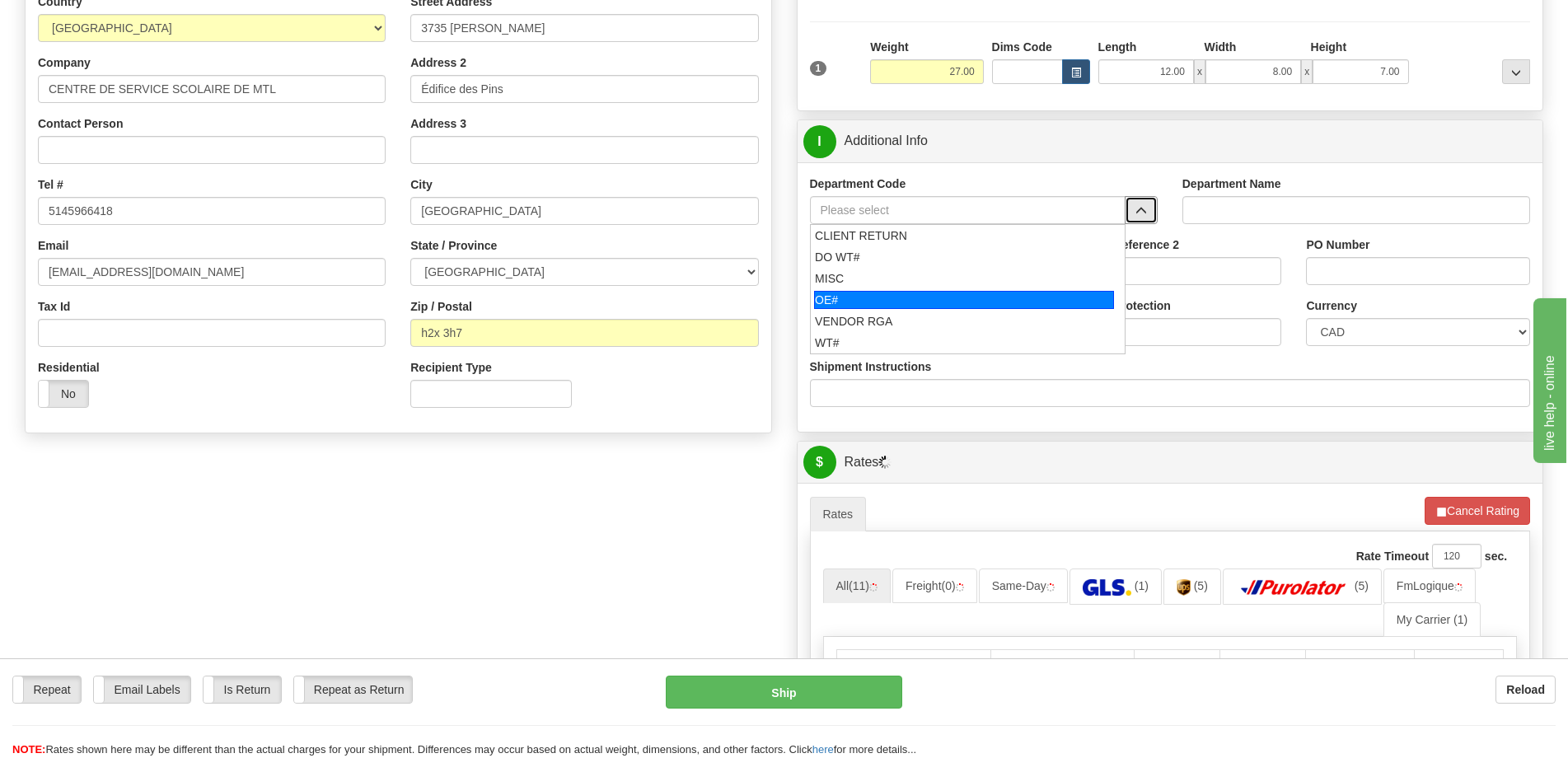
click at [919, 301] on div "OE#" at bounding box center [964, 300] width 300 height 18
type input "OE#"
type input "ORDERS"
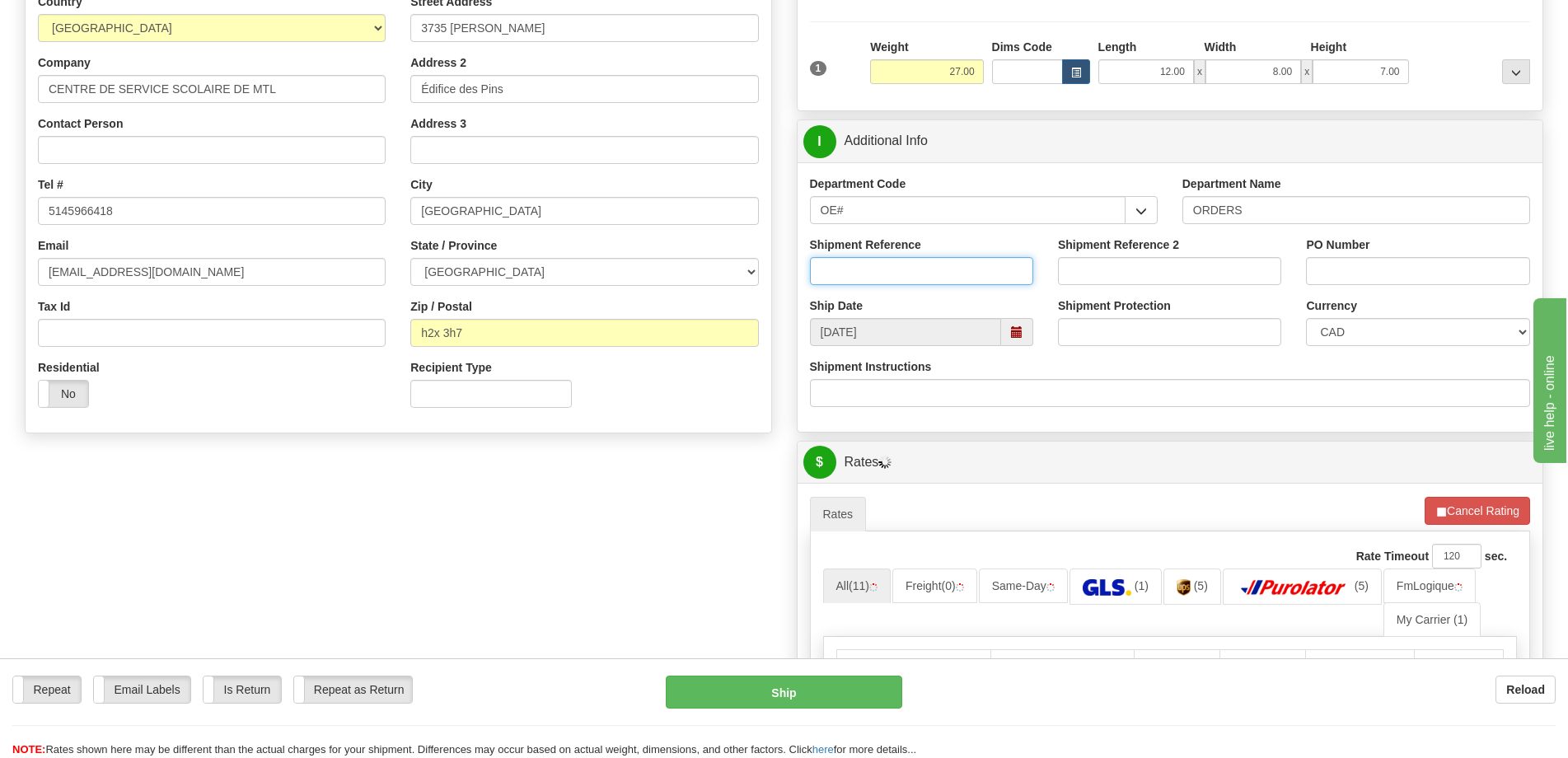
click at [932, 263] on input "Shipment Reference" at bounding box center [921, 271] width 223 height 28
type input "50320637-00,50320408-03"
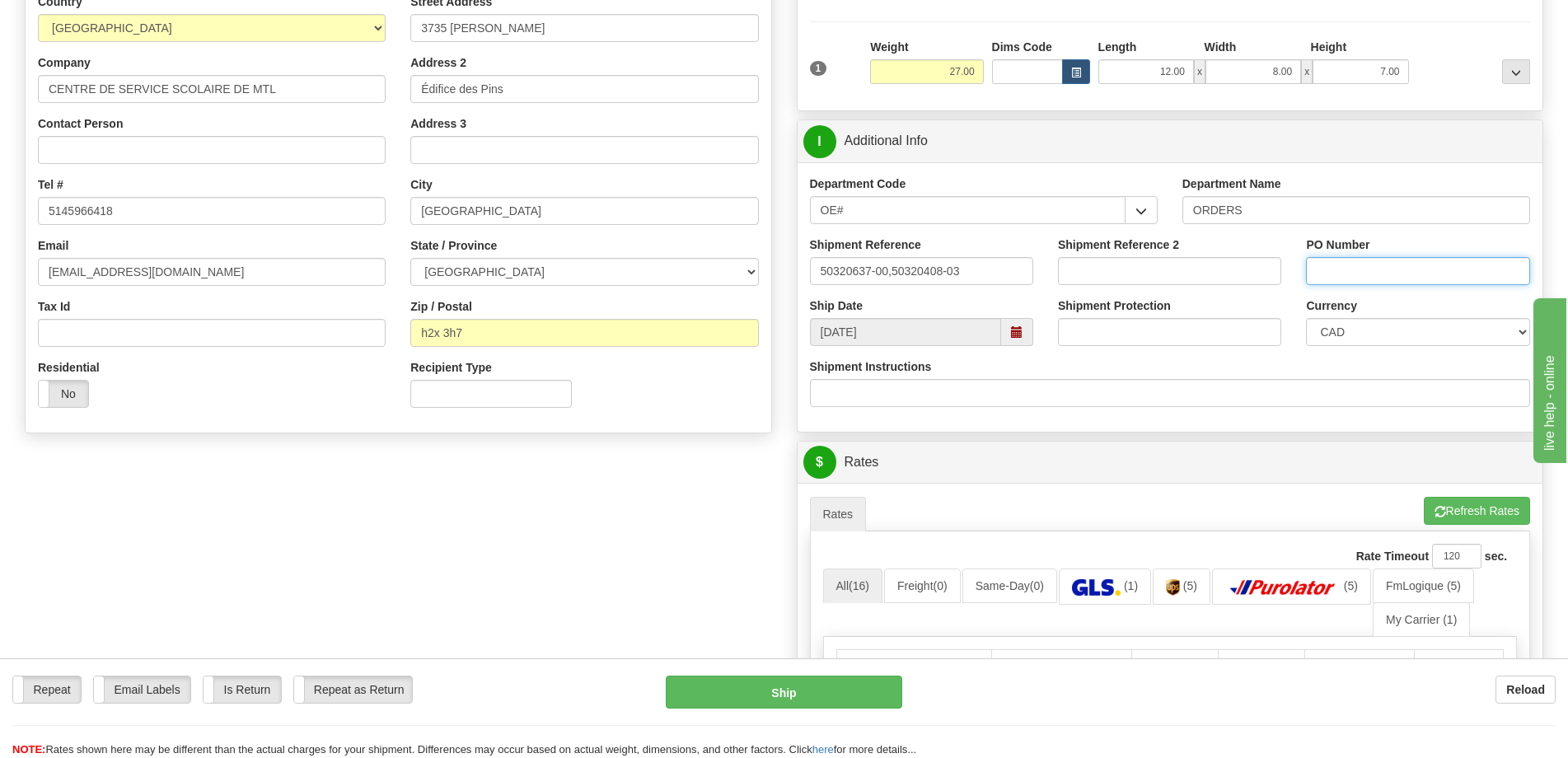
click at [1430, 261] on input "PO Number" at bounding box center [1417, 271] width 223 height 28
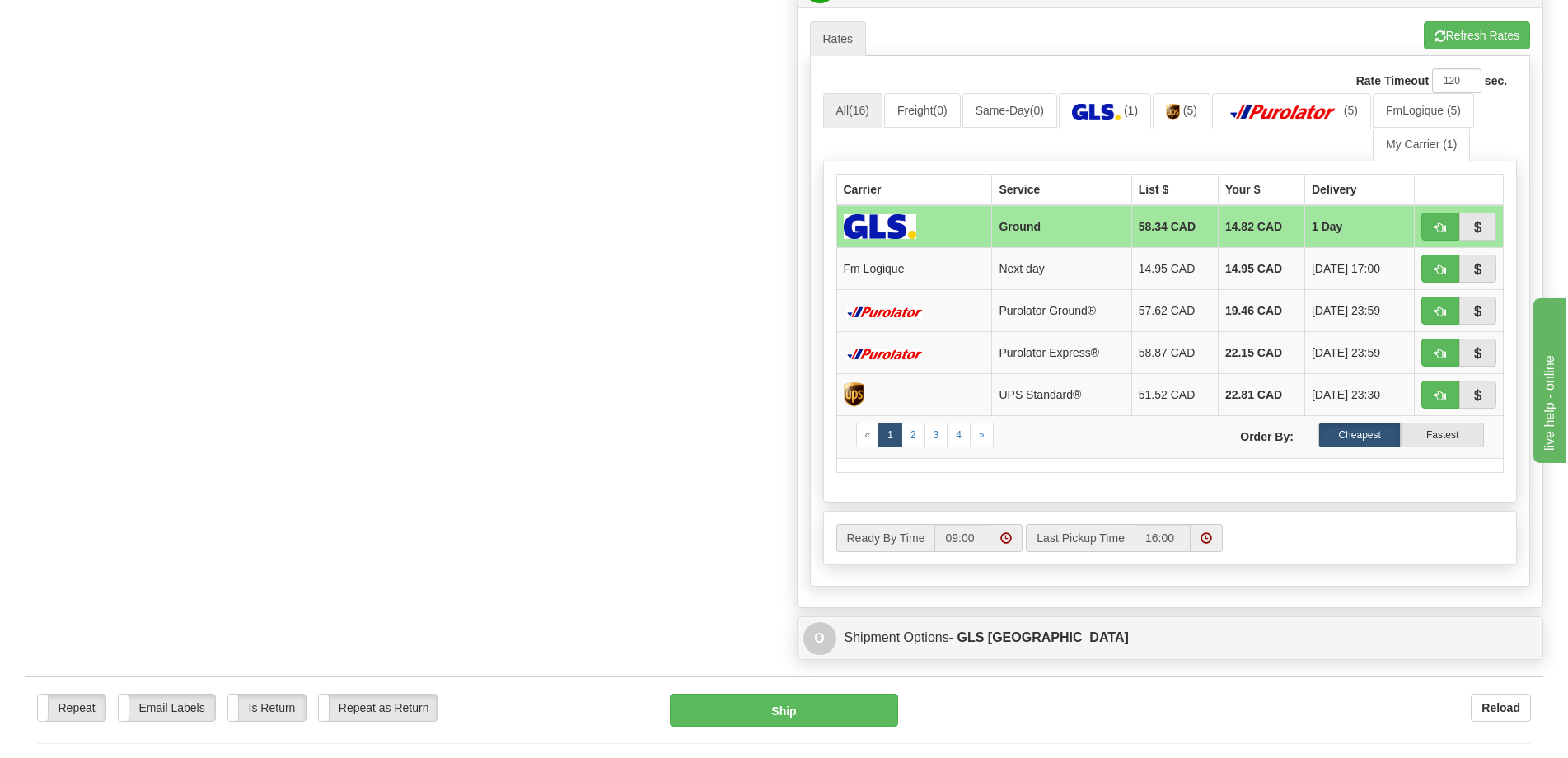
scroll to position [741, 0]
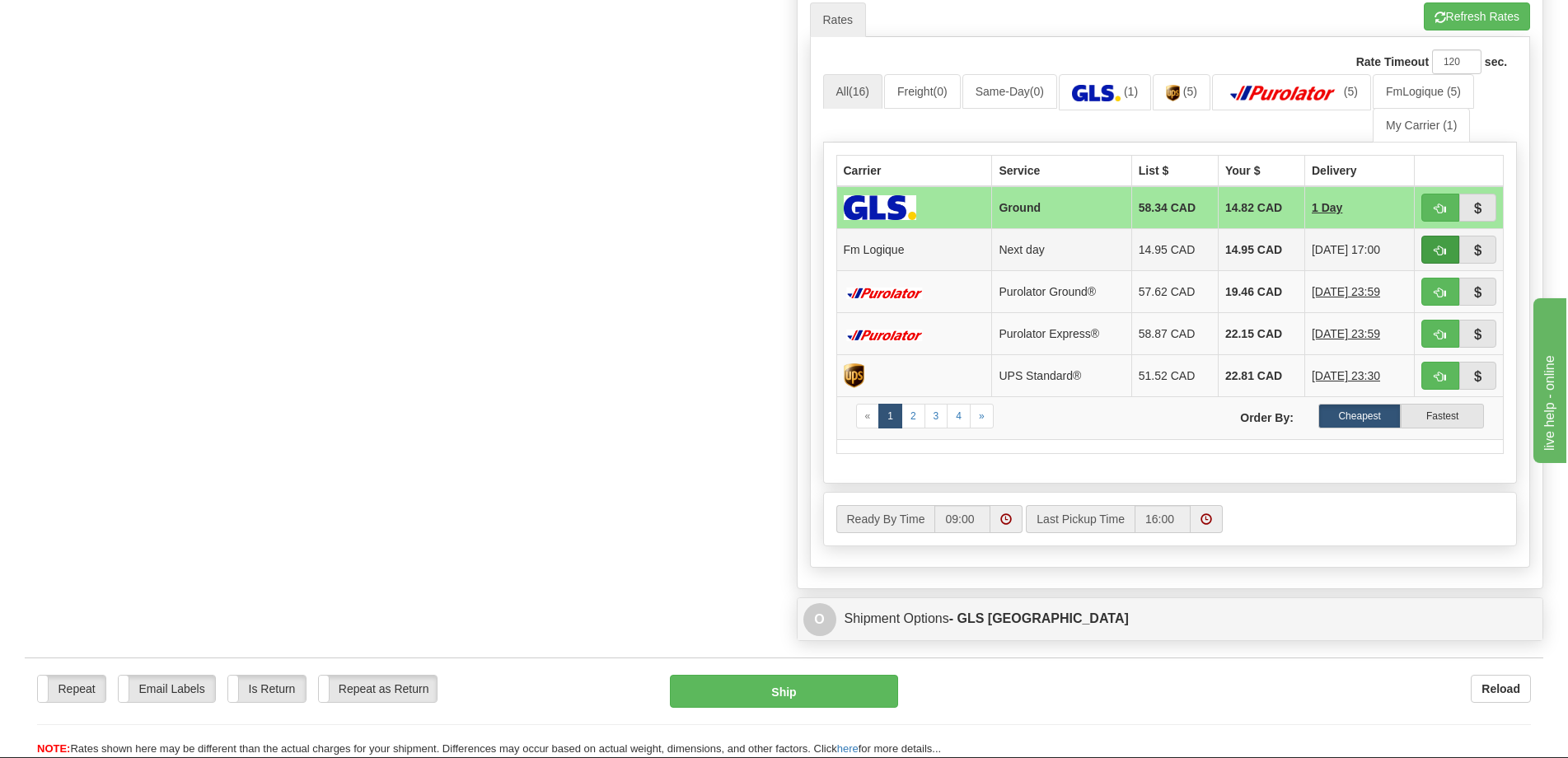
type input "."
click at [1437, 254] on span "button" at bounding box center [1440, 250] width 12 height 11
type input "jour"
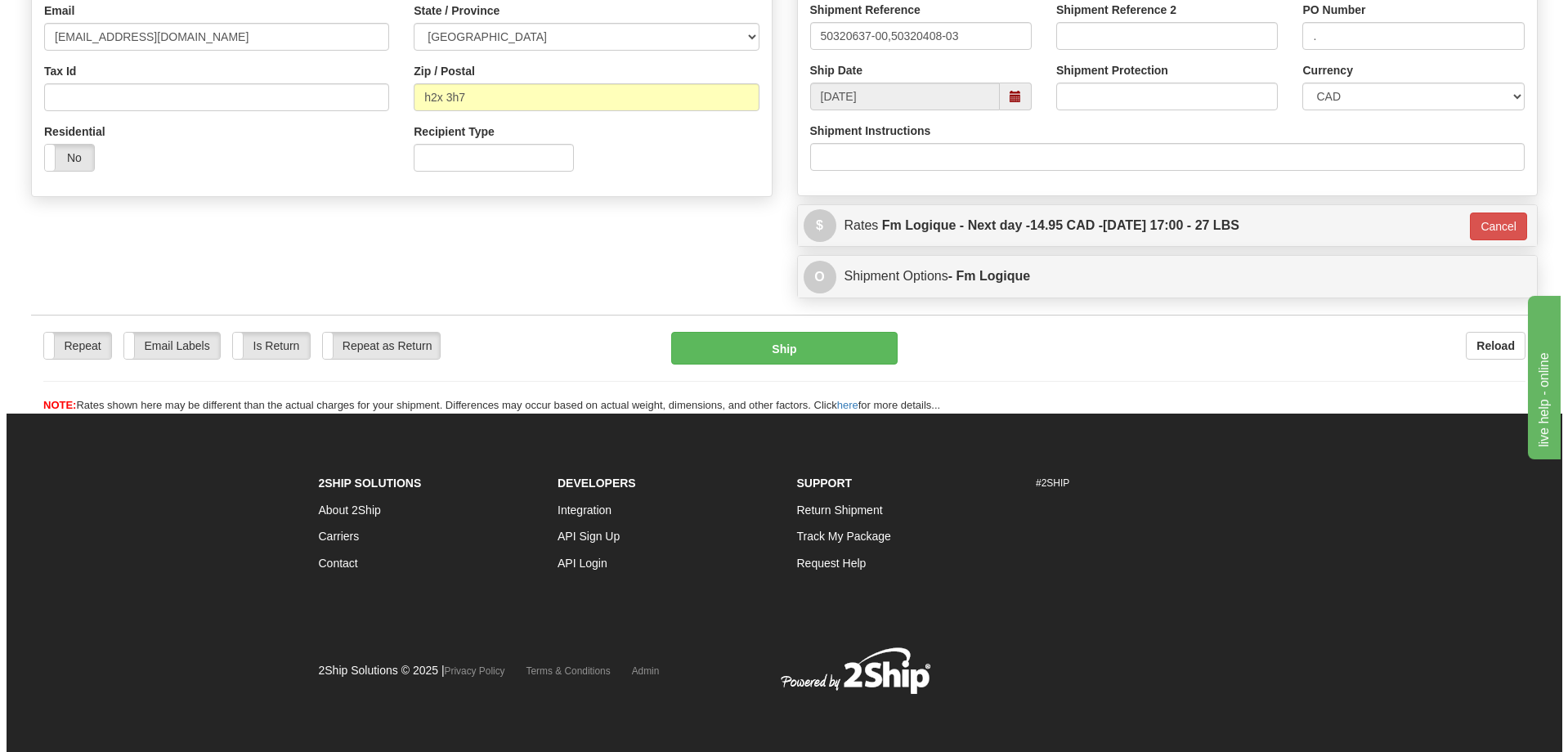
scroll to position [479, 0]
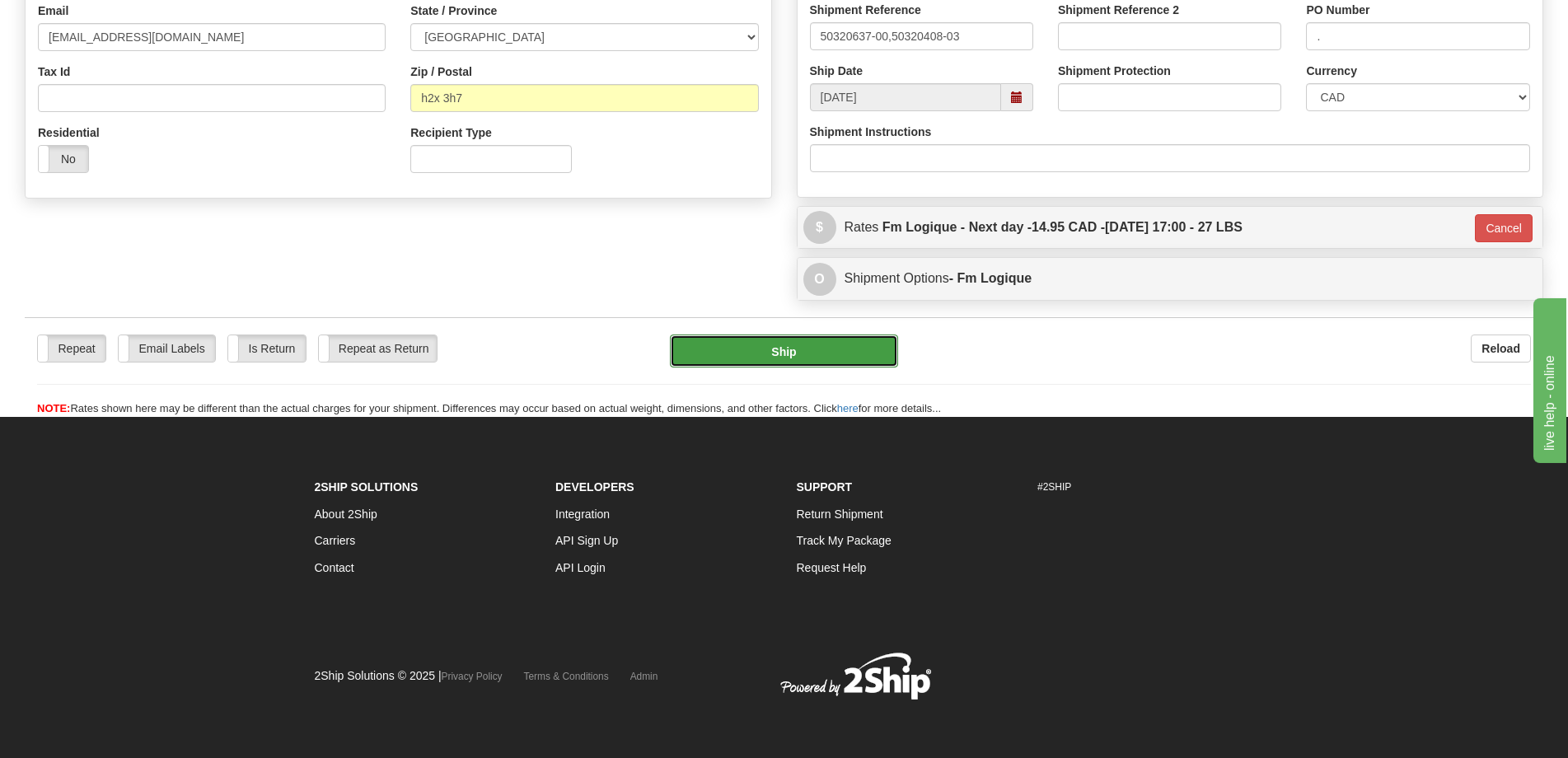
click at [775, 351] on button "Ship" at bounding box center [783, 351] width 228 height 33
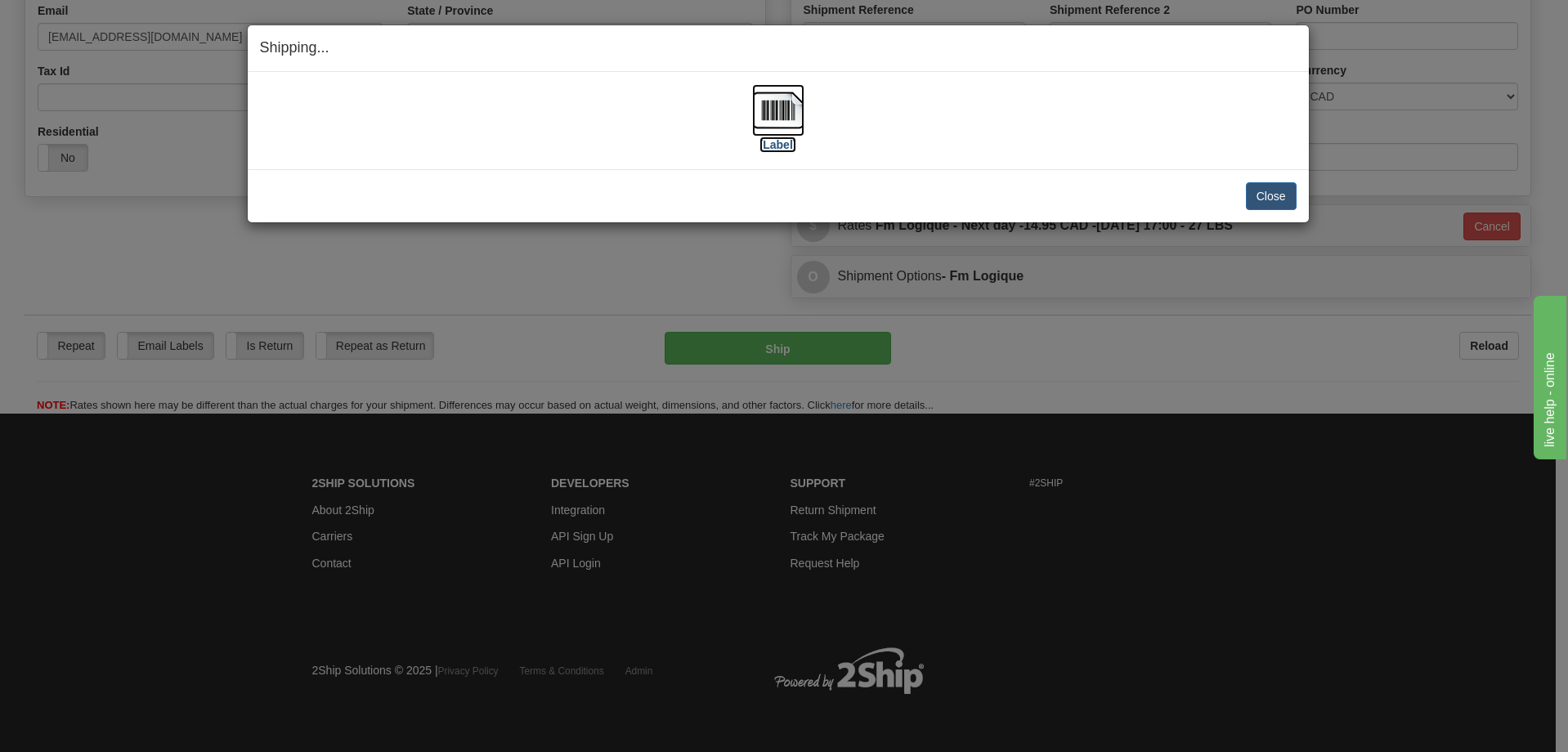
click at [776, 135] on img at bounding box center [778, 110] width 52 height 52
click at [1257, 199] on button "Close" at bounding box center [1271, 196] width 51 height 28
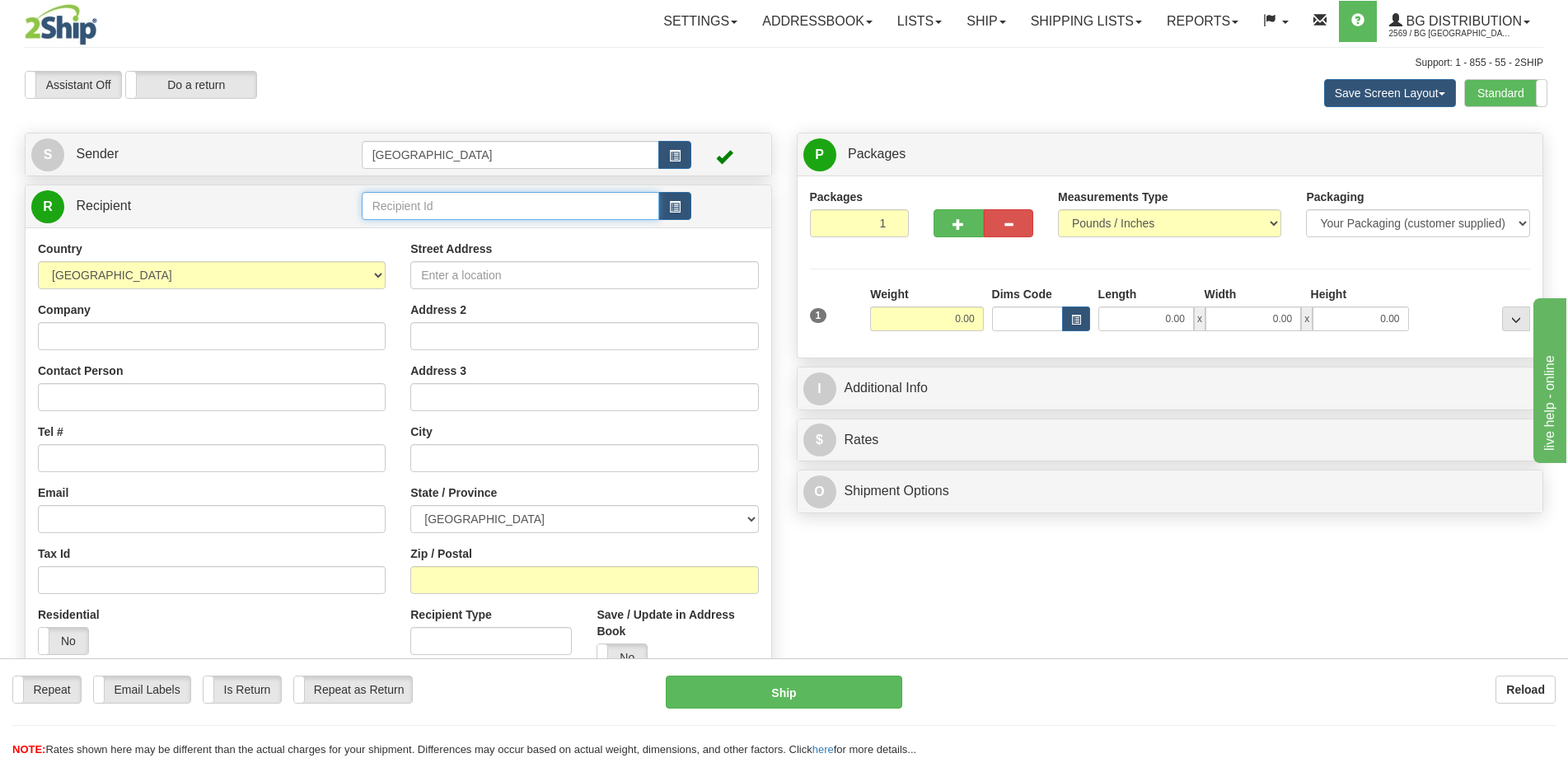
click at [461, 202] on input "text" at bounding box center [510, 206] width 298 height 28
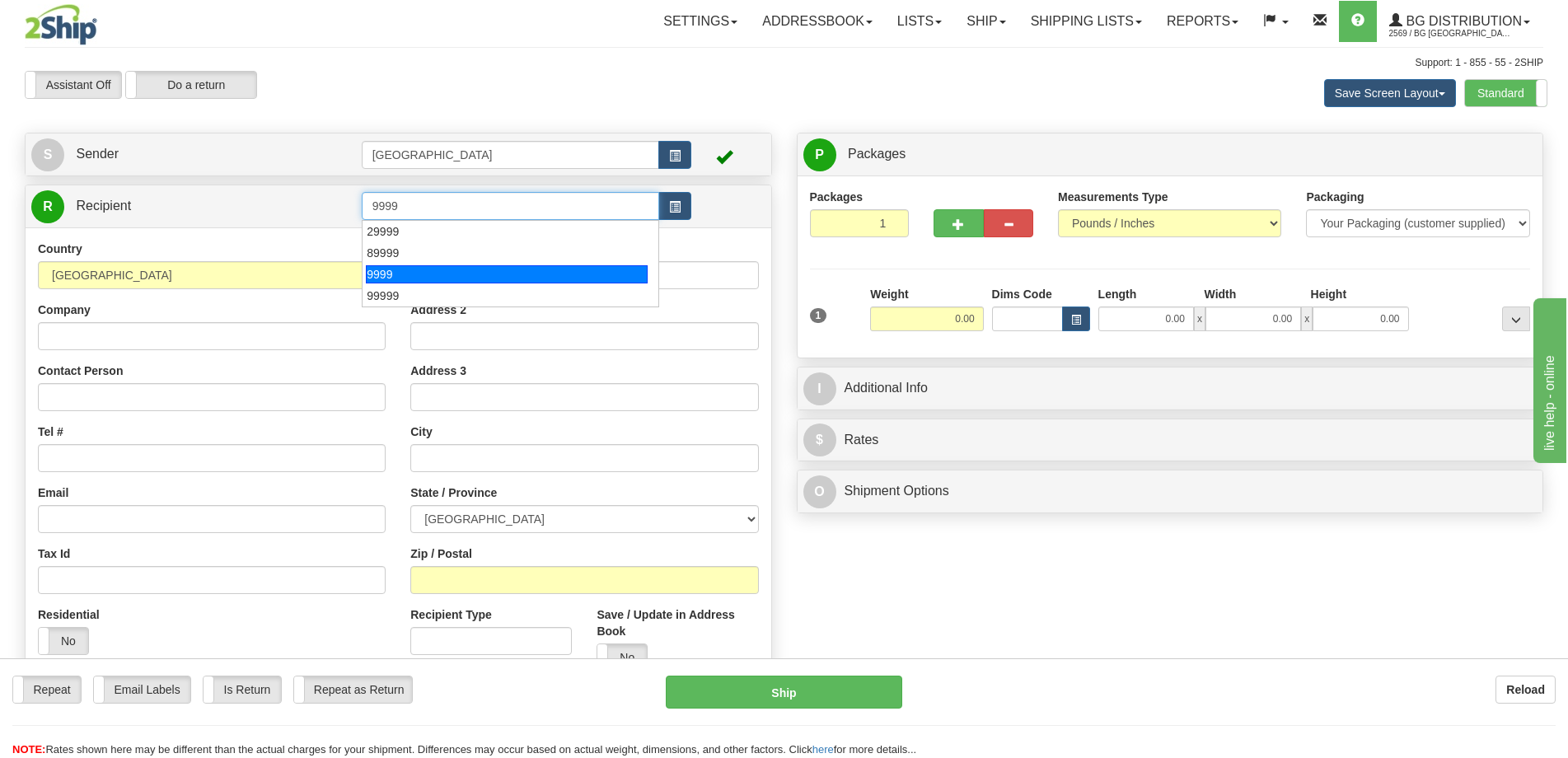
click at [425, 271] on div "9999" at bounding box center [506, 275] width 281 height 18
type input "9999"
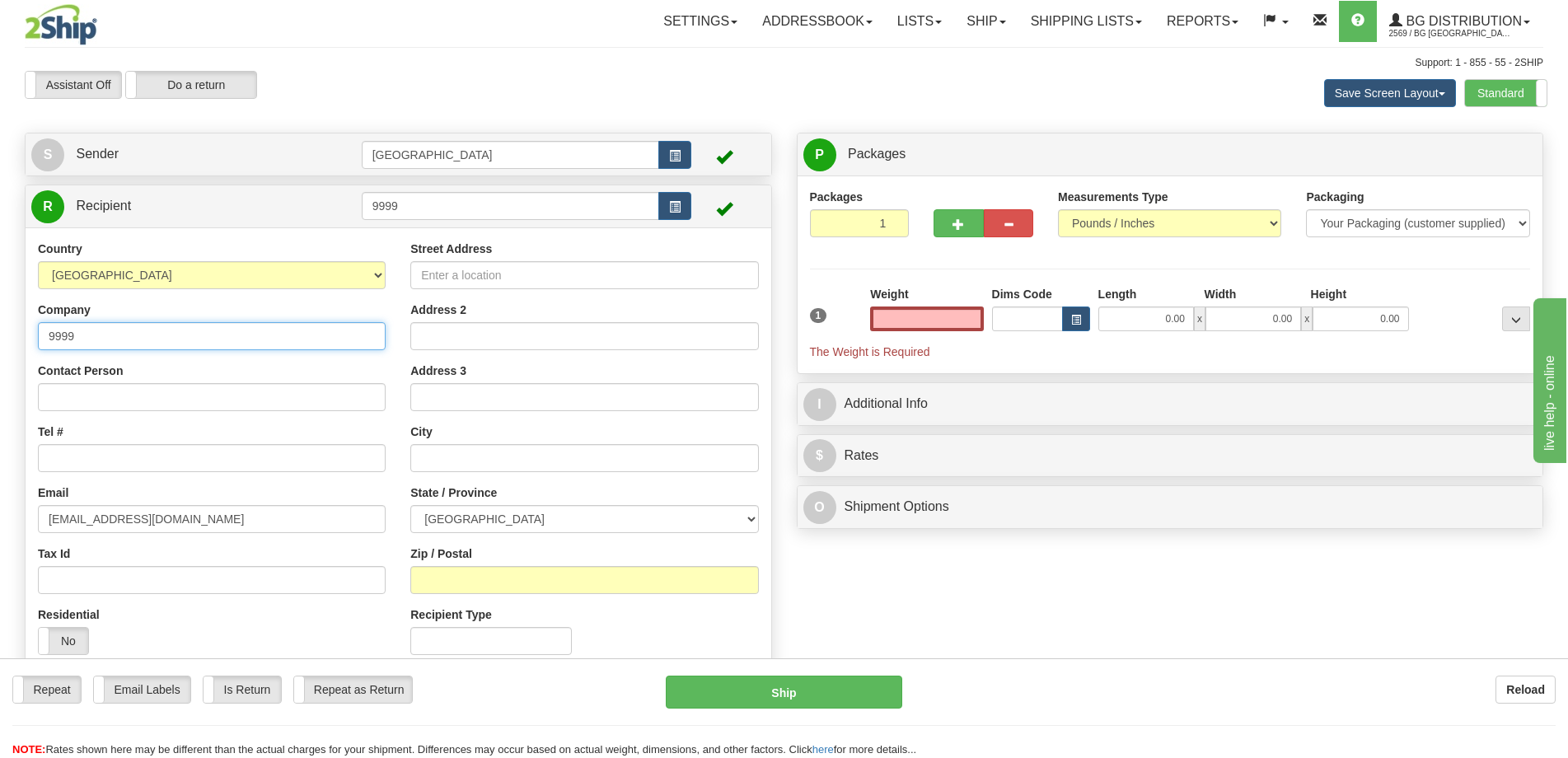
type input "0.00"
drag, startPoint x: 180, startPoint y: 336, endPoint x: -1, endPoint y: 340, distance: 181.0
click at [0, 340] on html "Training Course Close Toggle navigation Settings Shipping Preferences New Sende…" at bounding box center [784, 379] width 1568 height 758
type input "[PERSON_NAME]"
drag, startPoint x: 479, startPoint y: 296, endPoint x: 493, endPoint y: 280, distance: 21.3
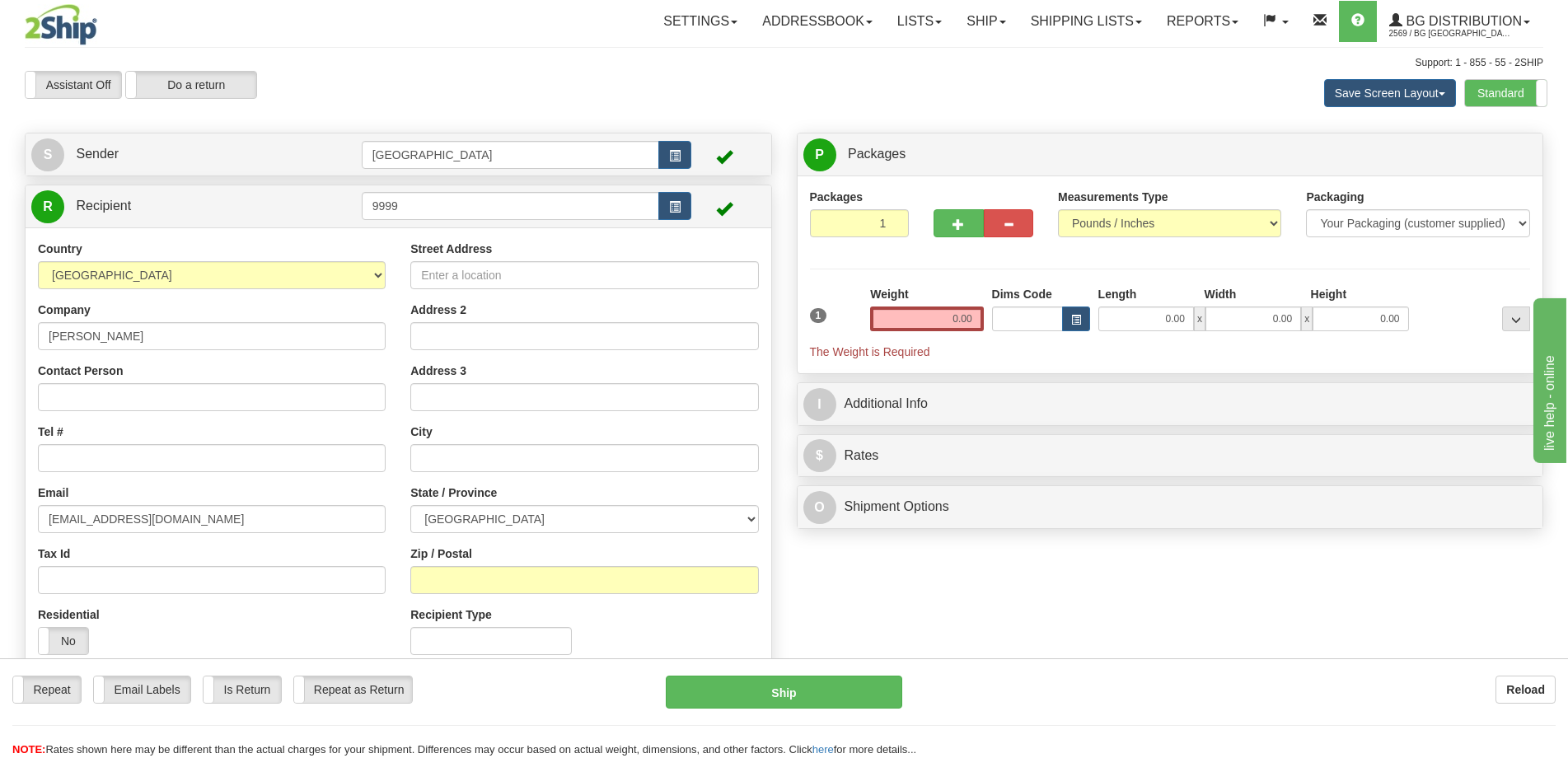
click at [480, 295] on div "Street Address Address 2 Address 3 City State / Province [GEOGRAPHIC_DATA] [GEO…" at bounding box center [584, 453] width 372 height 427
click at [493, 280] on input "Street Address" at bounding box center [584, 275] width 347 height 28
type input "2270 Boul. des Oiseaux"
click at [108, 457] on input "Tel #" at bounding box center [211, 458] width 347 height 28
type input "111-111-1111"
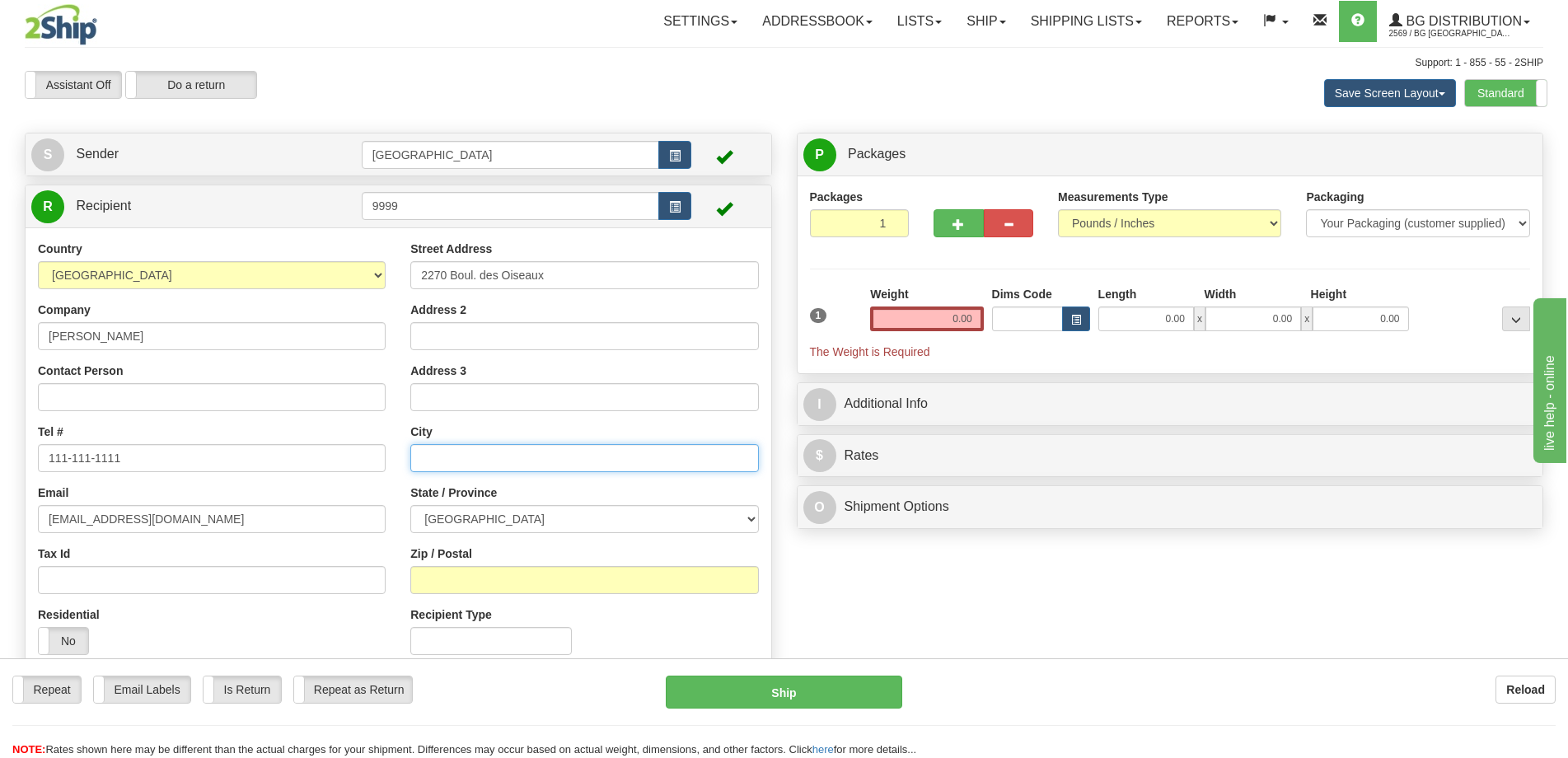
click at [464, 453] on input "text" at bounding box center [584, 458] width 347 height 28
type input "[GEOGRAPHIC_DATA]"
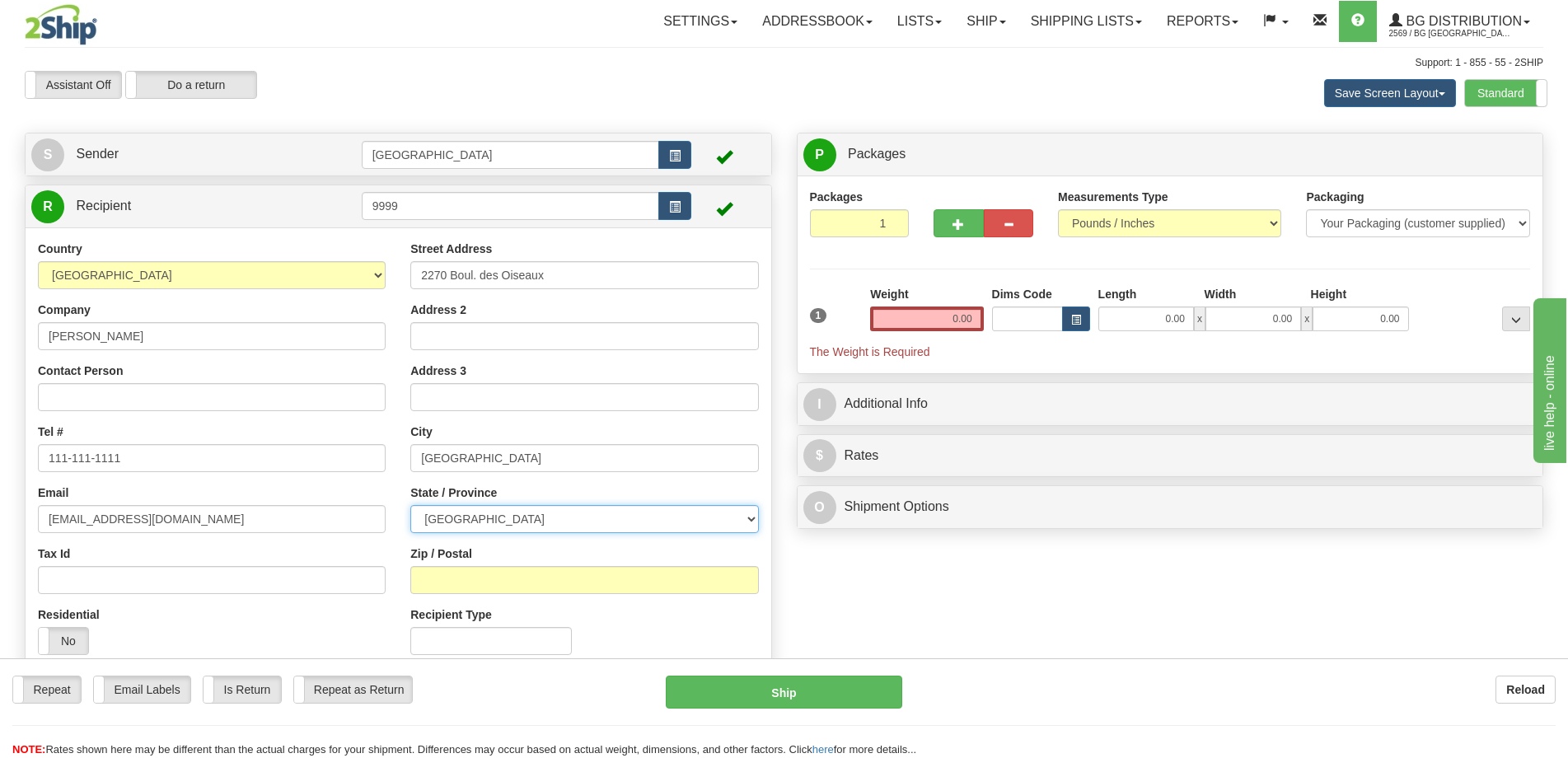
click at [501, 514] on select "[GEOGRAPHIC_DATA] [GEOGRAPHIC_DATA] [GEOGRAPHIC_DATA] [GEOGRAPHIC_DATA] [GEOGRA…" at bounding box center [584, 519] width 347 height 28
click at [480, 531] on select "[GEOGRAPHIC_DATA] [GEOGRAPHIC_DATA] [GEOGRAPHIC_DATA] [GEOGRAPHIC_DATA] [GEOGRA…" at bounding box center [584, 519] width 347 height 28
click at [483, 562] on div "Zip / Postal" at bounding box center [584, 569] width 347 height 48
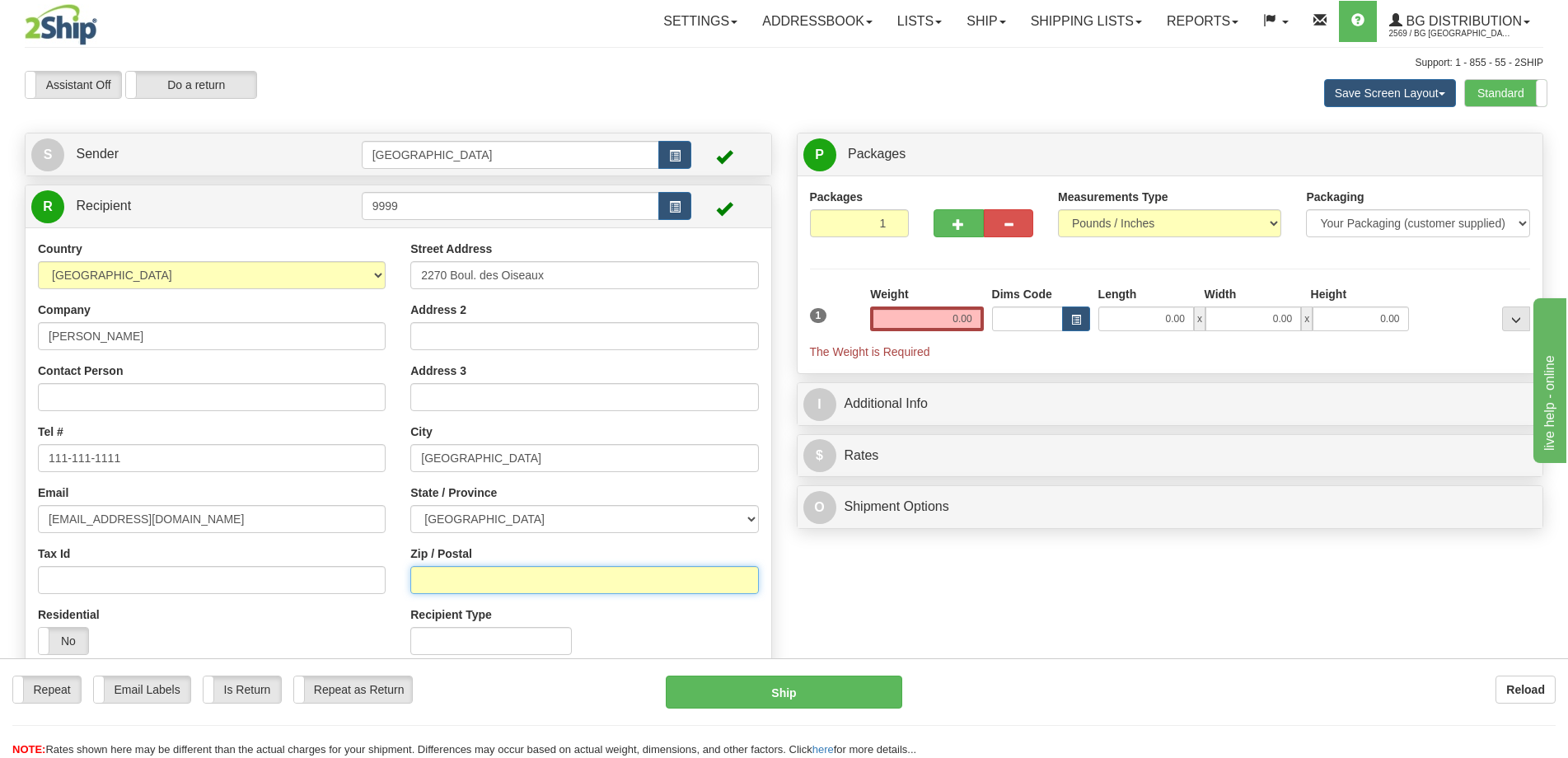
click at [483, 575] on input "Zip / Postal" at bounding box center [584, 580] width 347 height 28
type input "H7L 6A7"
click at [1129, 323] on input "0.00" at bounding box center [1146, 319] width 95 height 25
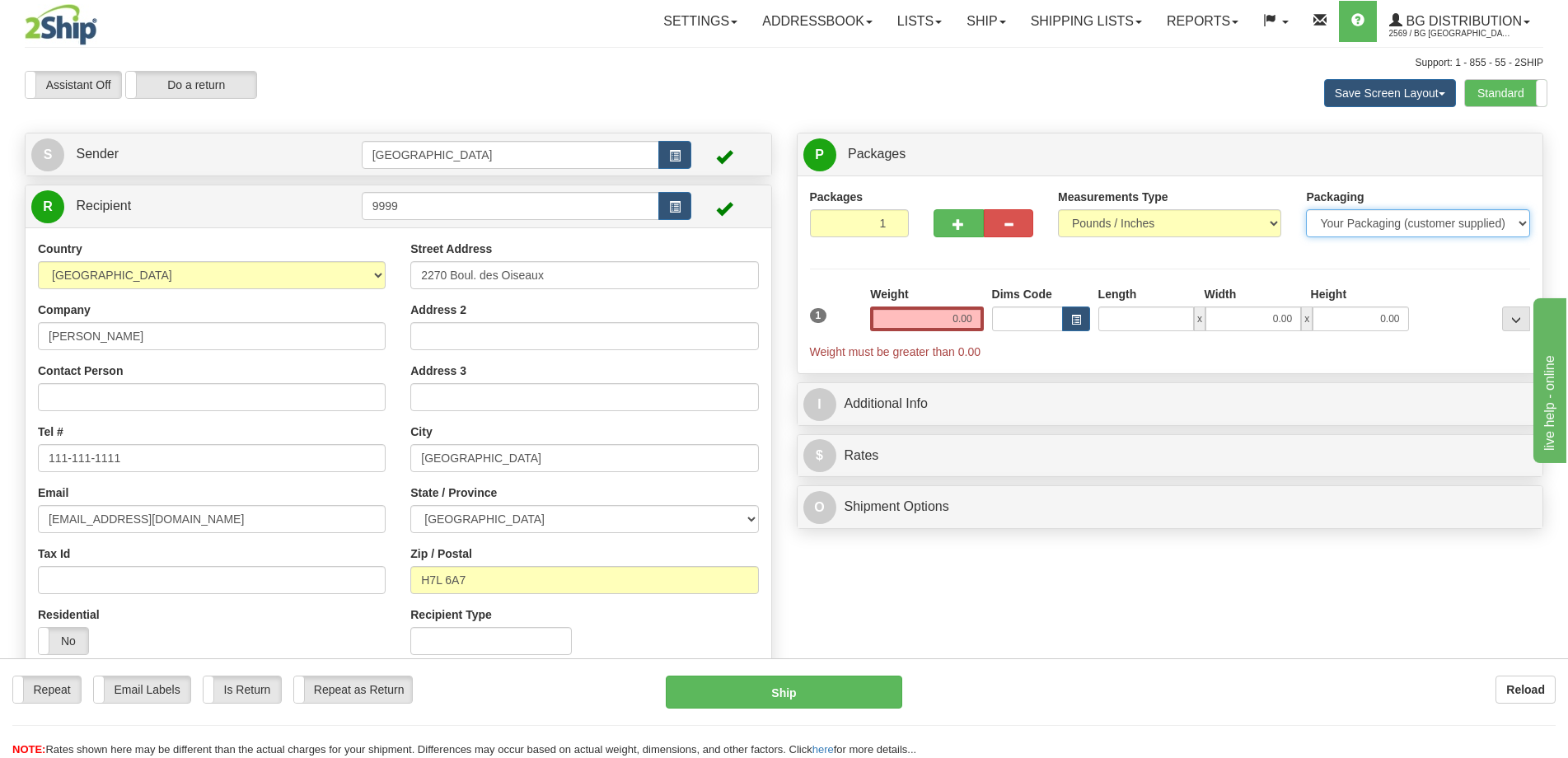
type input "0.00"
click at [1431, 222] on select "Your Packaging (customer supplied) Envelope (carrier supplied) Pack (carrier su…" at bounding box center [1417, 224] width 223 height 28
select select "2"
click at [1306, 210] on select "Your Packaging (customer supplied) Envelope (carrier supplied) Pack (carrier su…" at bounding box center [1417, 224] width 223 height 28
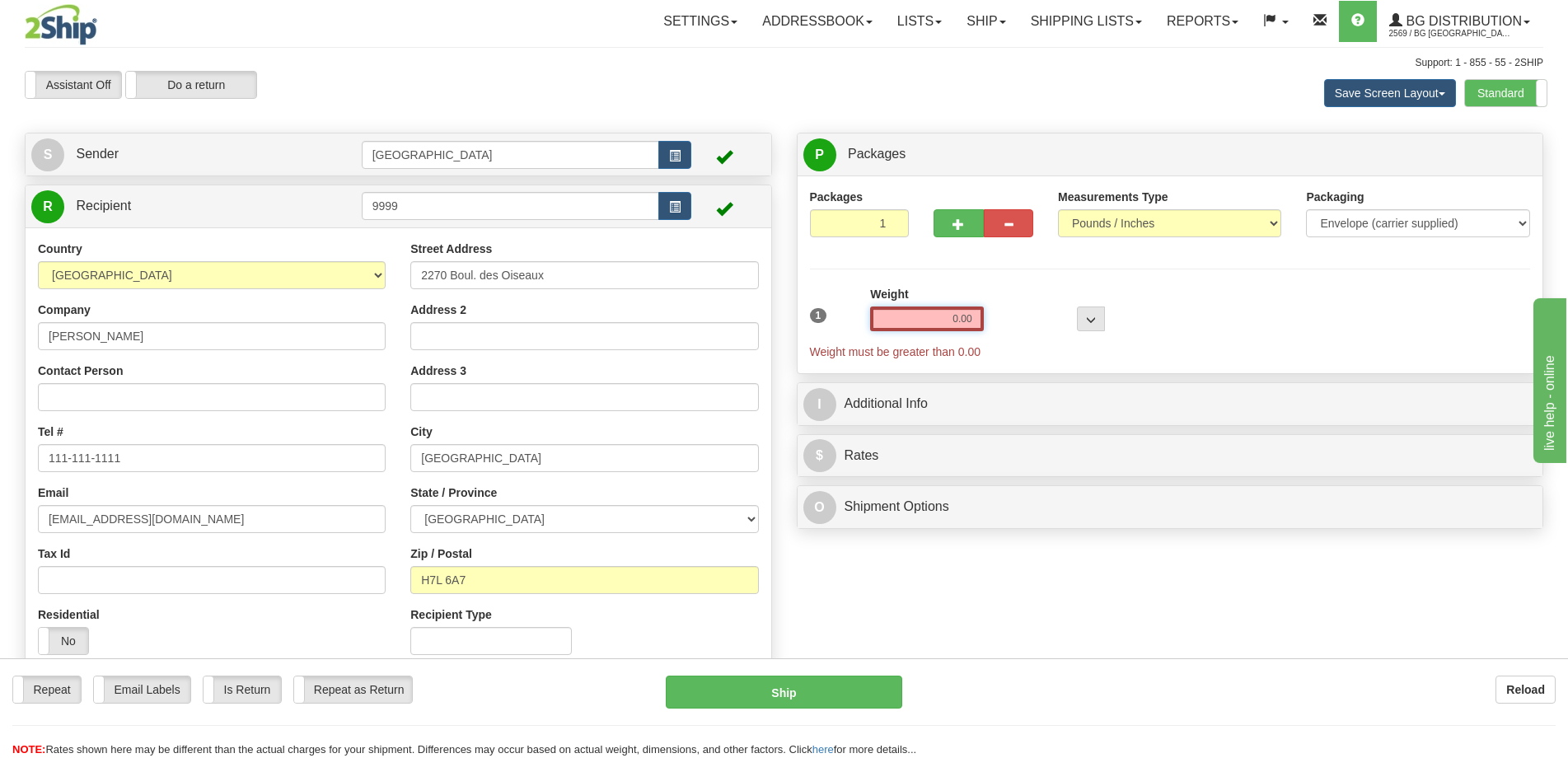
click at [926, 325] on input "0.00" at bounding box center [926, 319] width 113 height 25
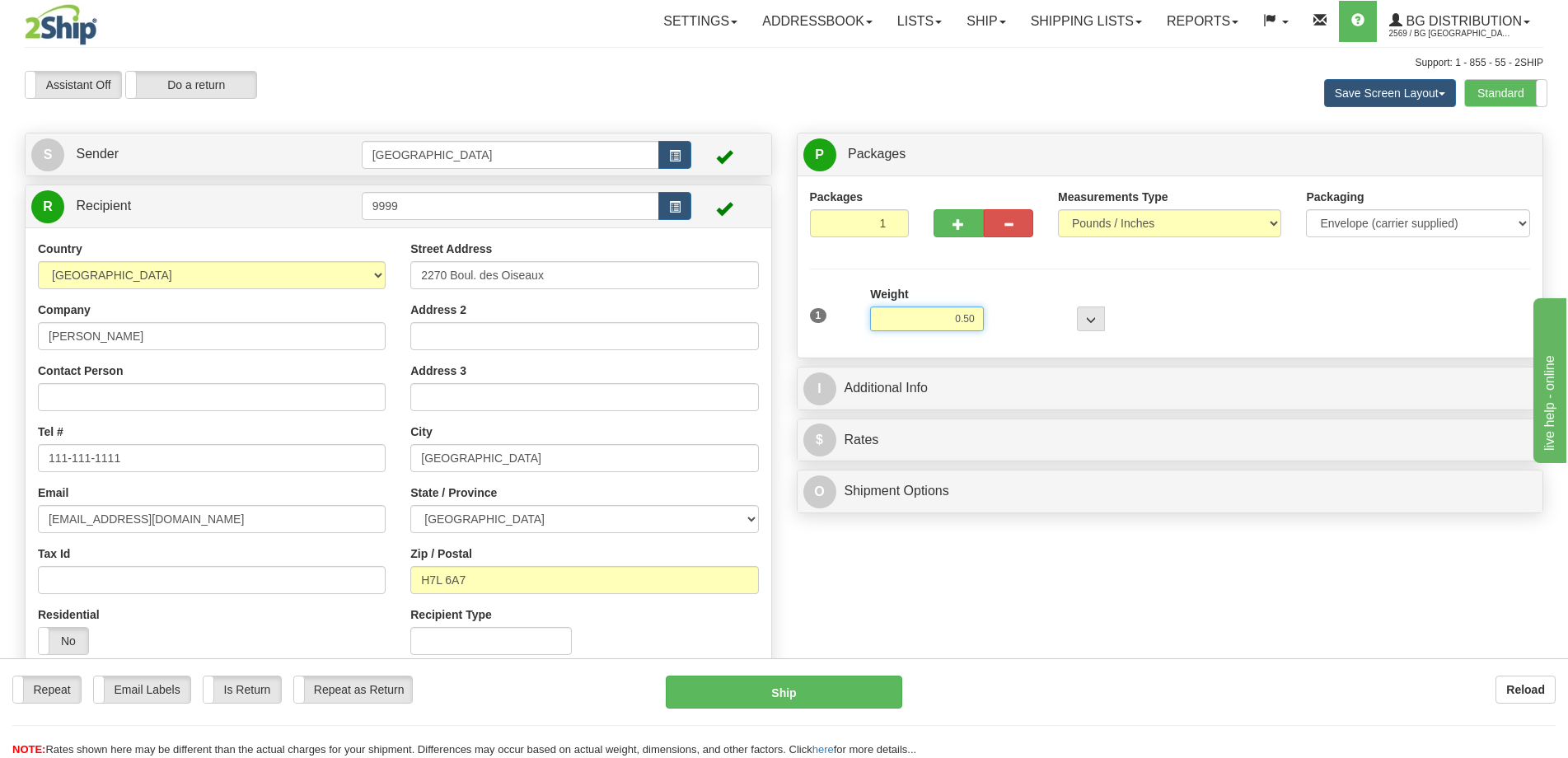
type input "0.50"
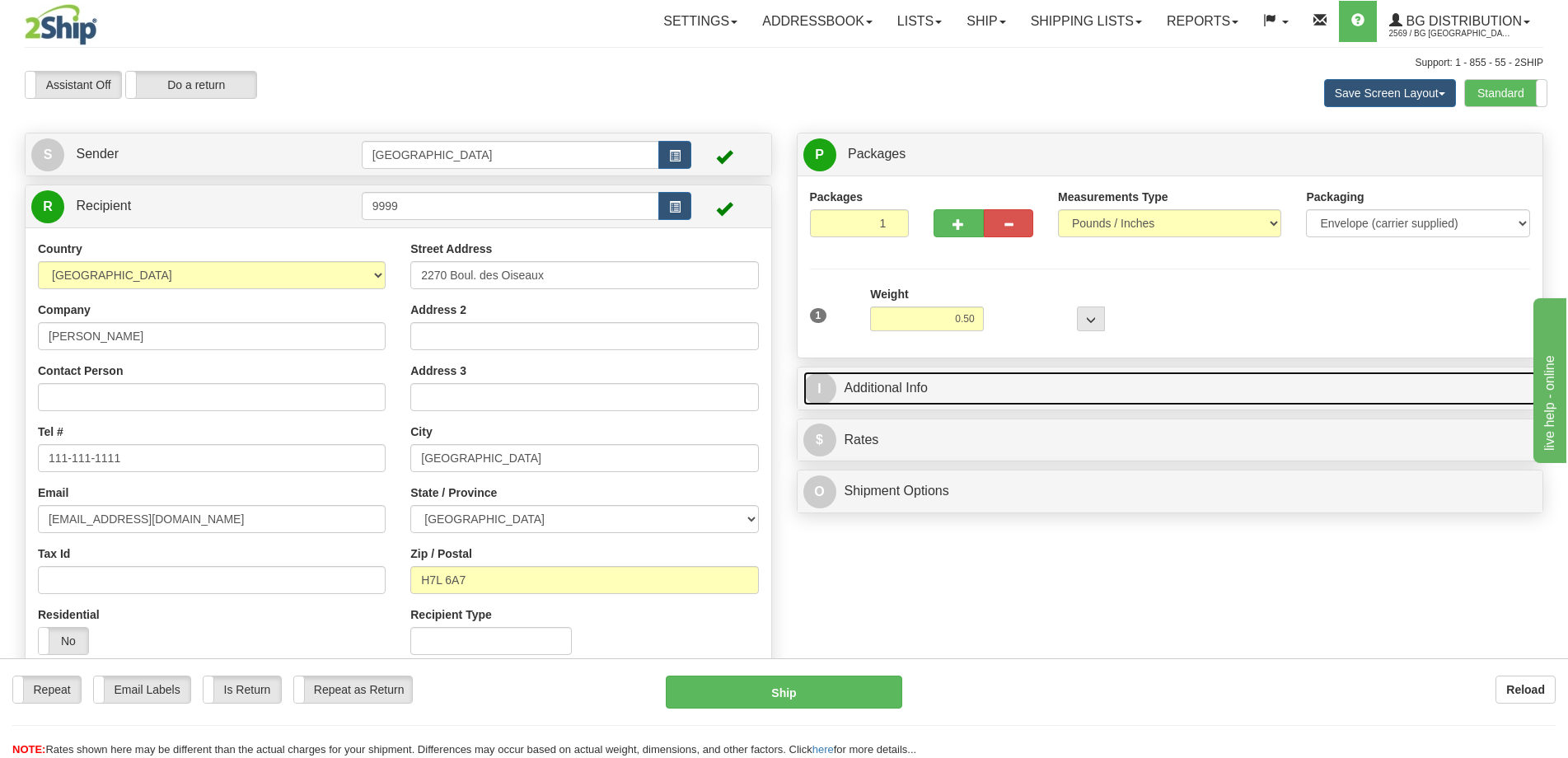
click at [1014, 372] on link "I Additional Info" at bounding box center [1170, 388] width 734 height 33
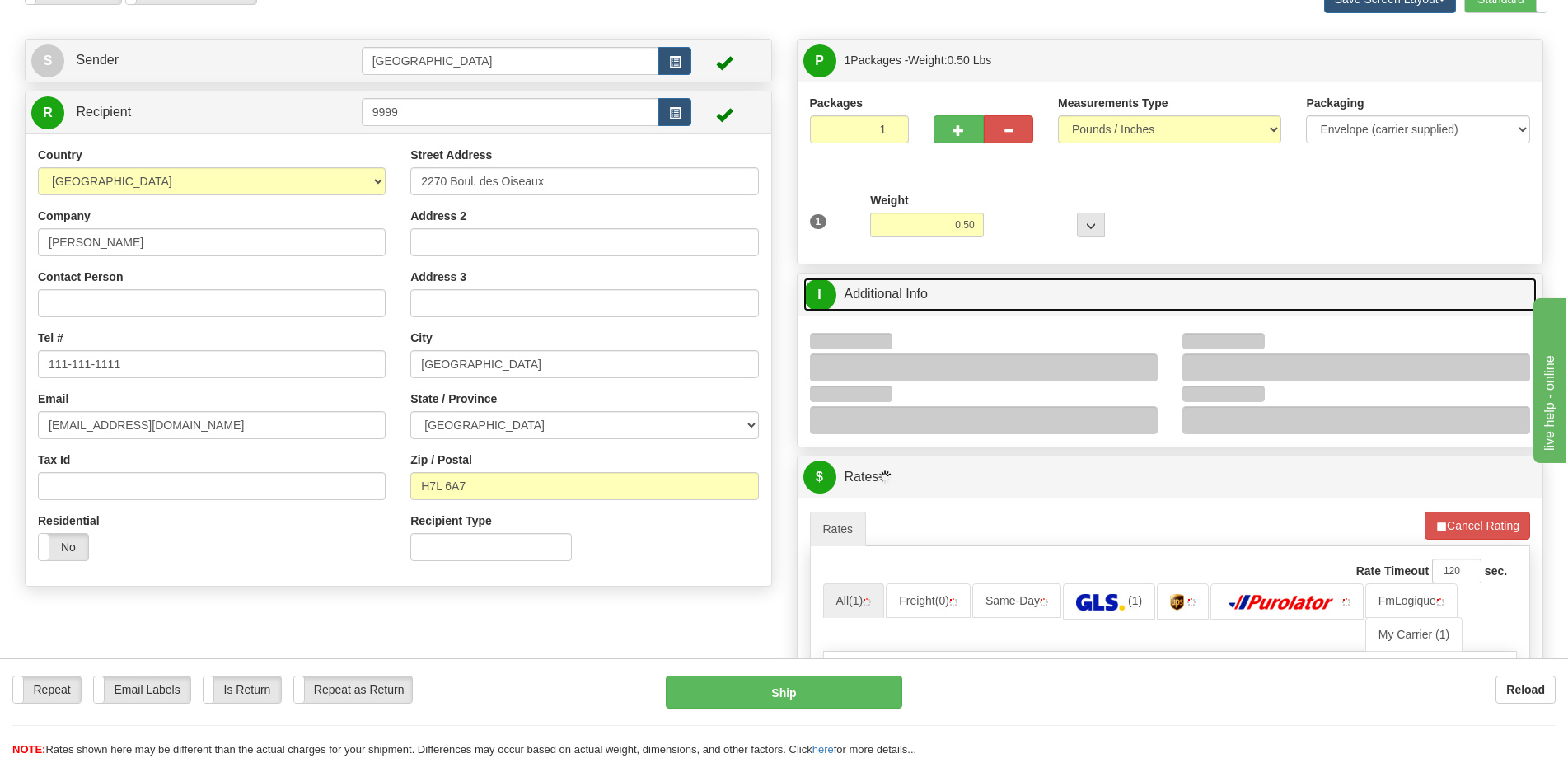
scroll to position [164, 0]
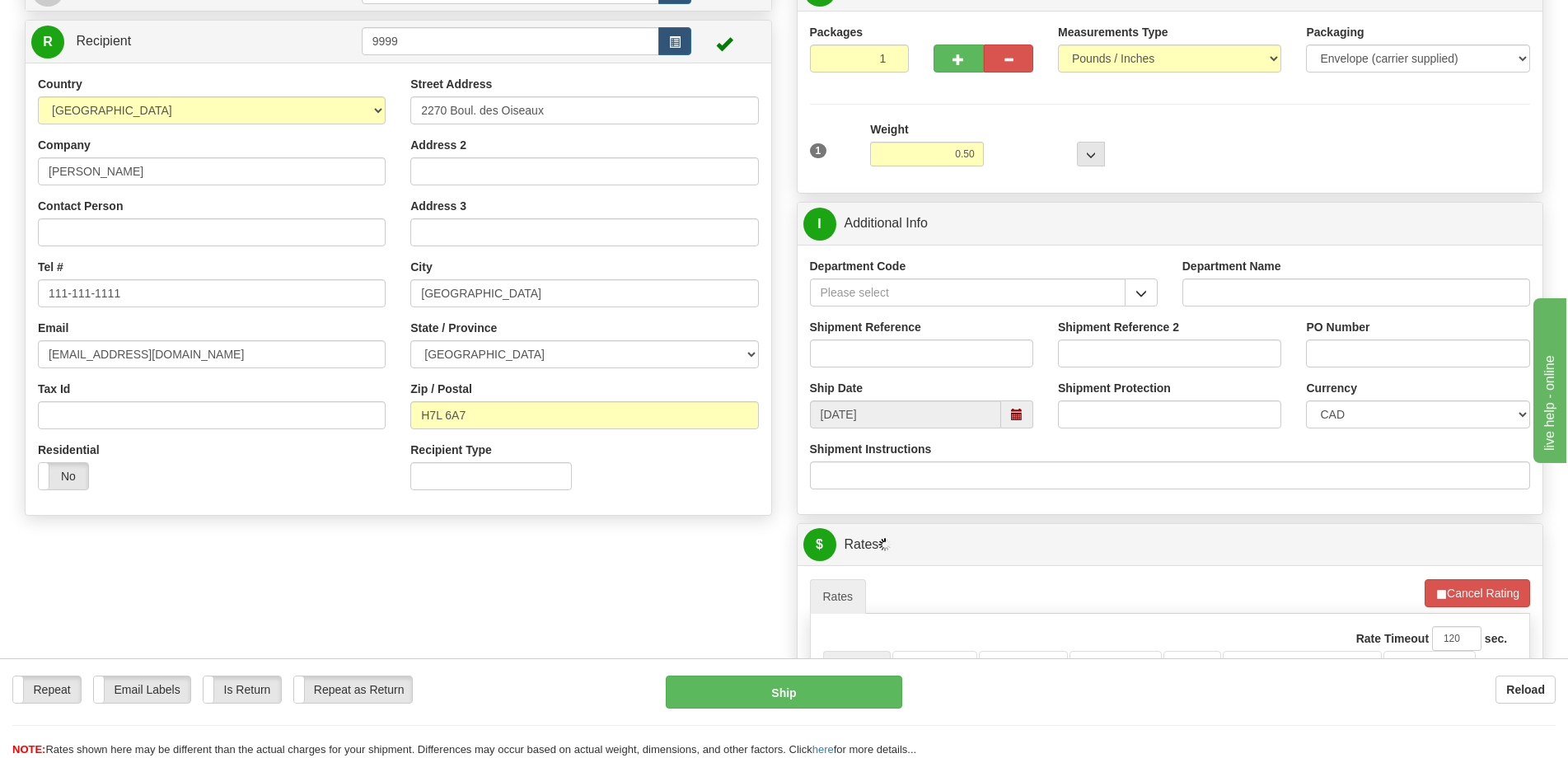
click at [1134, 306] on div "Department Code" at bounding box center [984, 288] width 372 height 61
click at [1139, 297] on span "button" at bounding box center [1141, 293] width 12 height 11
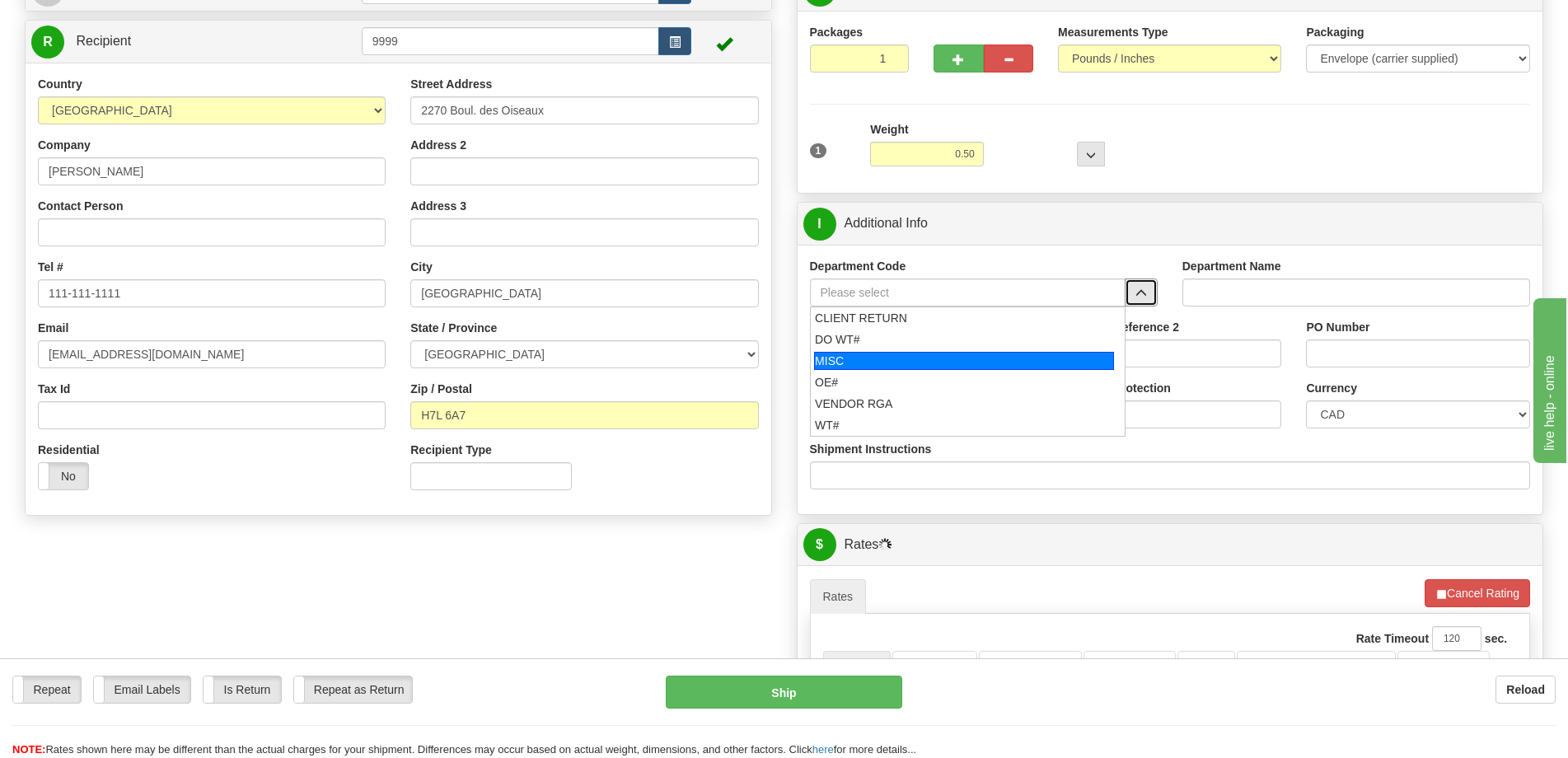
click at [892, 364] on div "MISC" at bounding box center [964, 361] width 300 height 18
type input "MISC"
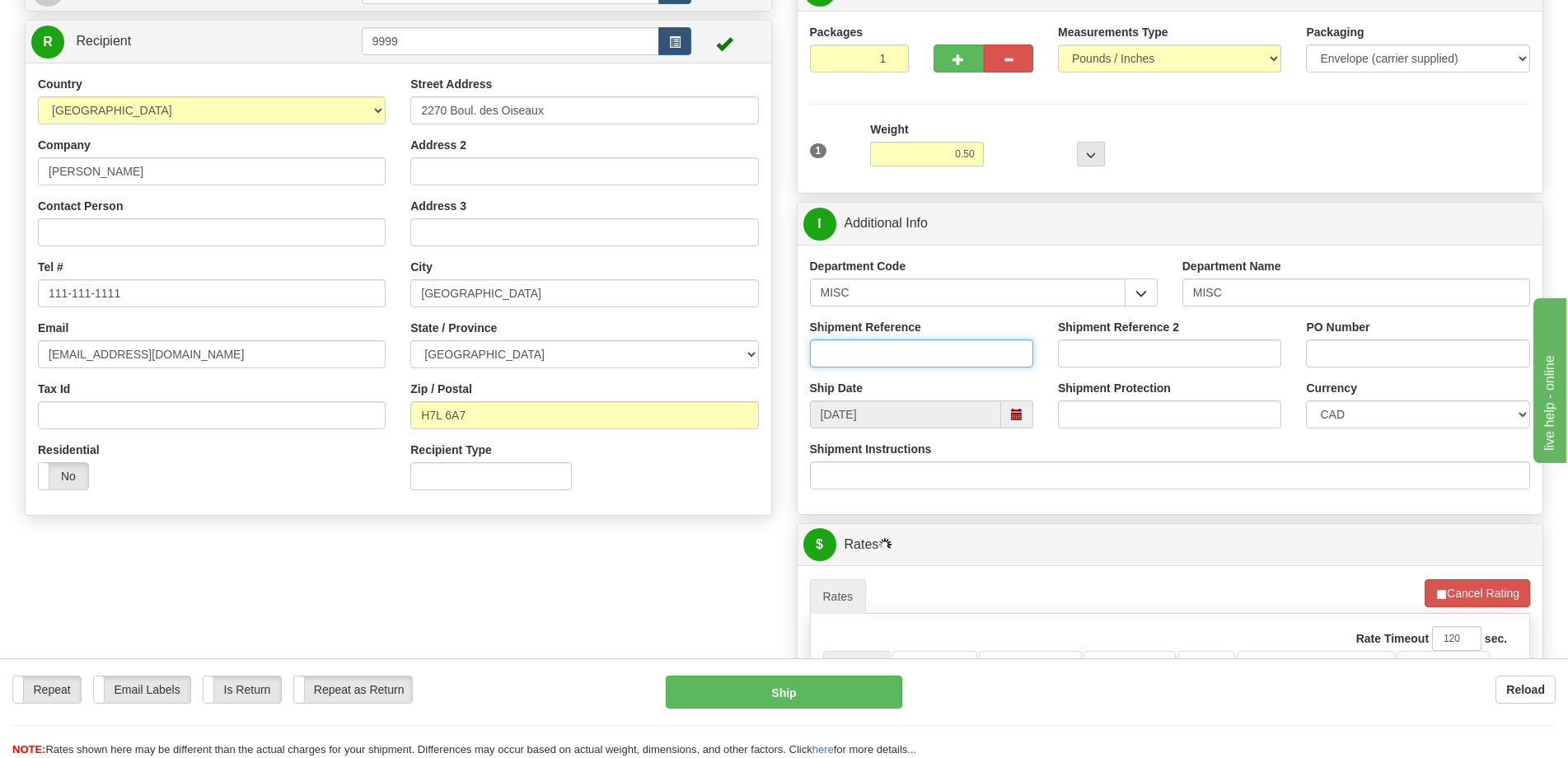
click at [892, 352] on input "Shipment Reference" at bounding box center [921, 354] width 223 height 28
click at [870, 352] on input "Envoi SOvannak" at bounding box center [921, 354] width 223 height 28
type input "Envoi Sovannak"
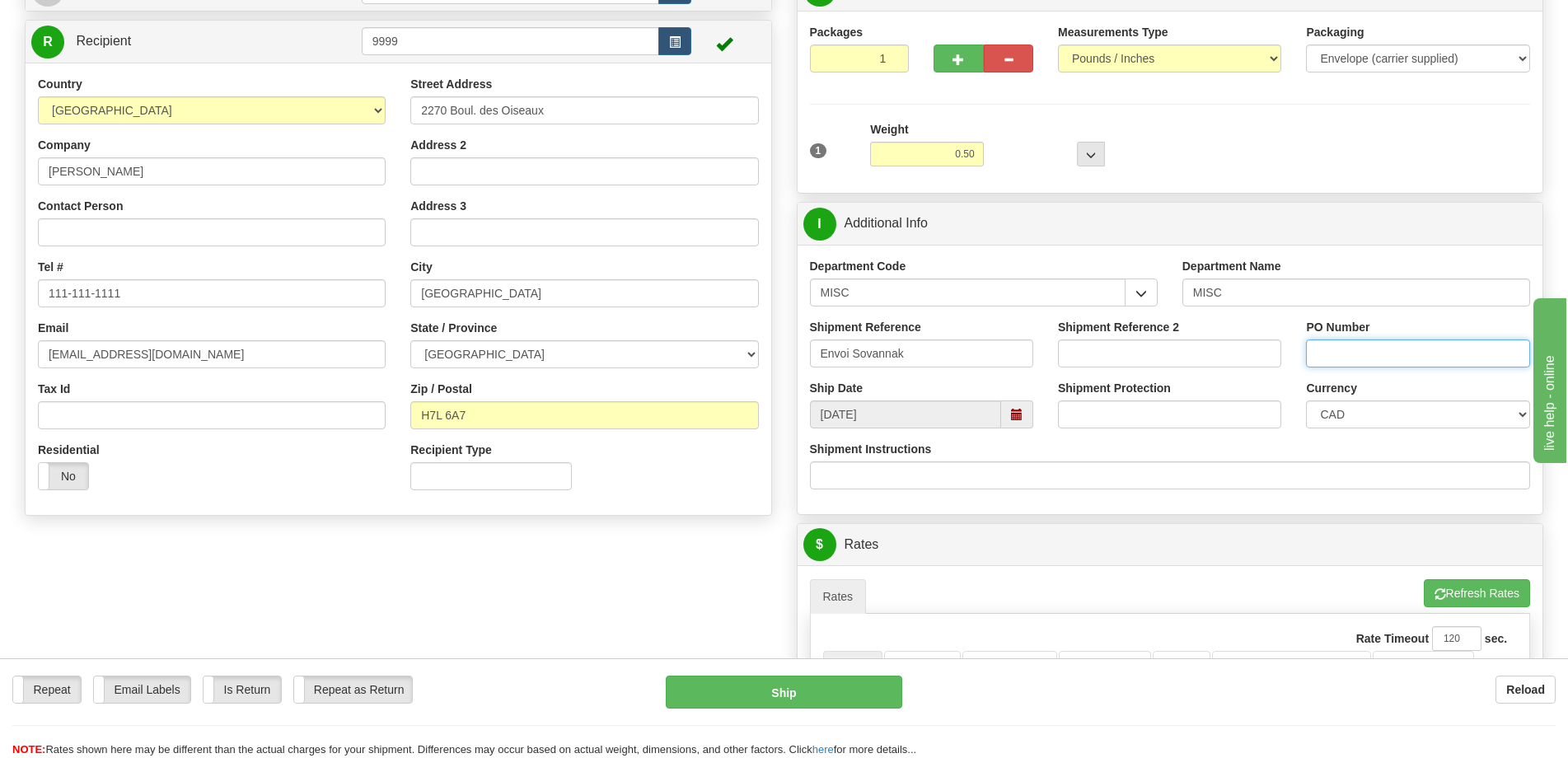
click at [1341, 352] on input "PO Number" at bounding box center [1417, 354] width 223 height 28
type input "0"
type input "."
click at [847, 353] on input "Envoi Sovannak" at bounding box center [921, 354] width 223 height 28
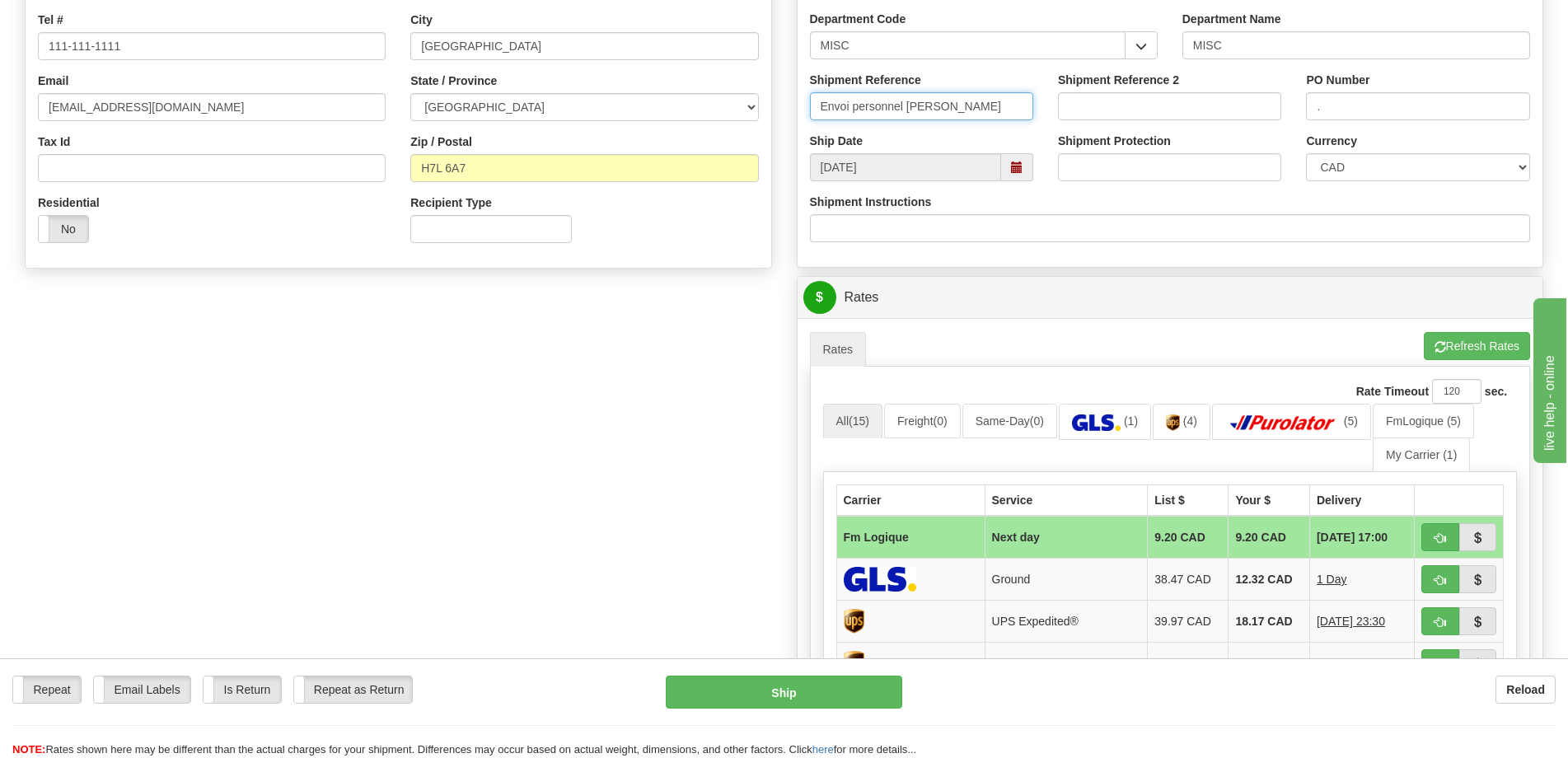
scroll to position [824, 0]
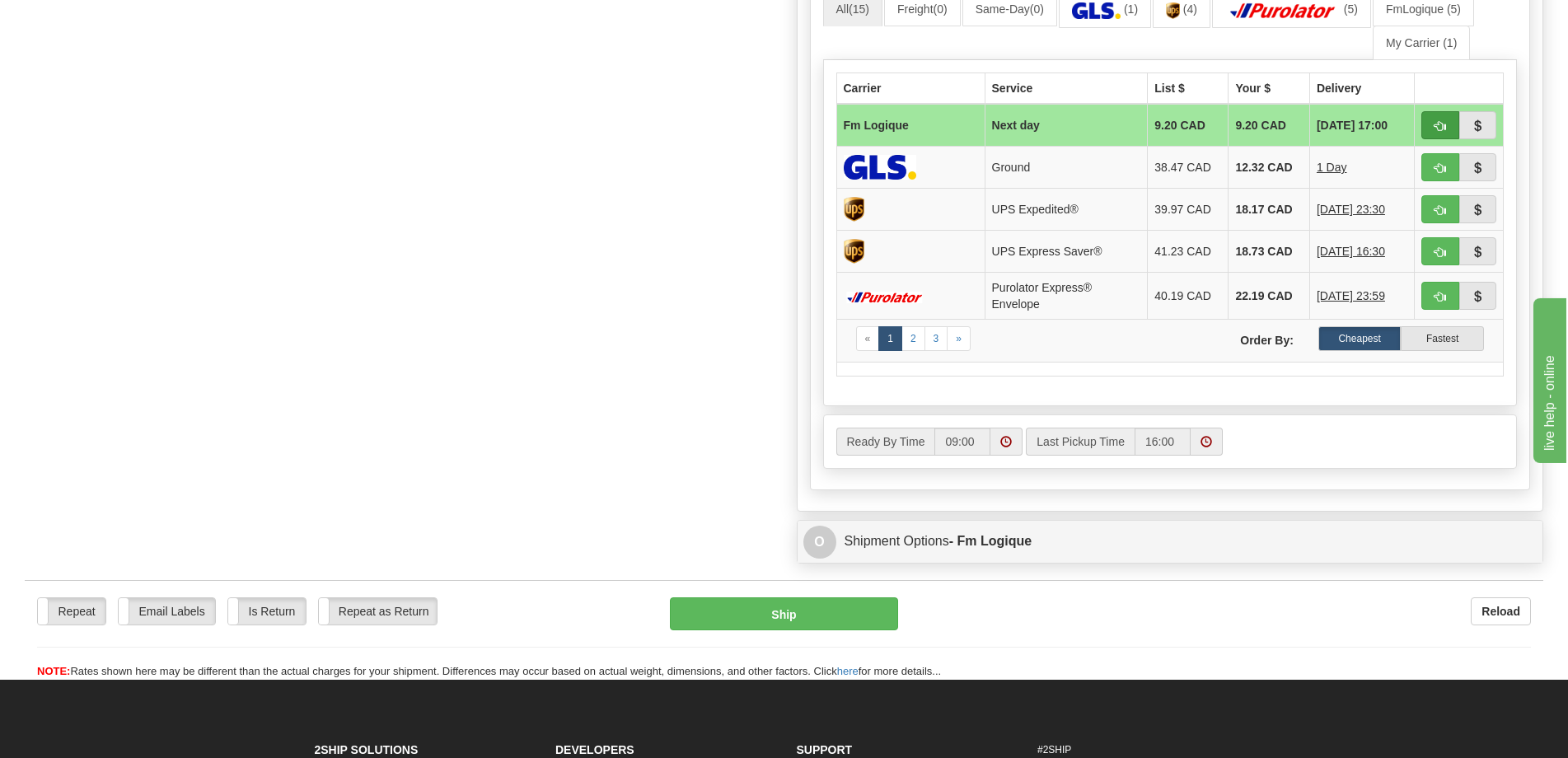
type input "Envoi personnel Sovannak"
click at [1438, 123] on span "button" at bounding box center [1440, 126] width 12 height 11
type input "jour"
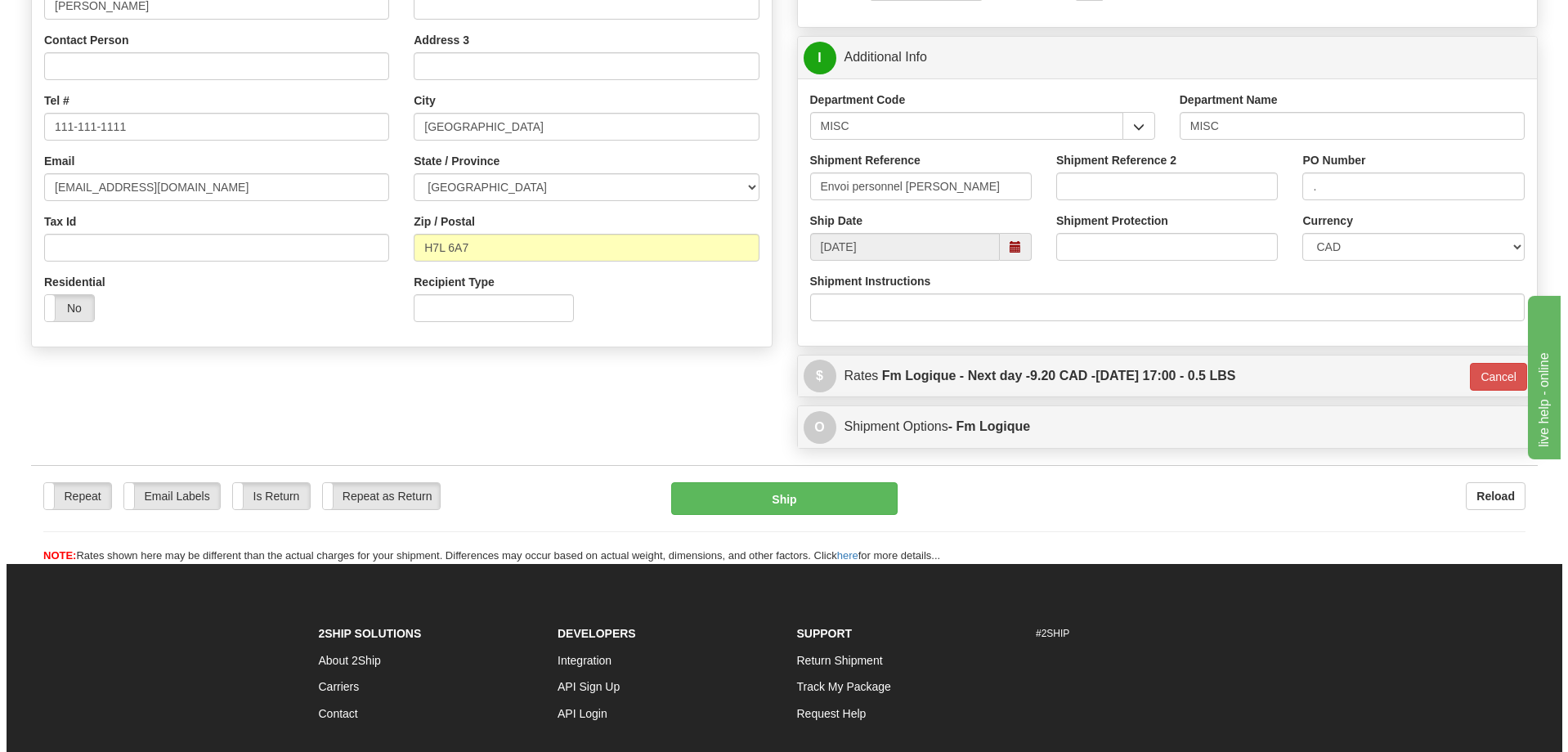
scroll to position [316, 0]
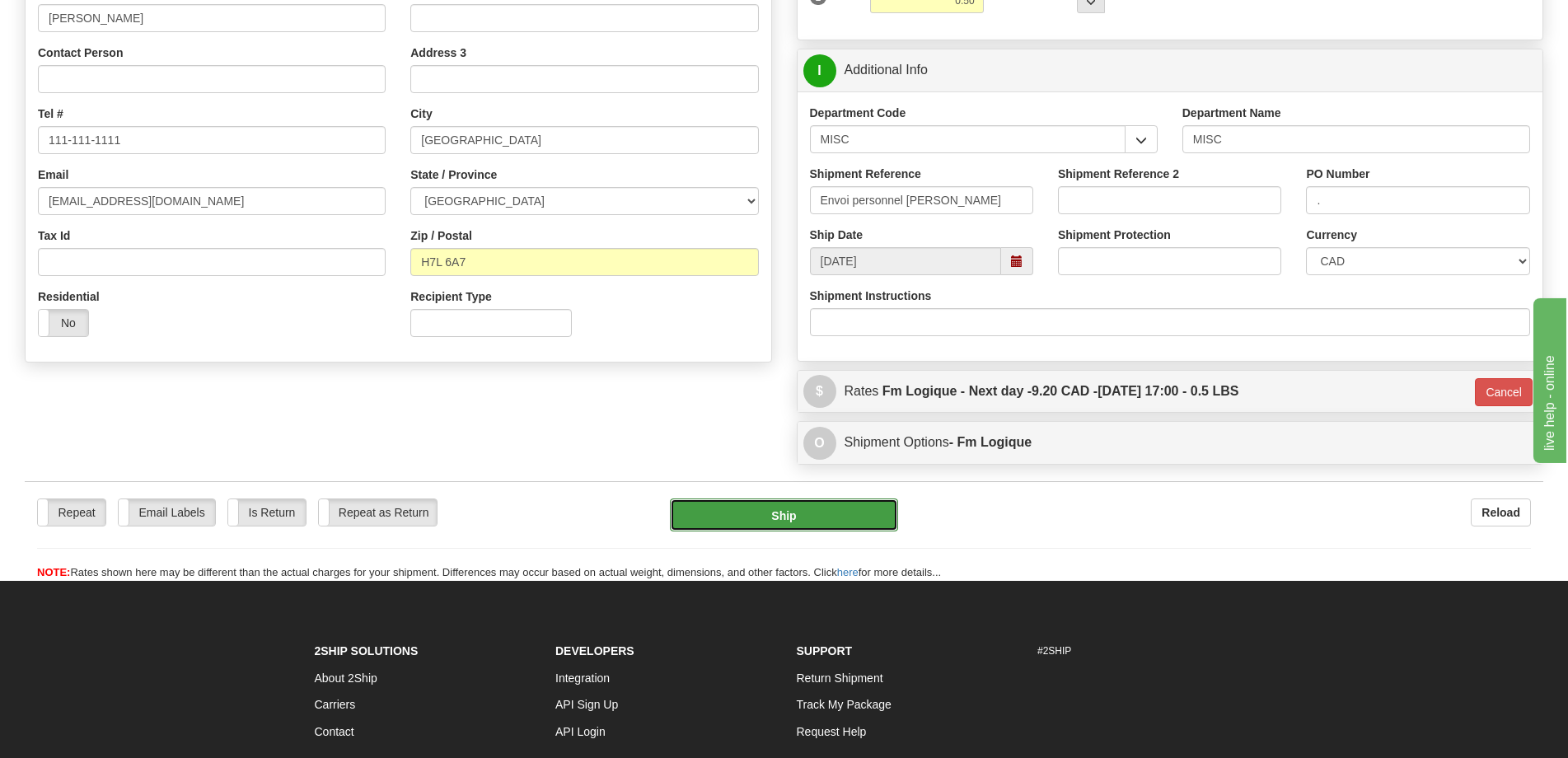
click at [776, 515] on button "Ship" at bounding box center [783, 514] width 228 height 33
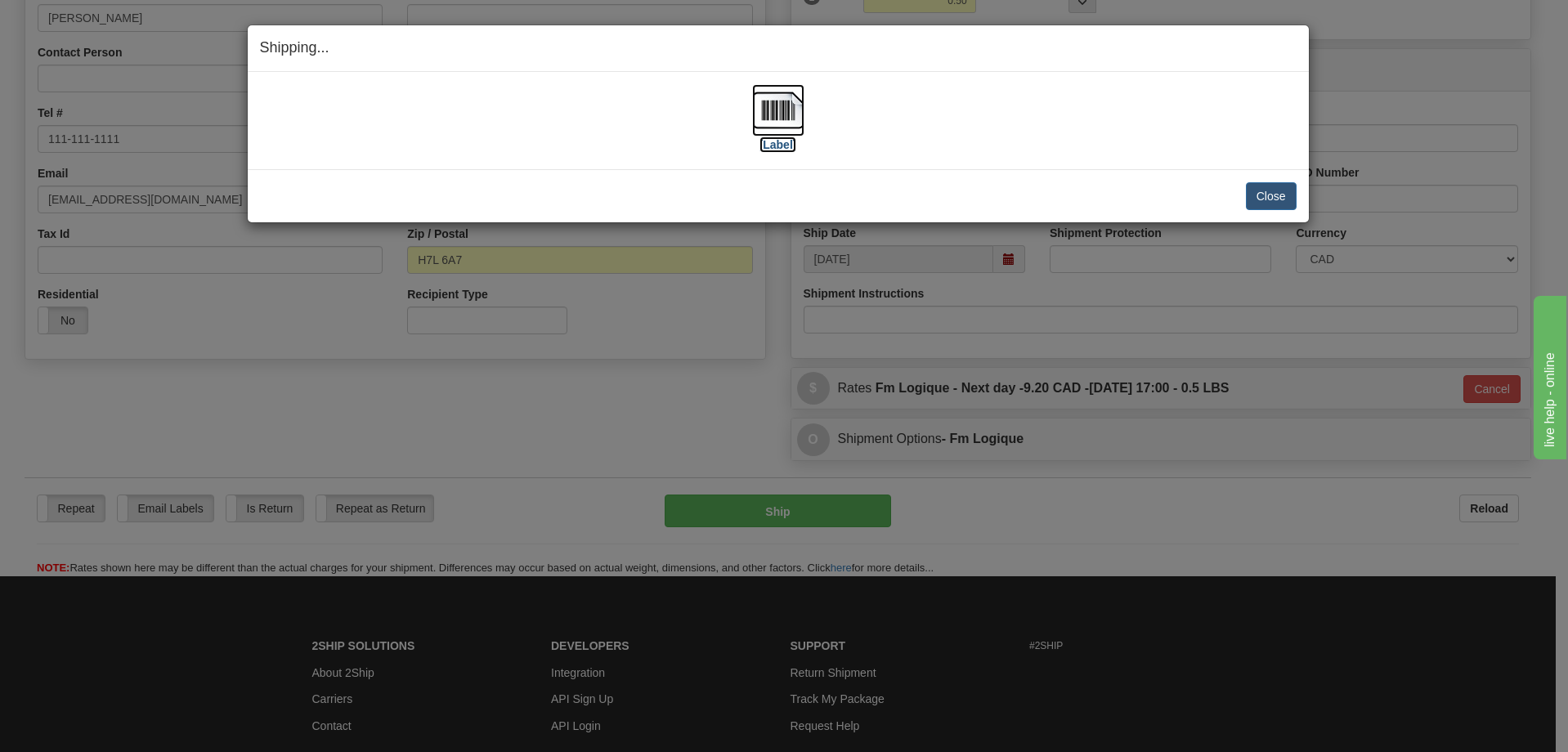
click at [785, 123] on img at bounding box center [778, 110] width 52 height 52
click at [1271, 198] on button "Close" at bounding box center [1271, 196] width 51 height 28
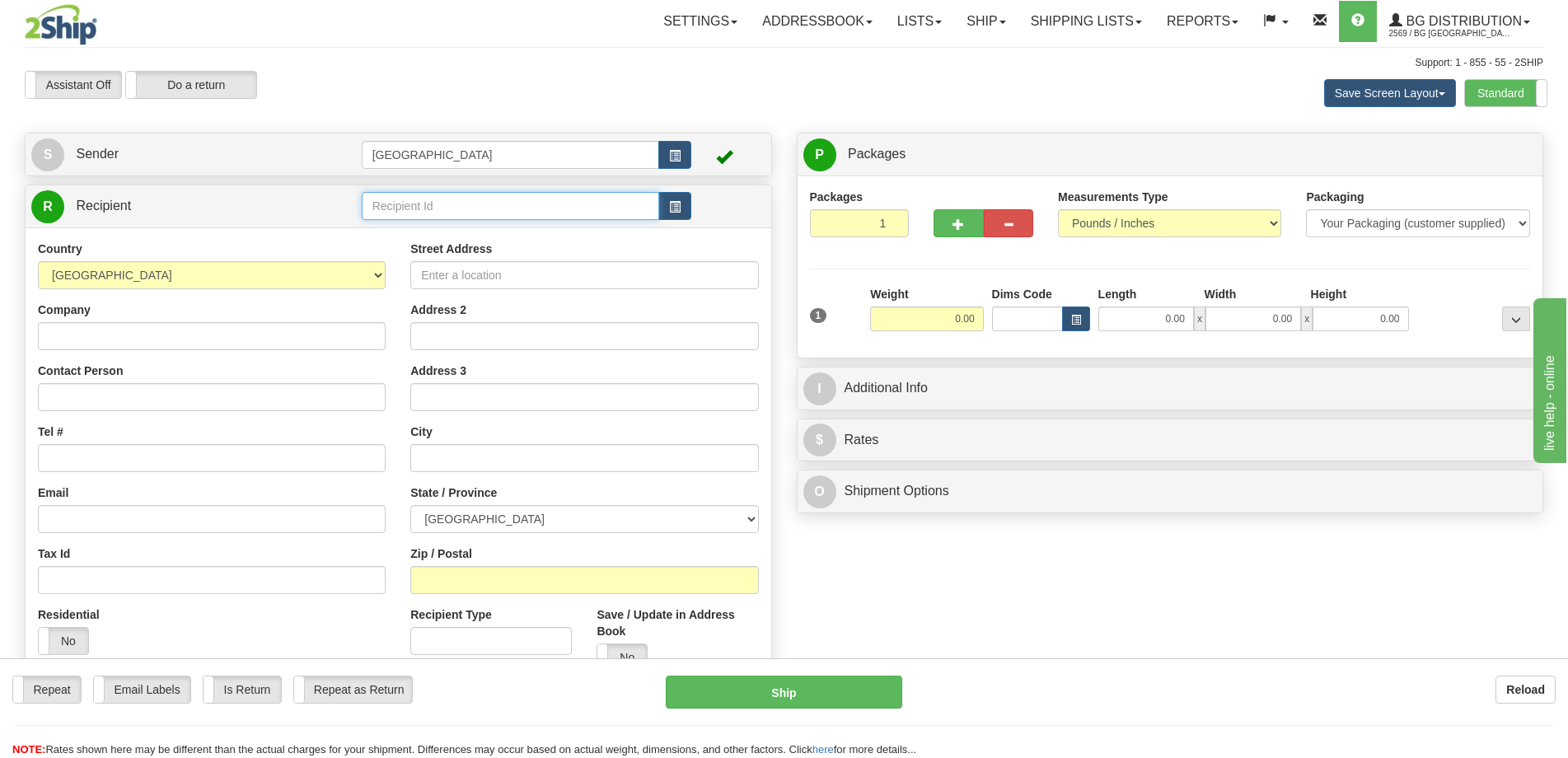
click at [500, 214] on input "text" at bounding box center [510, 206] width 298 height 28
click at [482, 221] on li "1243" at bounding box center [510, 231] width 296 height 22
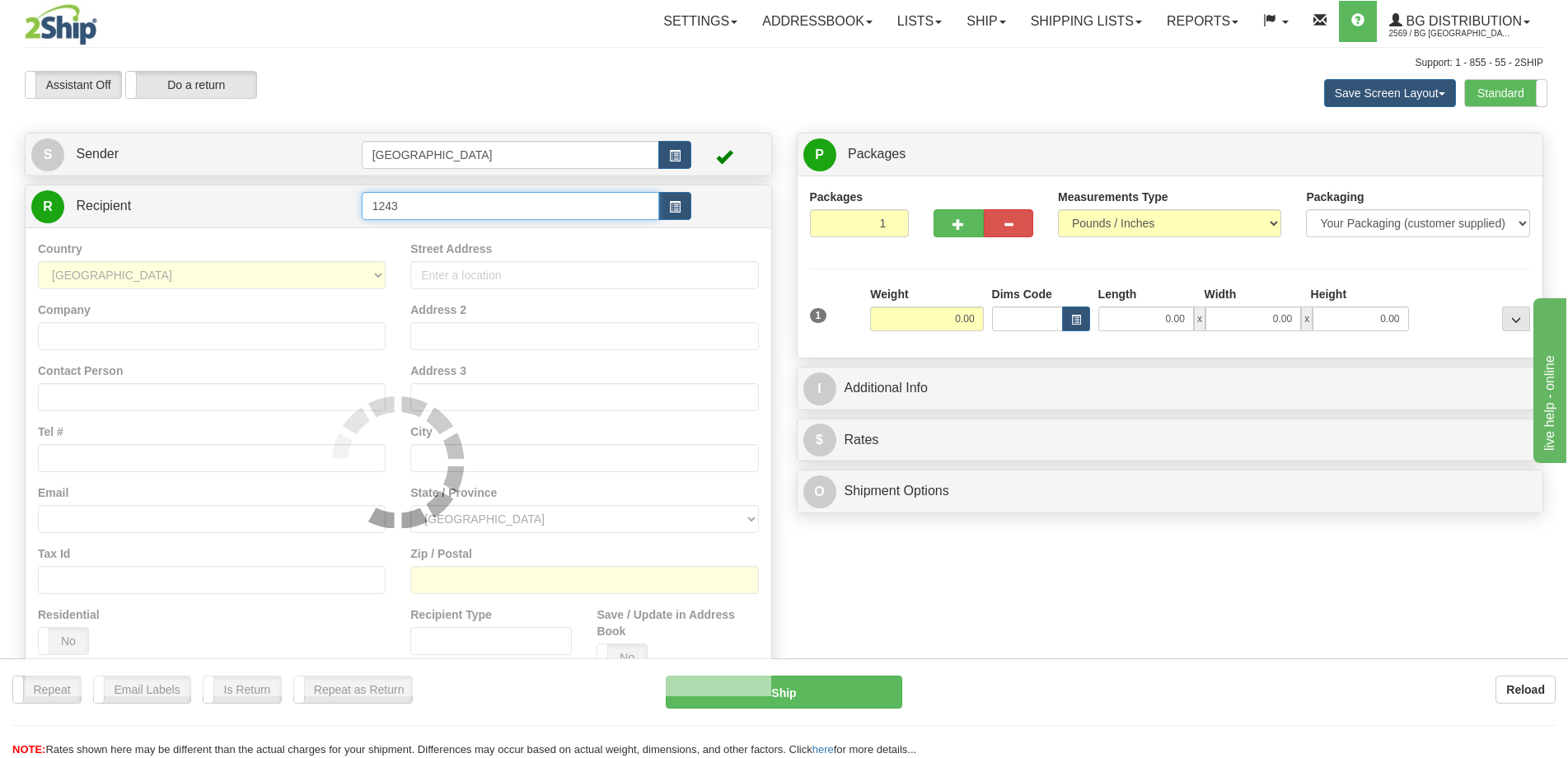
type input "1243"
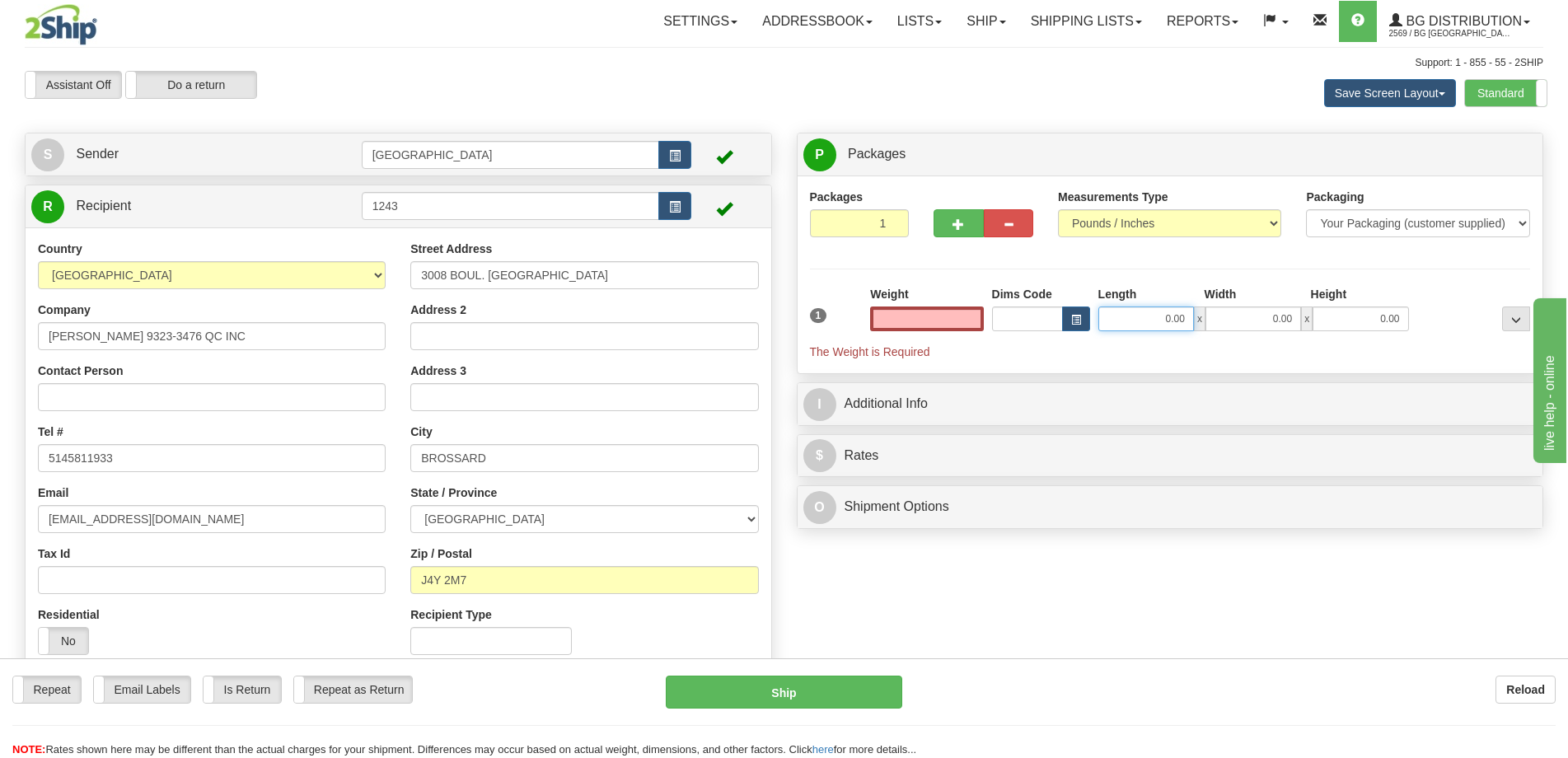
type input "0.00"
click at [1146, 321] on input "0.00" at bounding box center [1146, 319] width 95 height 25
type input "96.00"
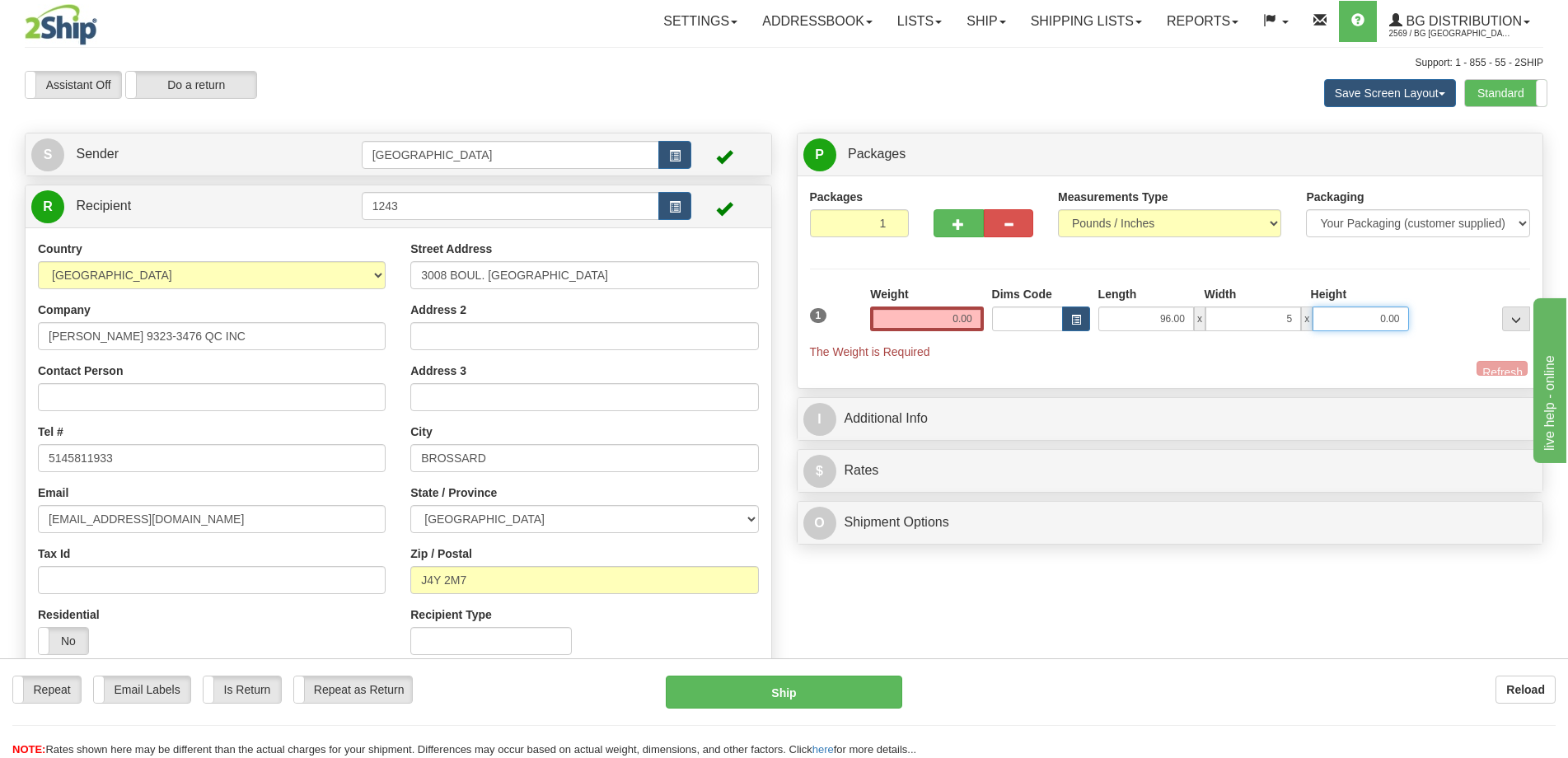
type input "5.00"
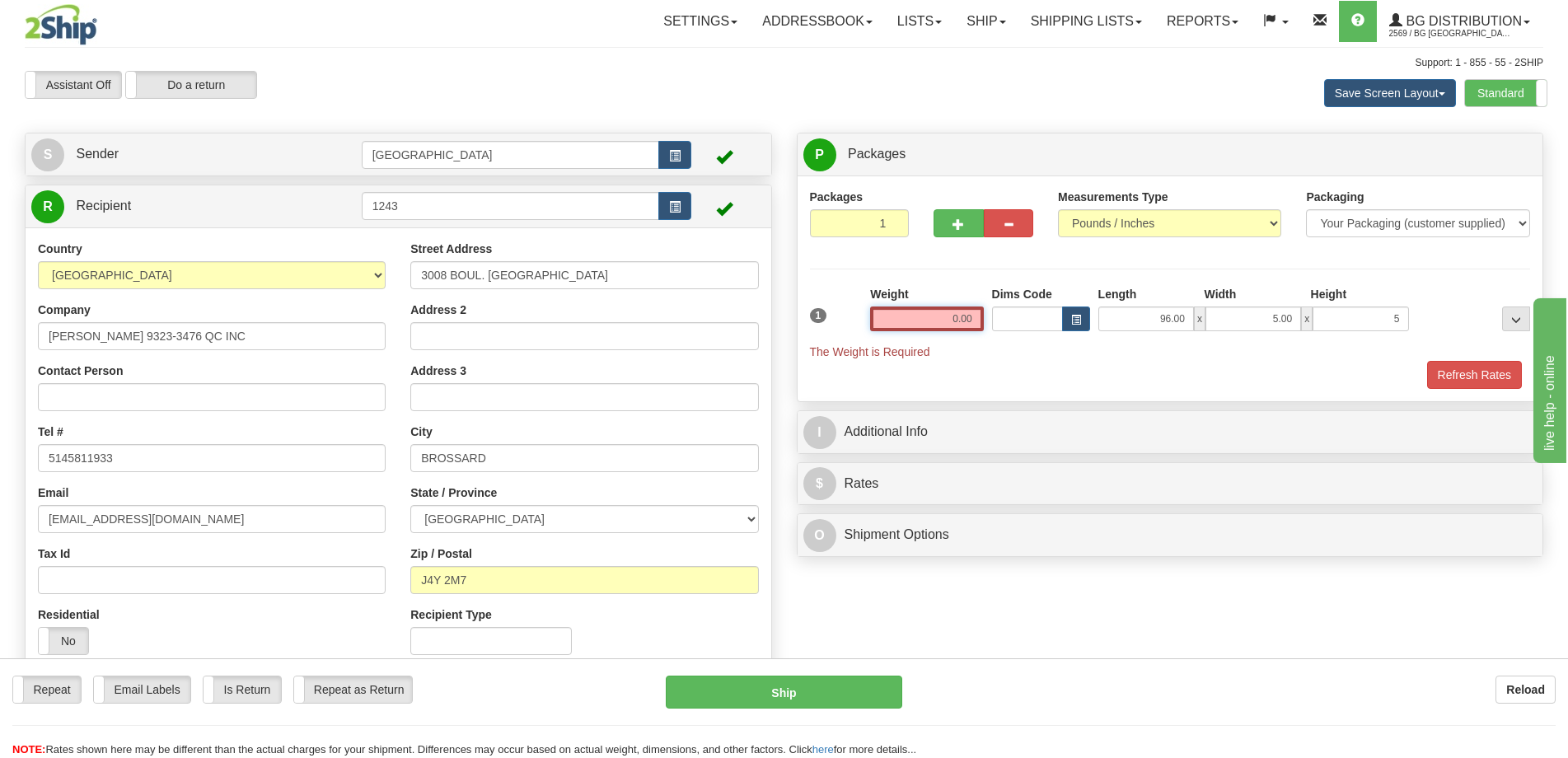
type input "5.00"
click at [975, 324] on input "0.00" at bounding box center [926, 319] width 113 height 25
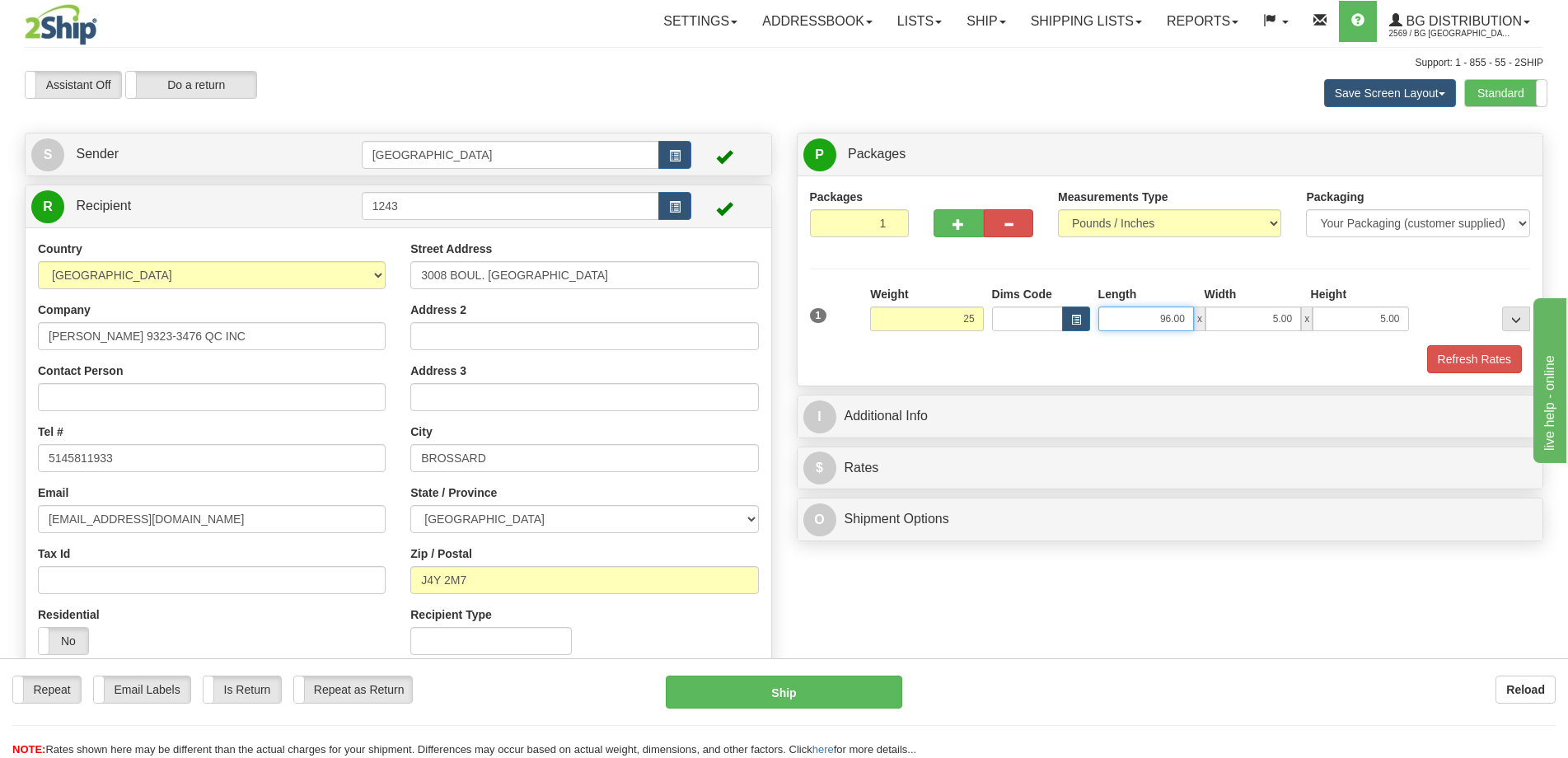
type input "25.00"
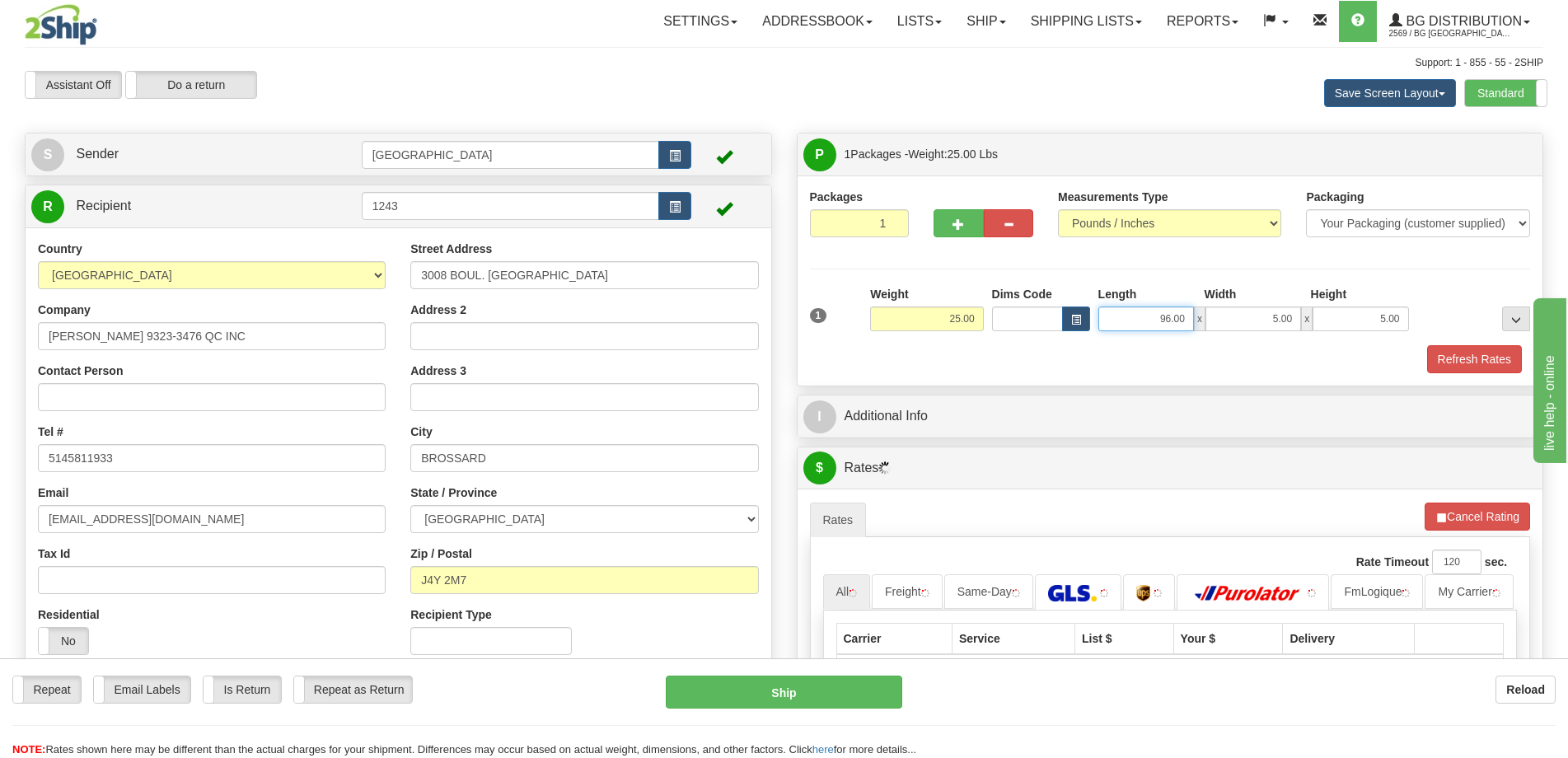
drag, startPoint x: 1158, startPoint y: 314, endPoint x: 1207, endPoint y: 314, distance: 49.0
click at [1207, 314] on div "96.00 x 5.00 x 5.00" at bounding box center [1253, 319] width 311 height 25
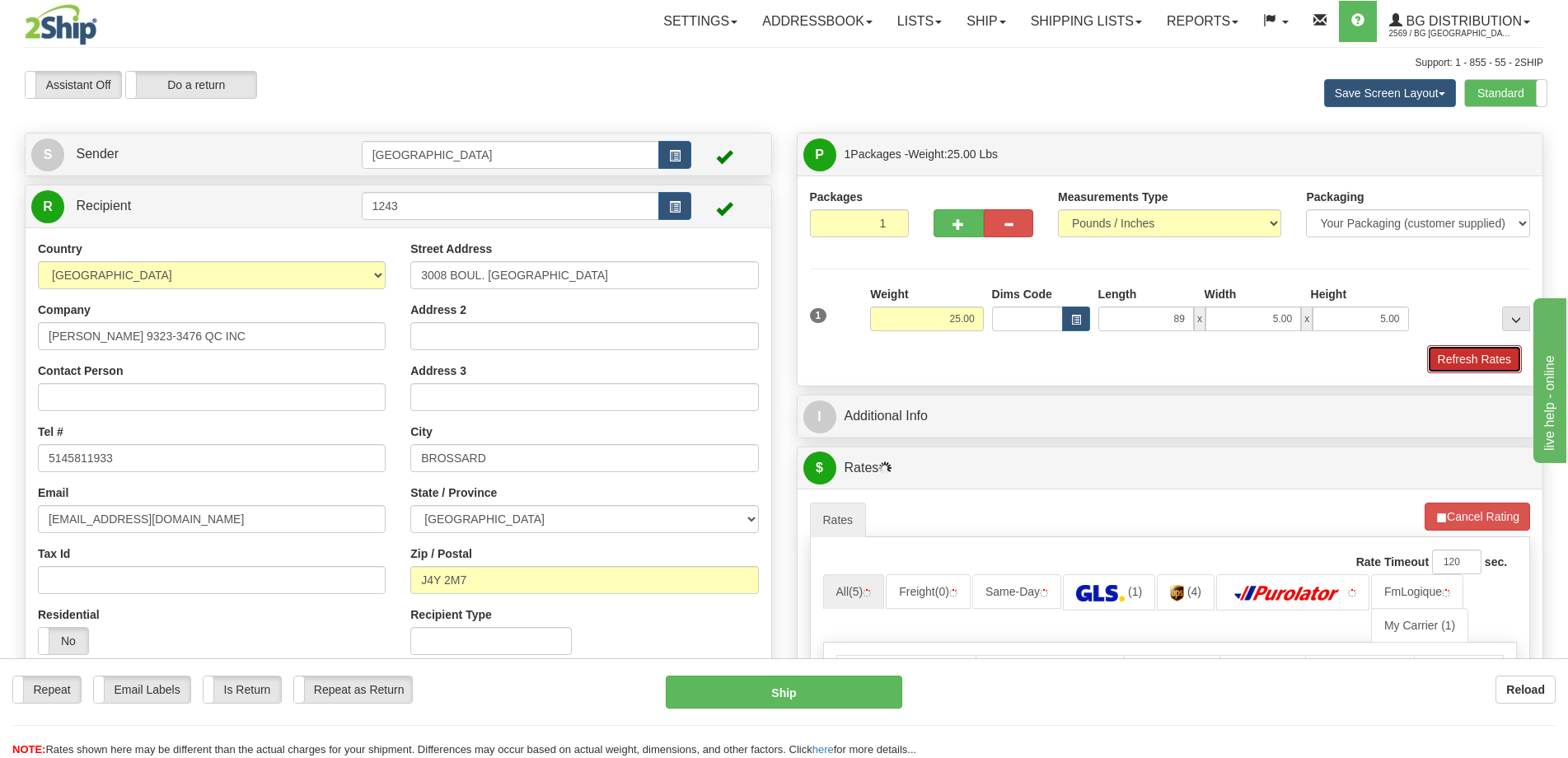
type input "89.00"
click at [1486, 366] on button "Refresh Rates" at bounding box center [1474, 359] width 94 height 28
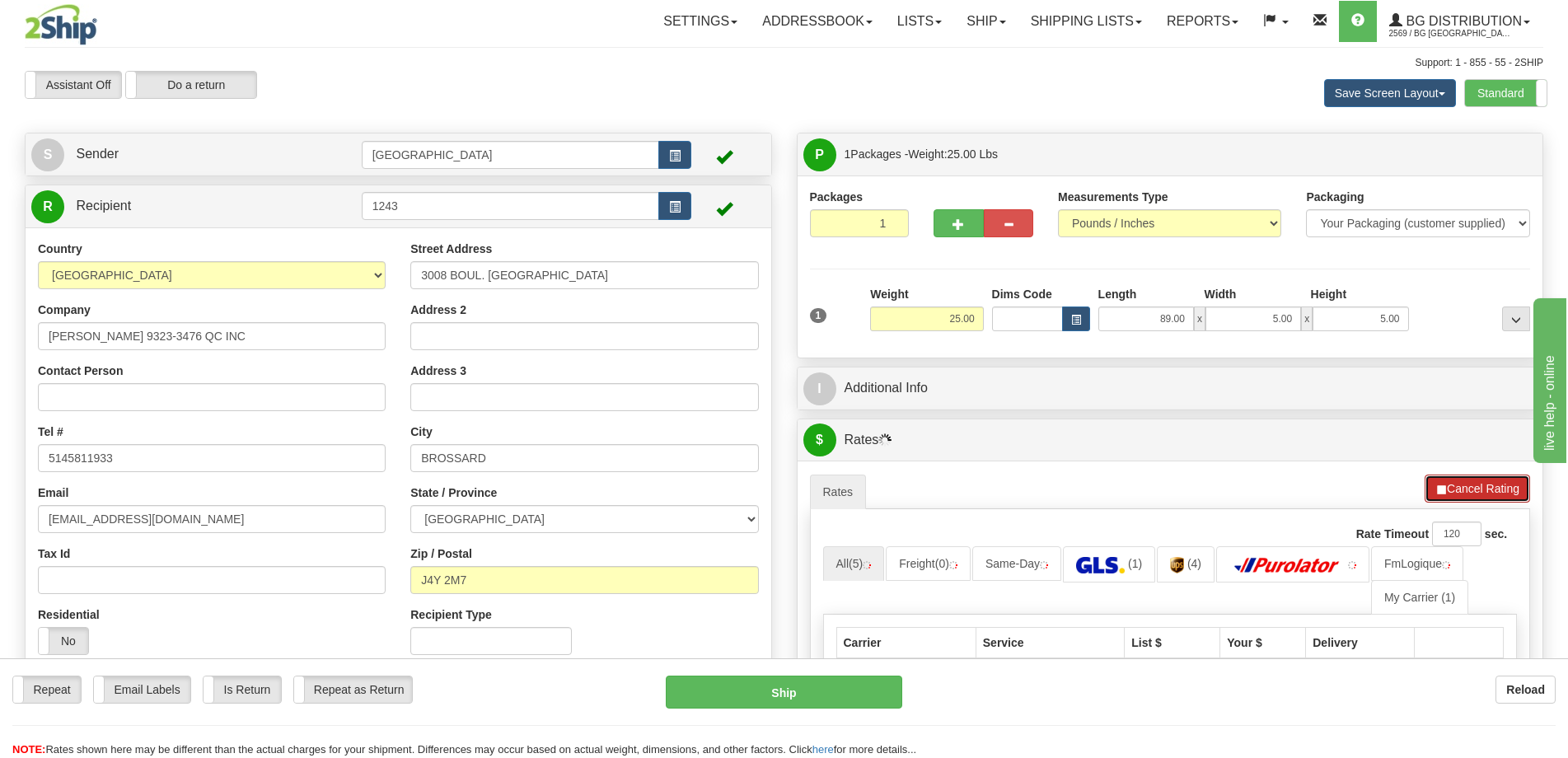
click at [1453, 480] on button "Cancel Rating" at bounding box center [1477, 488] width 105 height 28
click at [1467, 488] on button "Refresh Rates" at bounding box center [1476, 488] width 106 height 28
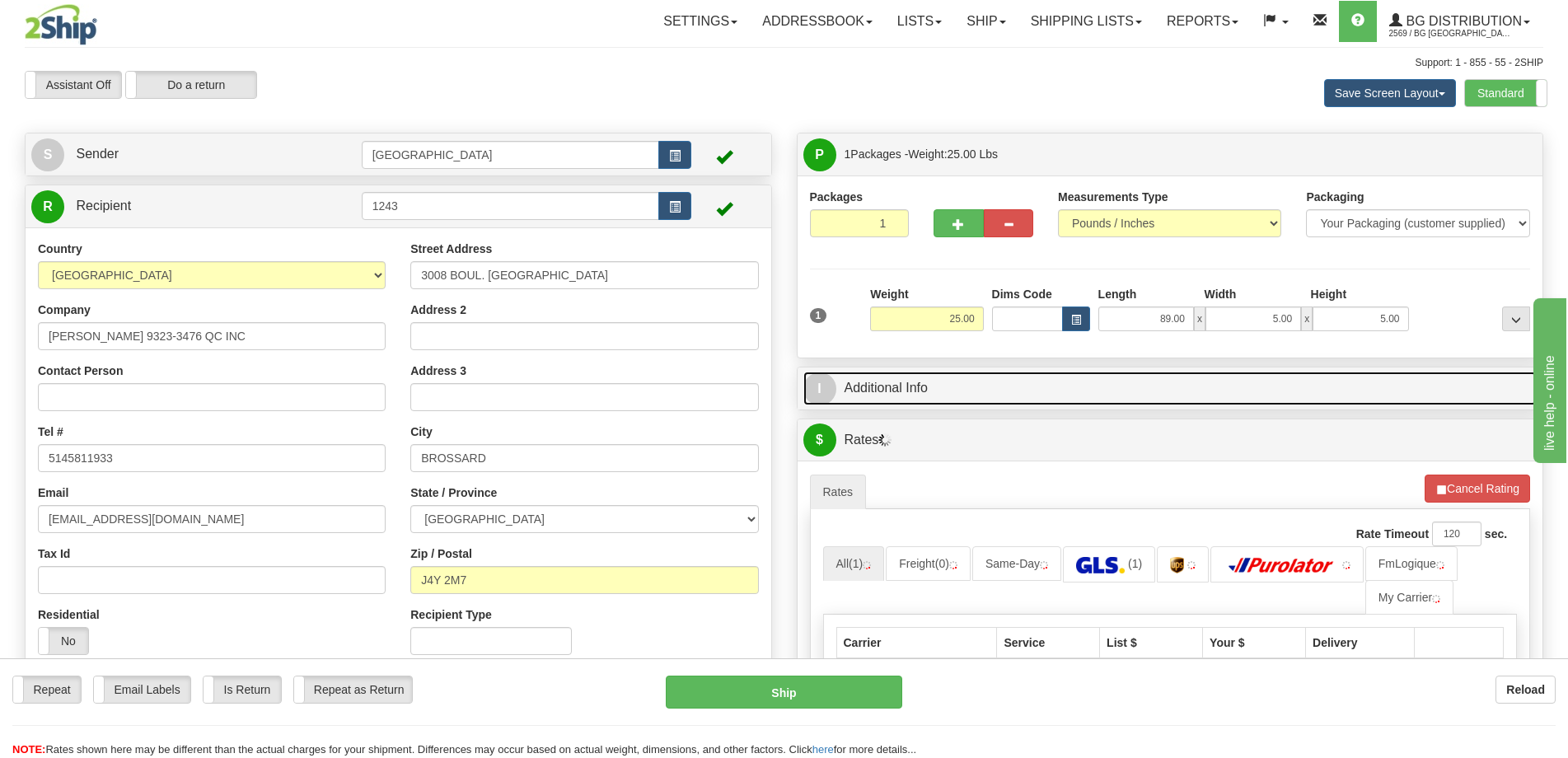
click at [1216, 384] on link "I Additional Info" at bounding box center [1170, 388] width 734 height 33
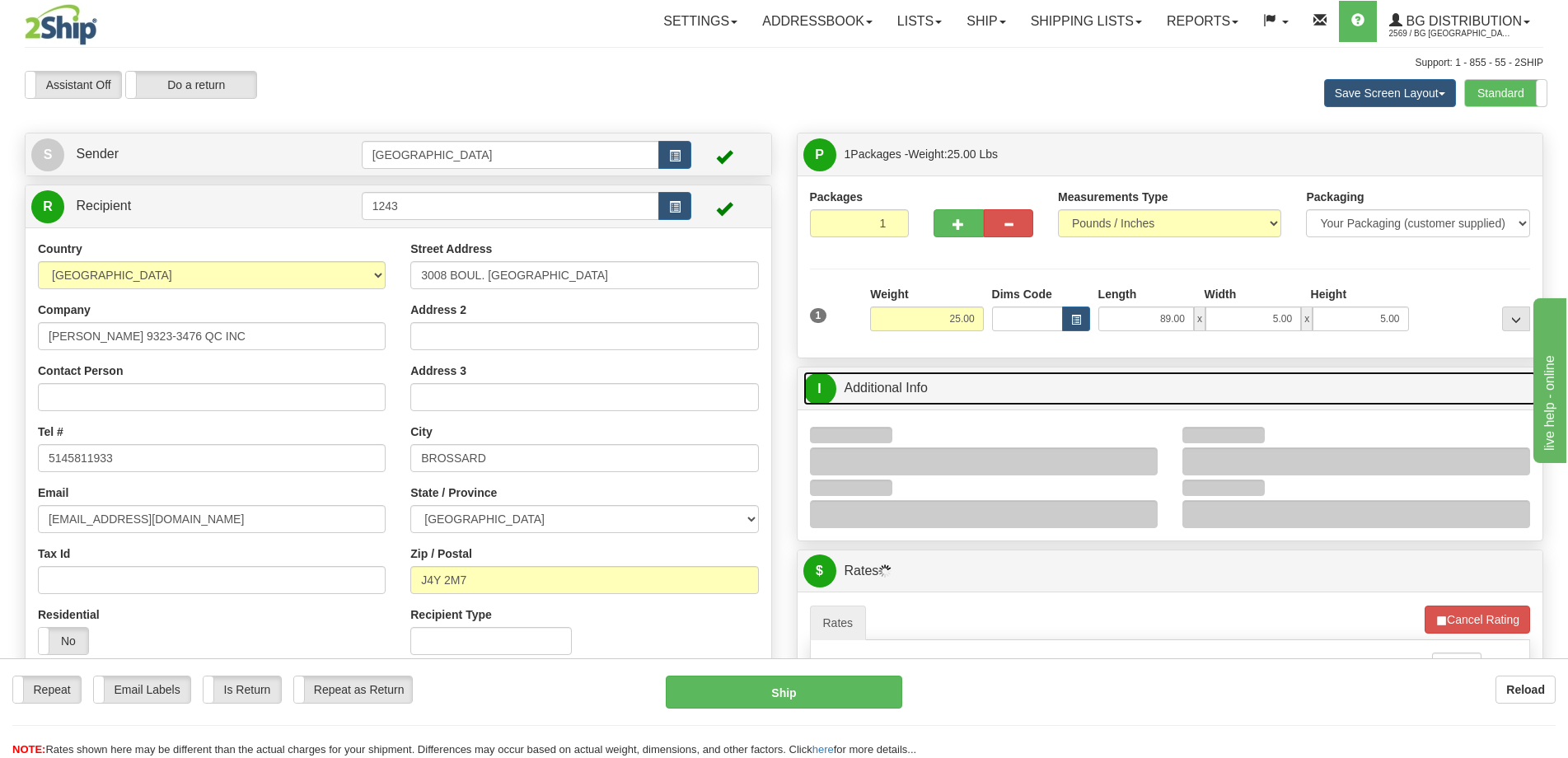
scroll to position [247, 0]
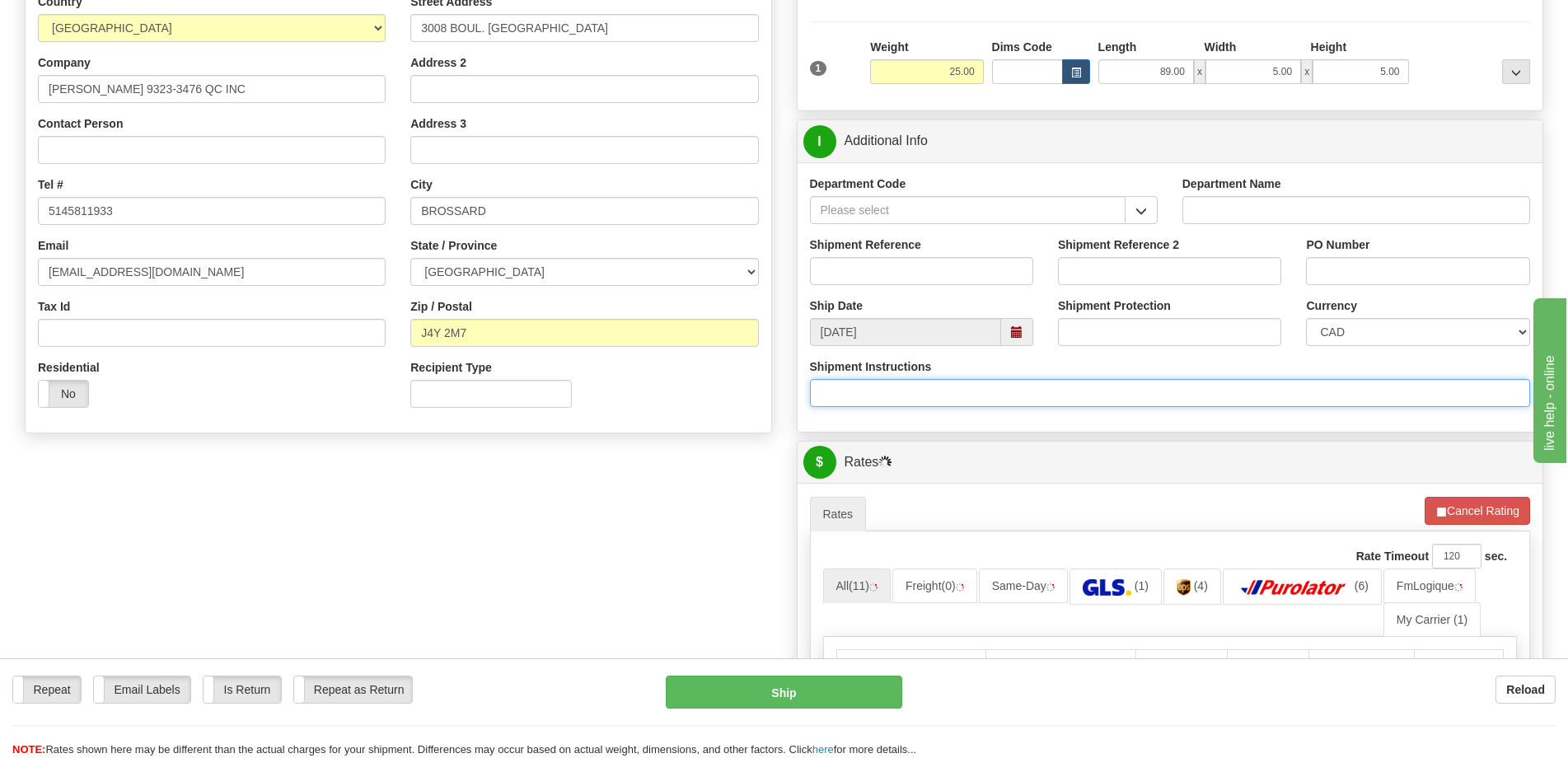
click at [1021, 399] on input "Shipment Instructions" at bounding box center [1170, 393] width 721 height 28
type input "Longueur 96''"
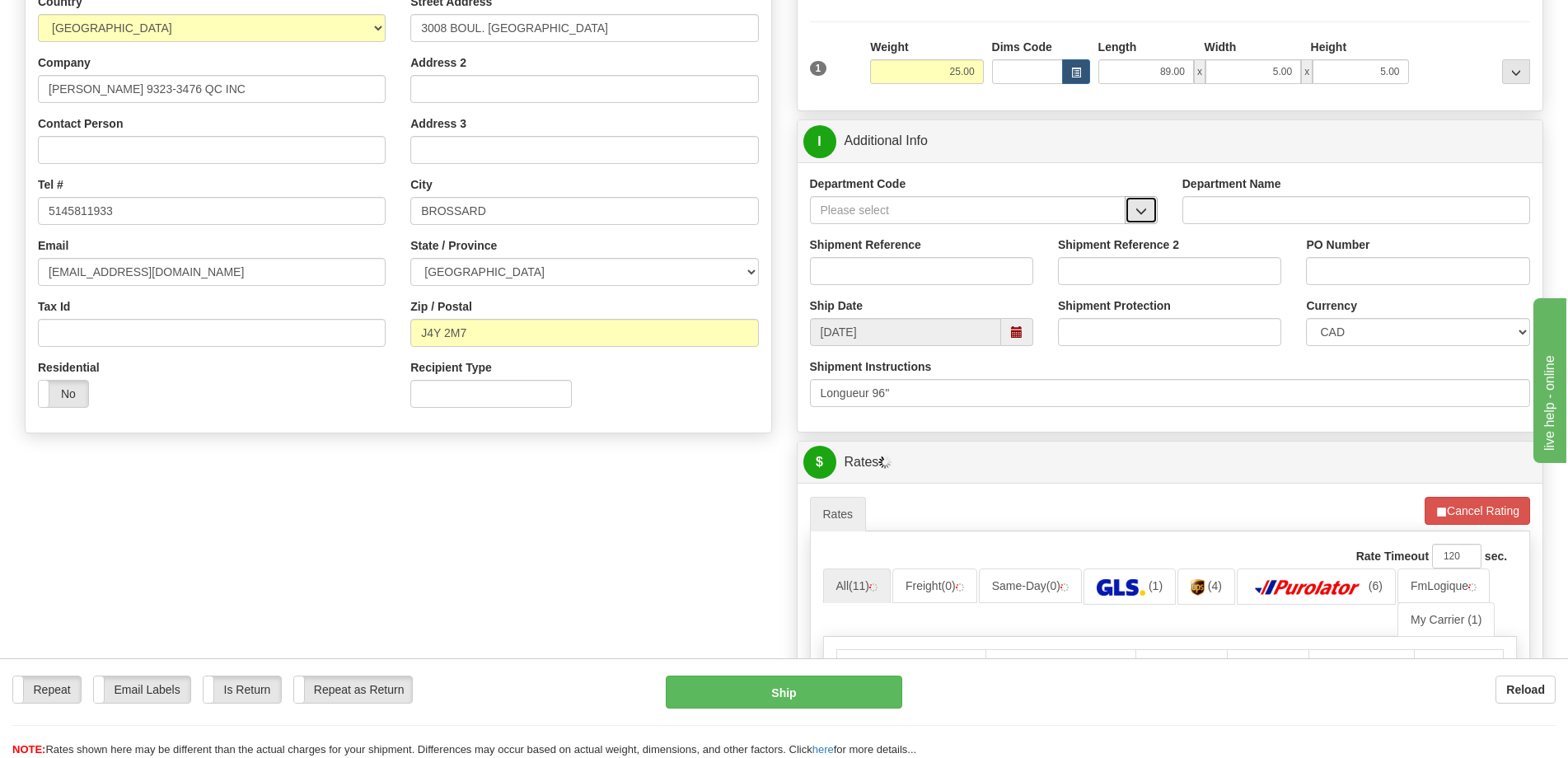
click at [1133, 206] on button "button" at bounding box center [1141, 210] width 33 height 28
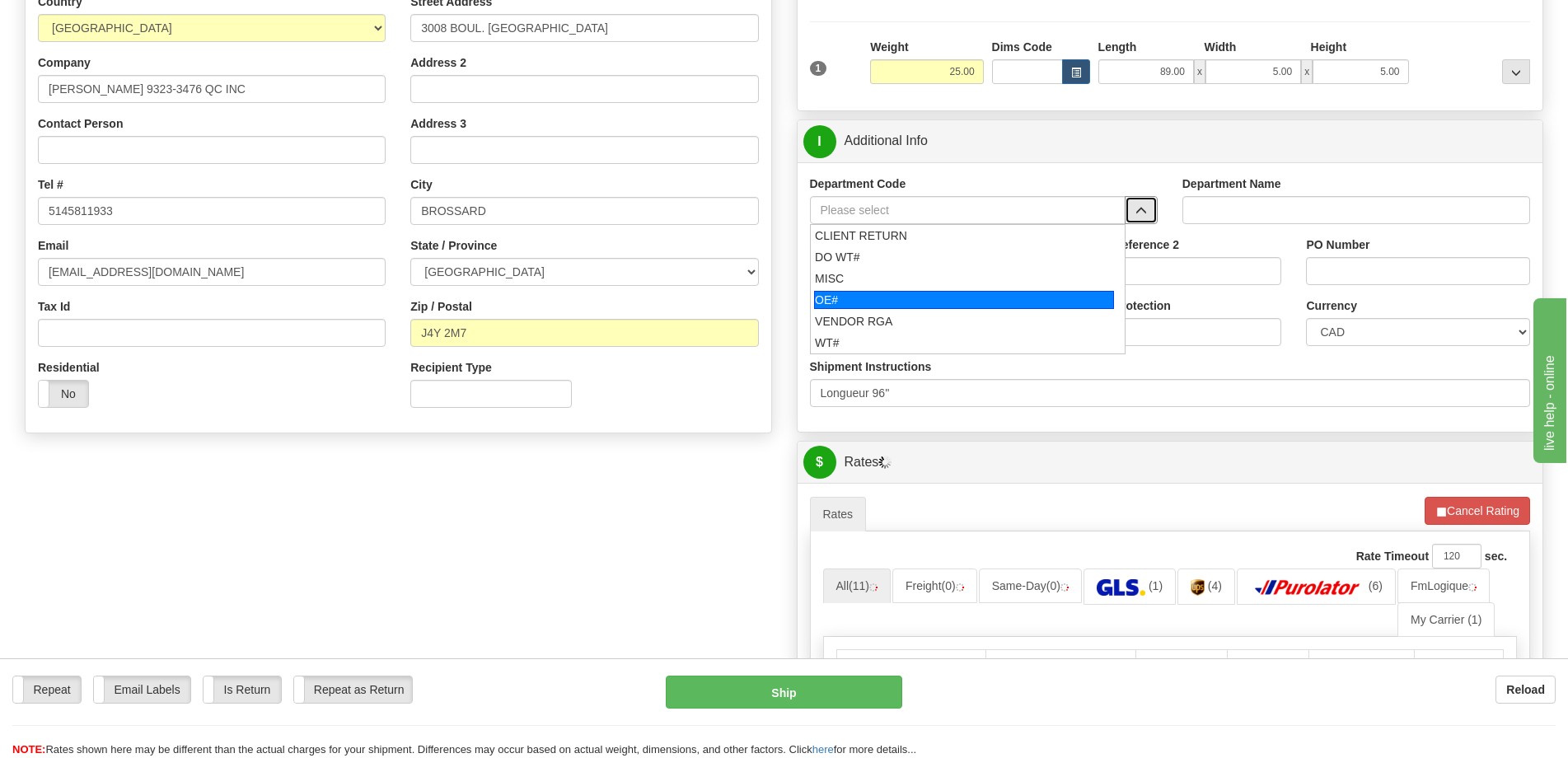
click at [889, 297] on div "OE#" at bounding box center [964, 300] width 300 height 18
type input "OE#"
type input "ORDERS"
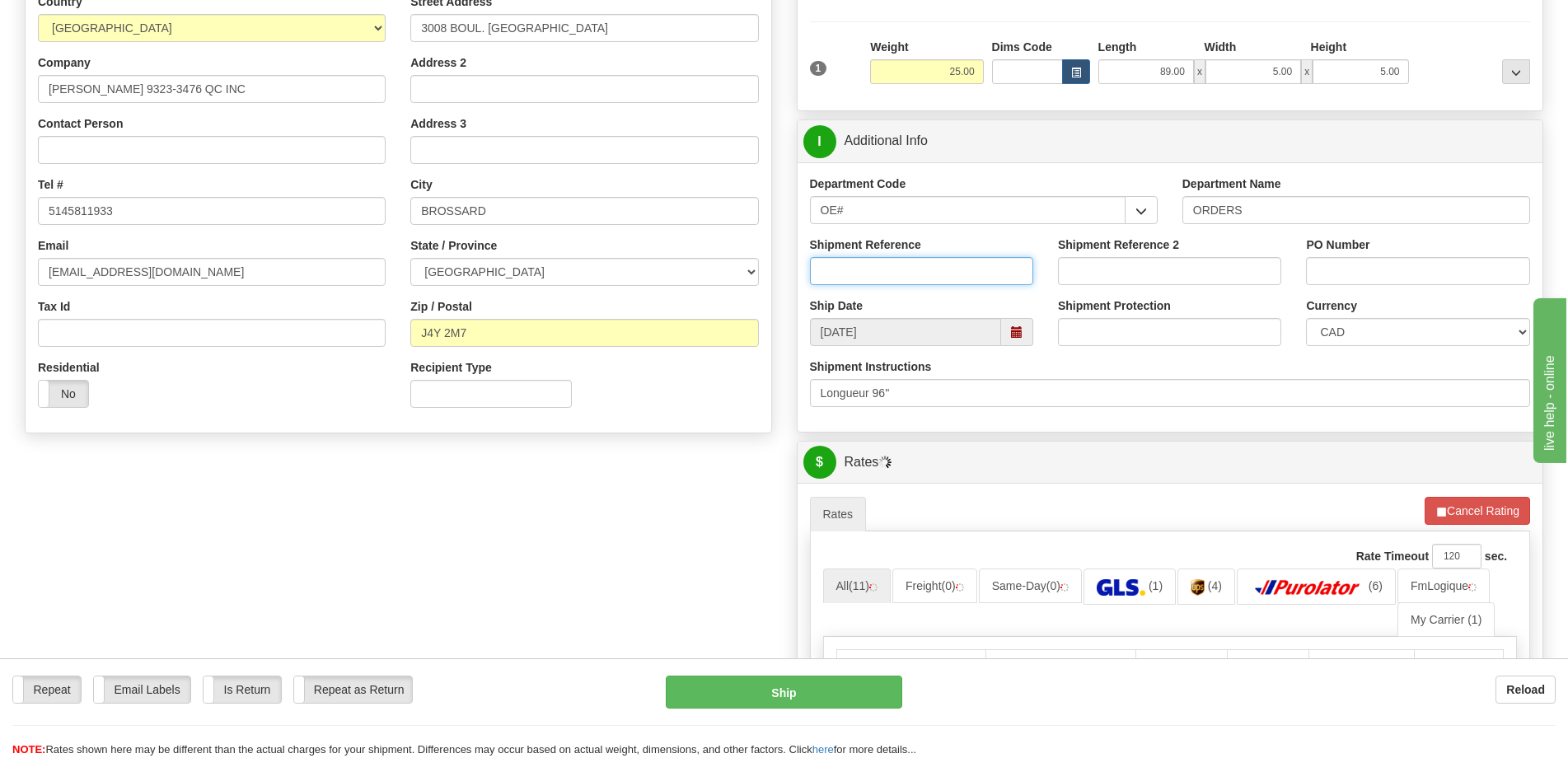
click at [907, 260] on input "Shipment Reference" at bounding box center [921, 271] width 223 height 28
type input "50323794-00"
click at [1364, 253] on div "PO Number" at bounding box center [1417, 260] width 223 height 48
click at [1362, 267] on input "PO Number" at bounding box center [1417, 271] width 223 height 28
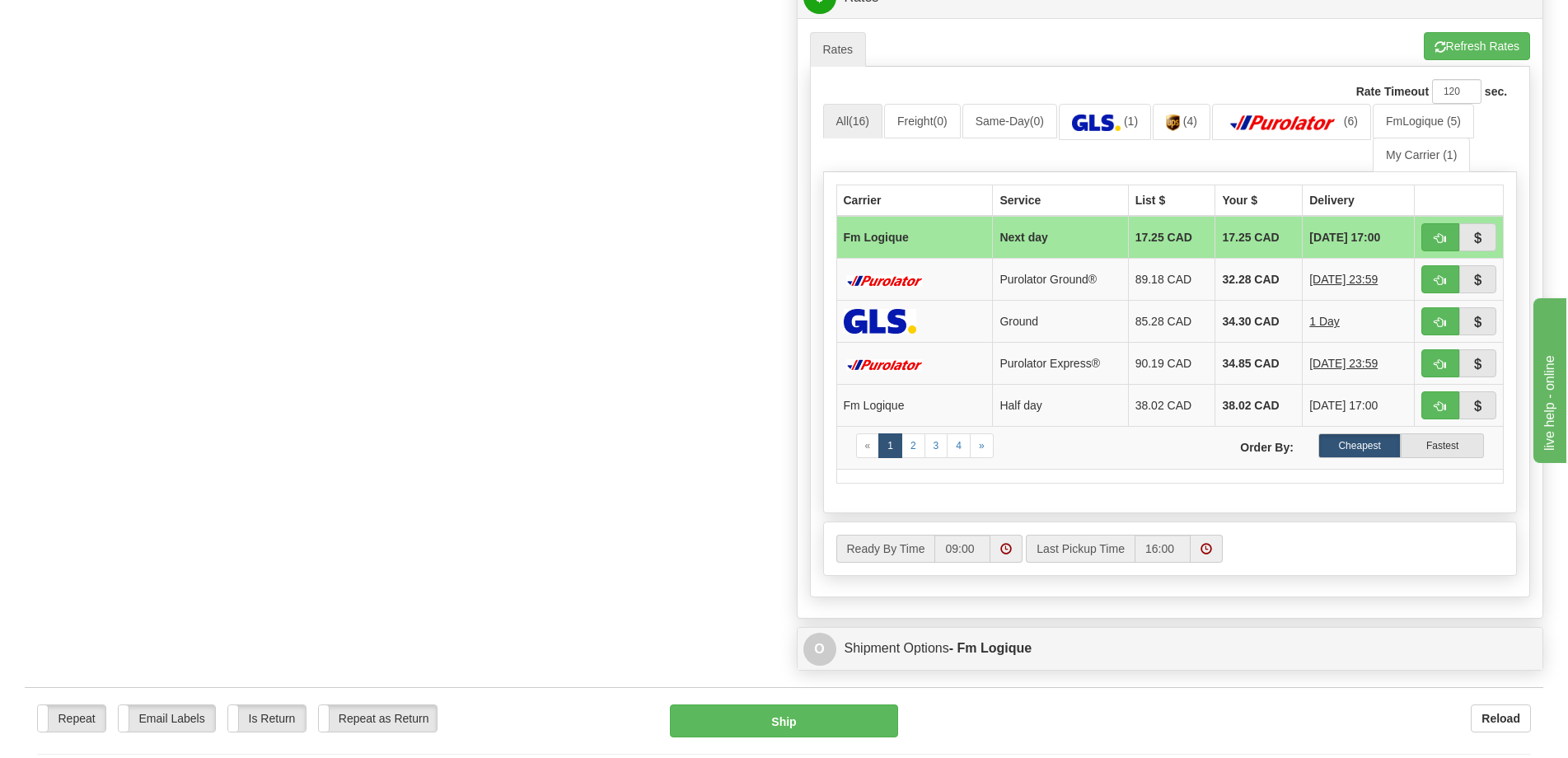
scroll to position [741, 0]
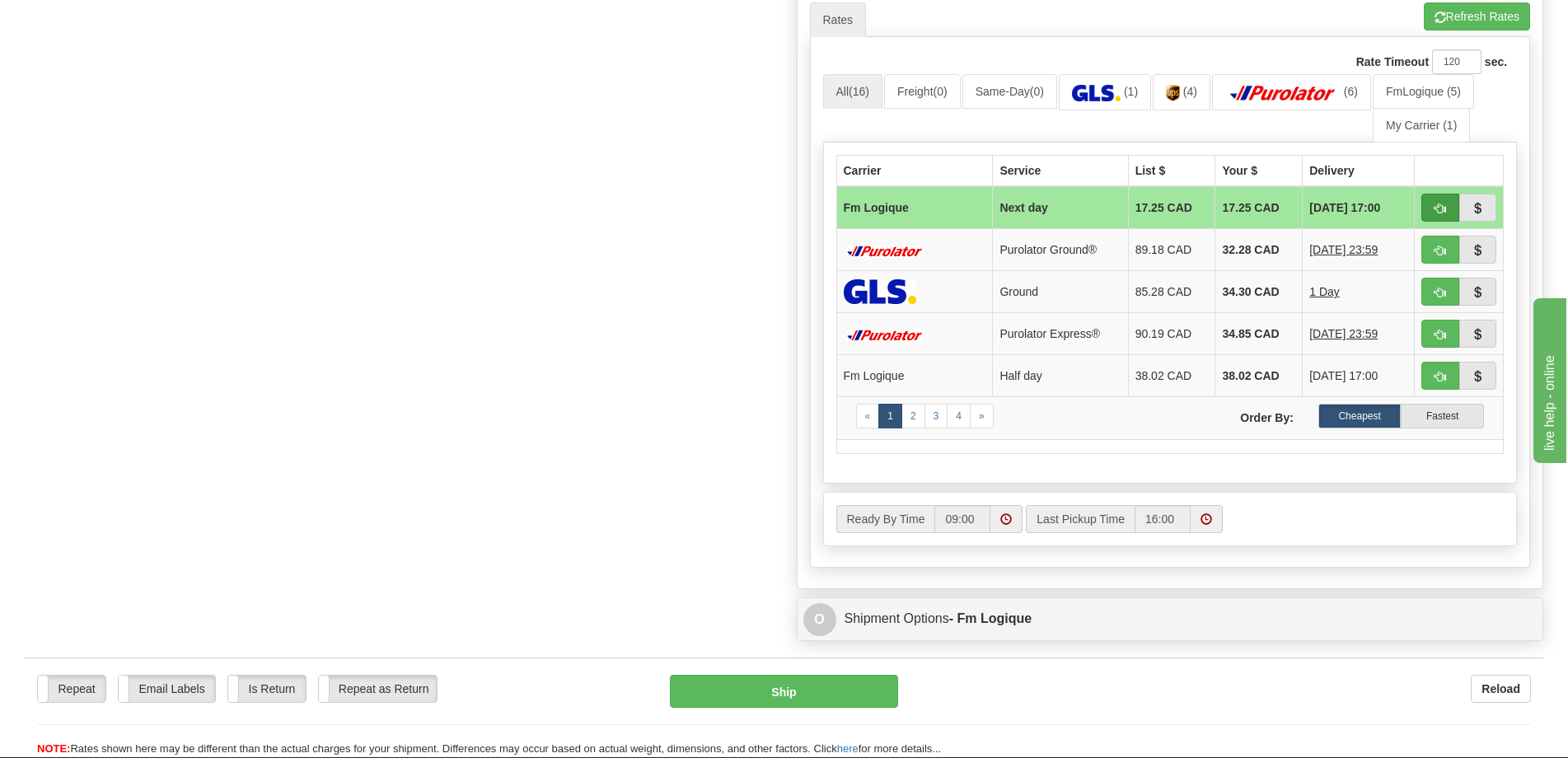
type input "."
click at [1432, 209] on button "button" at bounding box center [1439, 208] width 38 height 28
type input "jour"
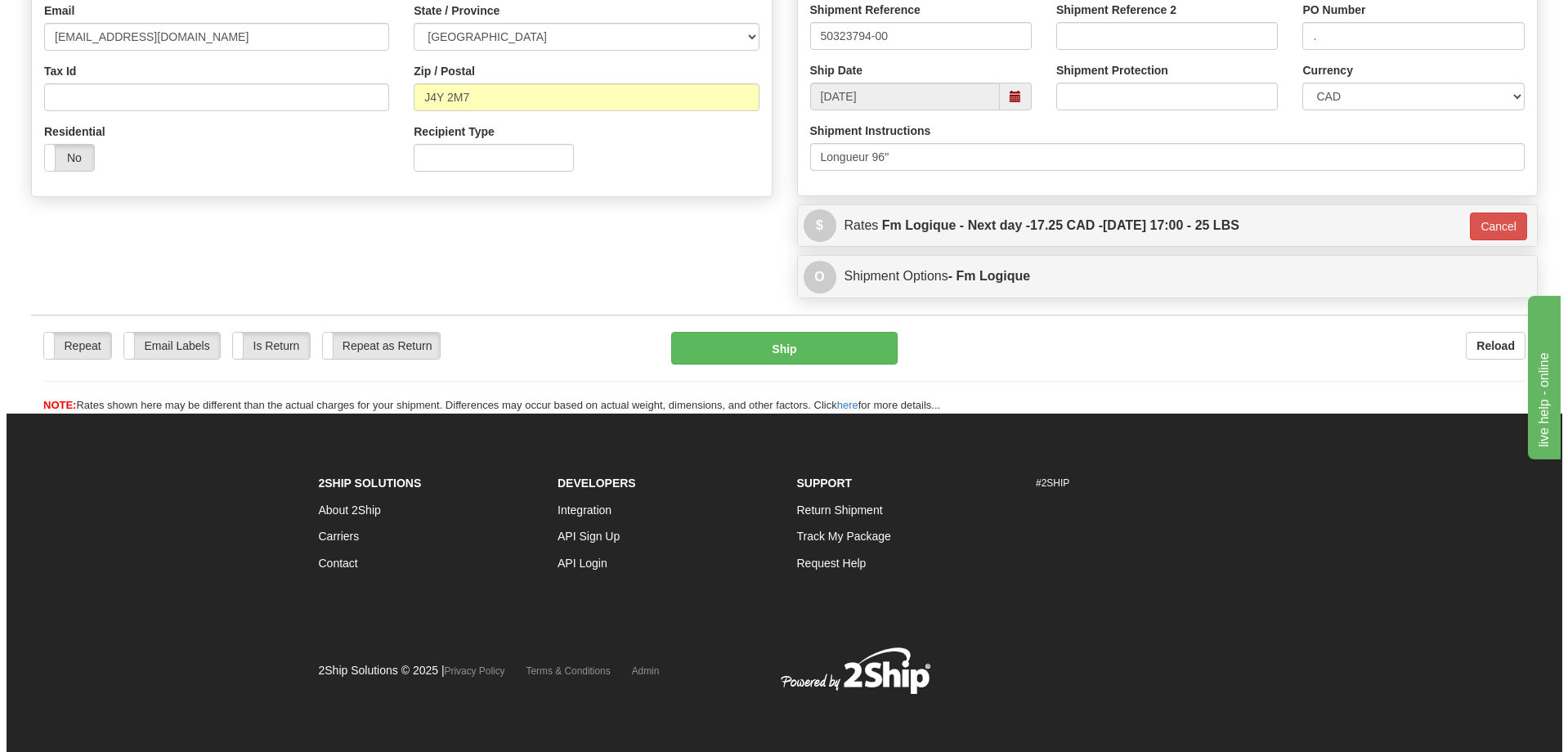
scroll to position [479, 0]
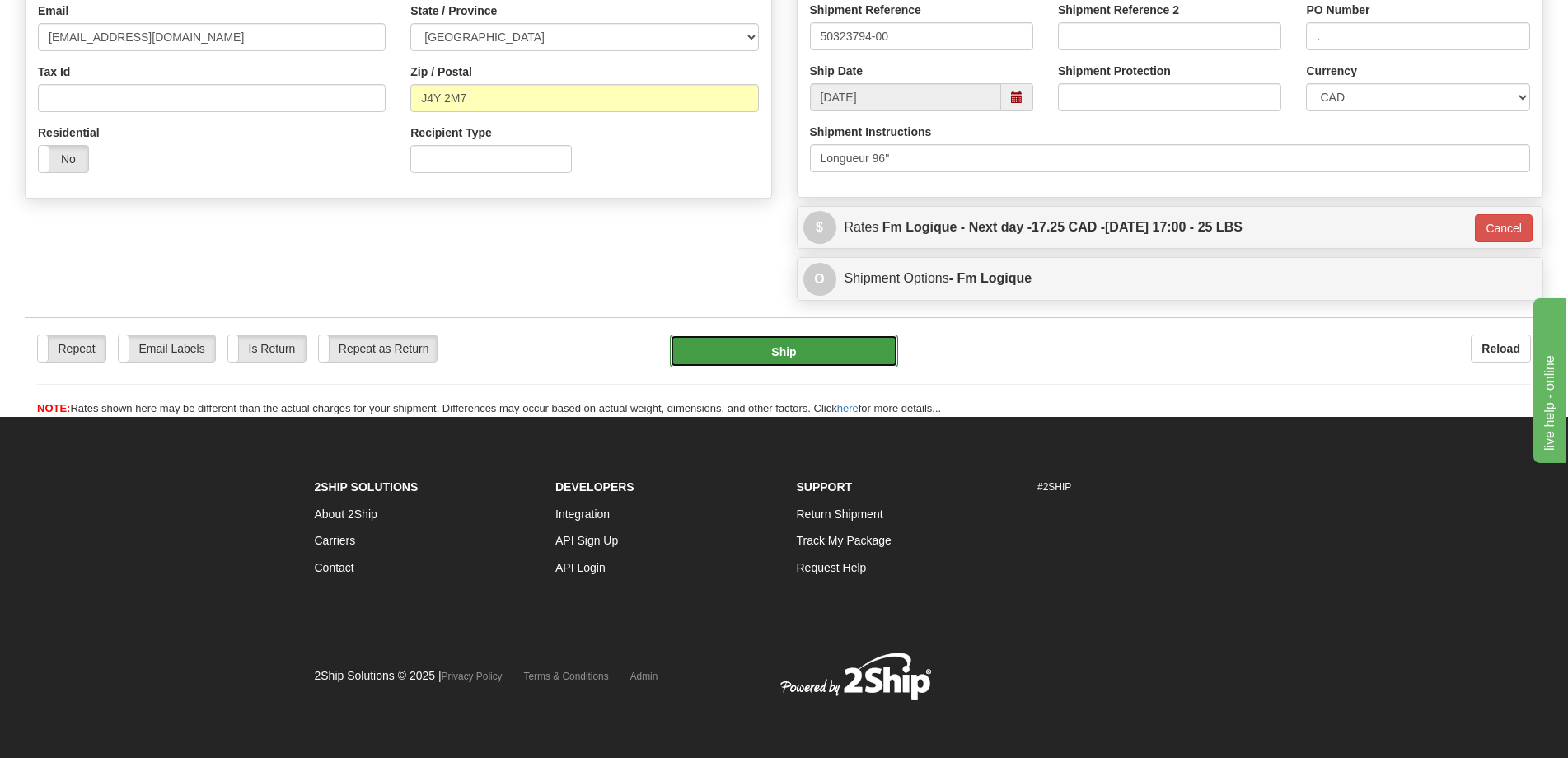
click at [800, 345] on button "Ship" at bounding box center [783, 351] width 228 height 33
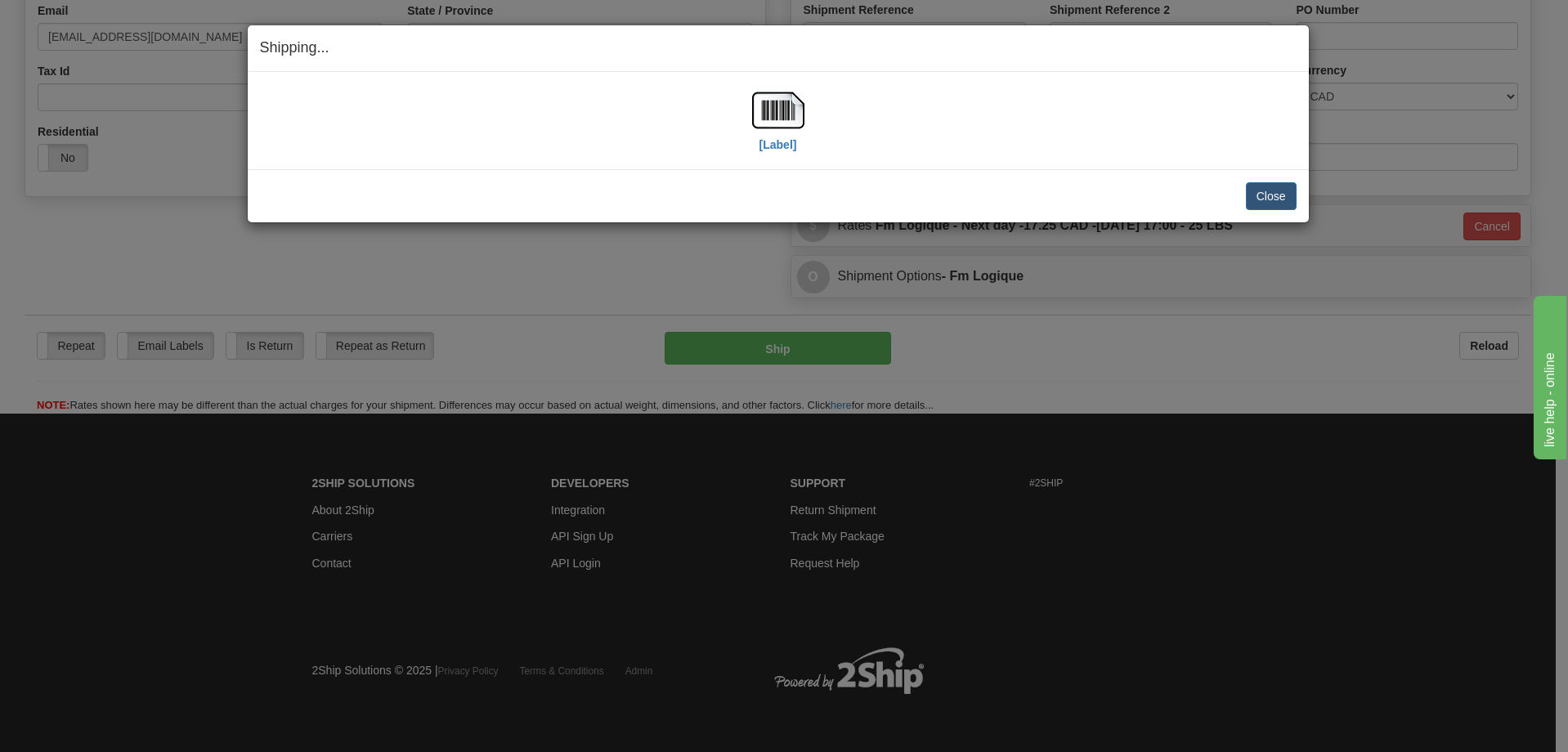
click at [755, 160] on div "[Label] IMPORTANT NOTICE Embassy / Consulate / Government Building / Hospital C…" at bounding box center [778, 120] width 1061 height 97
click at [801, 106] on img at bounding box center [778, 110] width 52 height 52
click at [1271, 196] on button "Close" at bounding box center [1271, 196] width 51 height 28
